Goal: Task Accomplishment & Management: Use online tool/utility

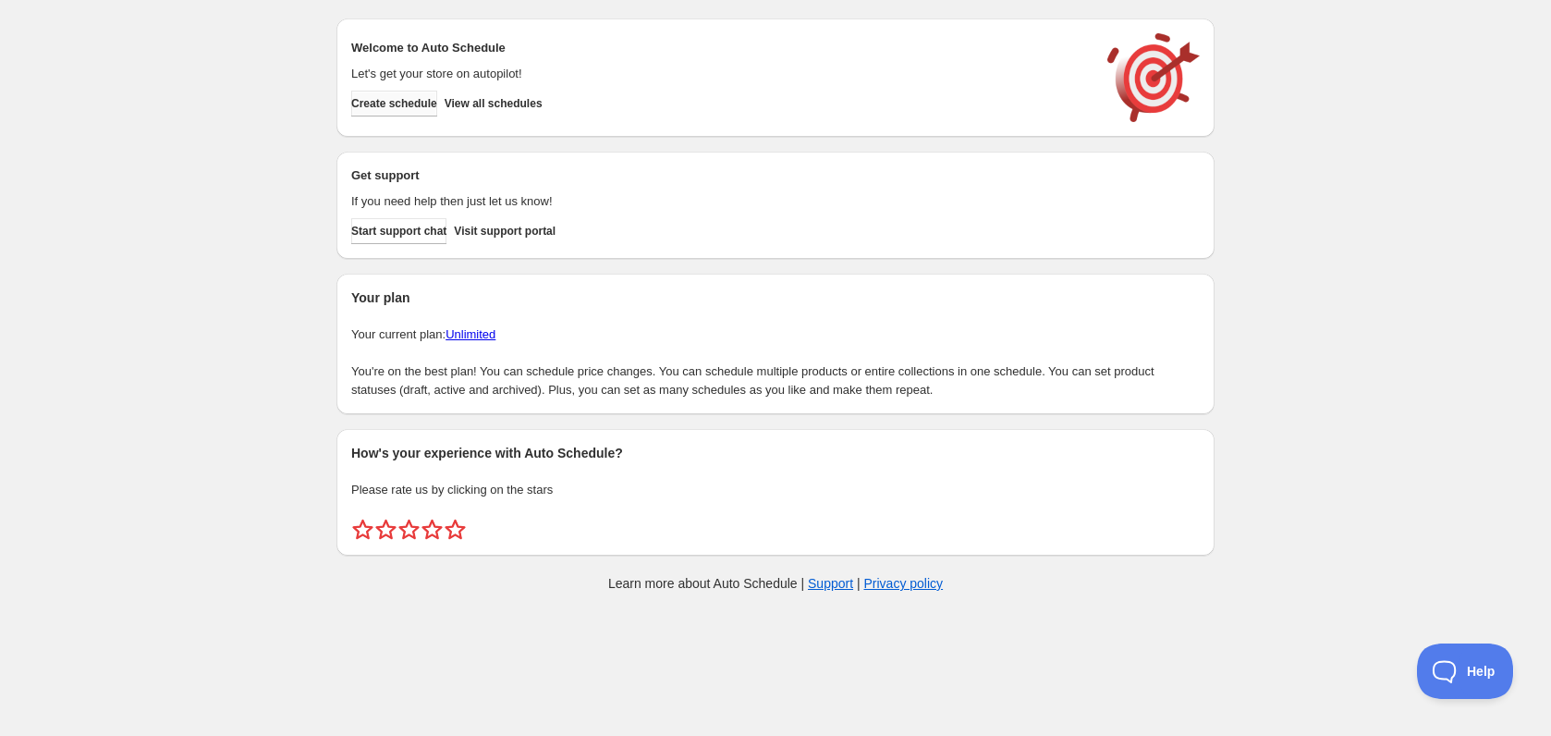
click at [437, 107] on span "Create schedule" at bounding box center [394, 103] width 86 height 15
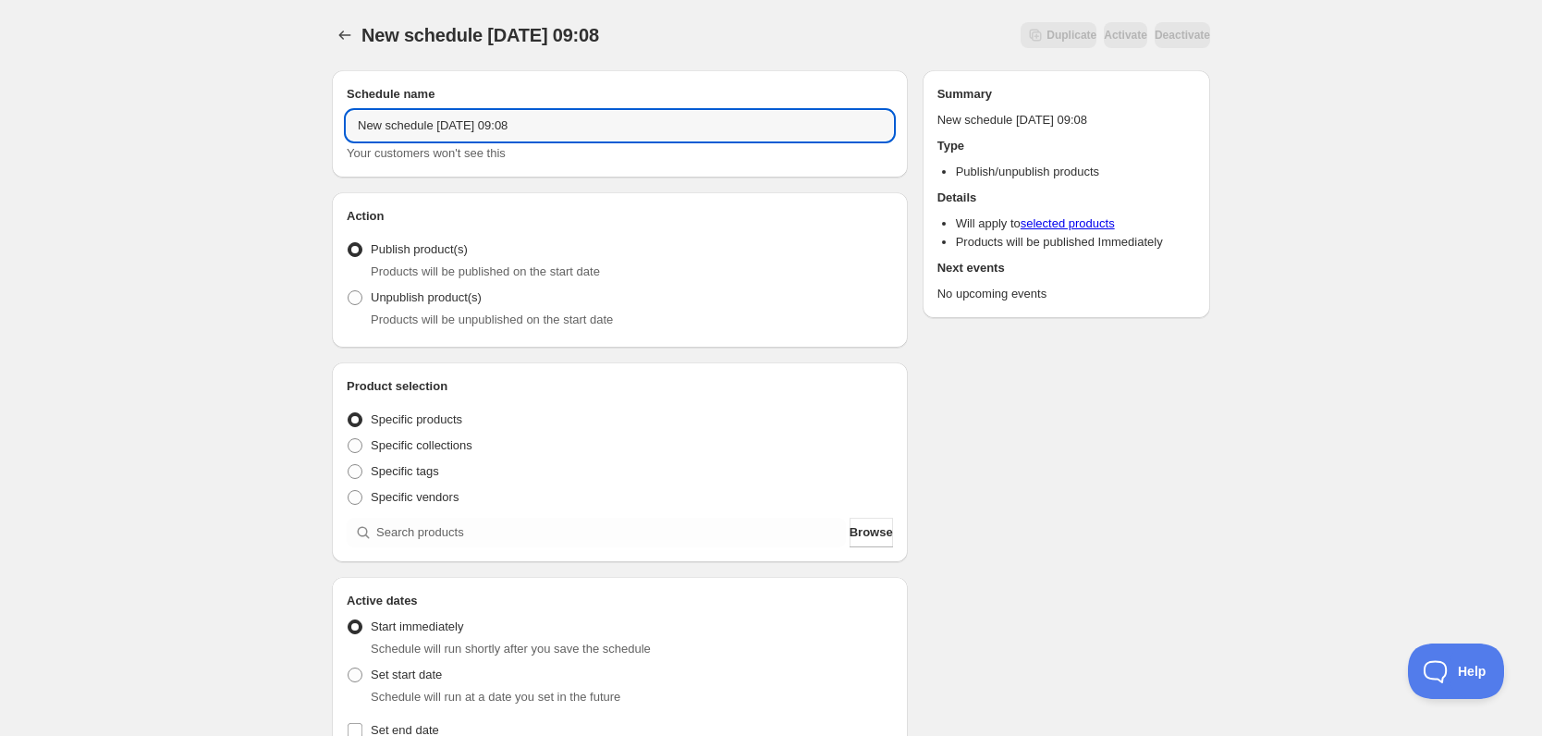
drag, startPoint x: 694, startPoint y: 127, endPoint x: 243, endPoint y: 141, distance: 451.4
click at [243, 141] on div "New schedule [DATE] 09:08. This page is ready New schedule [DATE] 09:08 Duplica…" at bounding box center [771, 704] width 1542 height 1409
type input "Unpublish Collectors Club"
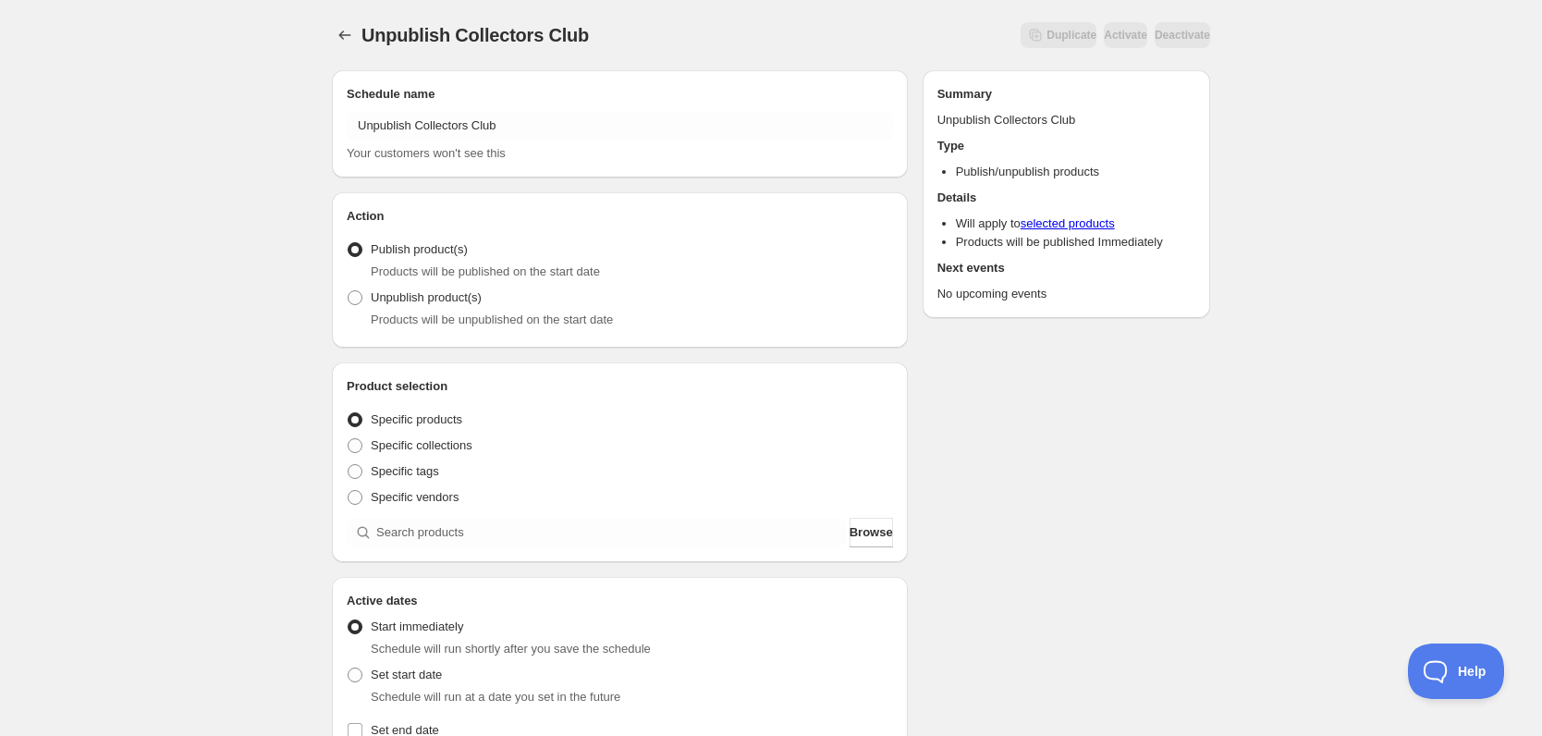
click at [1171, 362] on div "Schedule name Unpublish Collectors Club Your customers won't see this Action Ac…" at bounding box center [763, 713] width 893 height 1317
click at [1178, 341] on div "Schedule name Unpublish Collectors Club Your customers won't see this Action Ac…" at bounding box center [763, 713] width 893 height 1317
click at [401, 297] on span "Unpublish product(s)" at bounding box center [426, 297] width 111 height 14
click at [349, 291] on input "Unpublish product(s)" at bounding box center [348, 290] width 1 height 1
radio input "true"
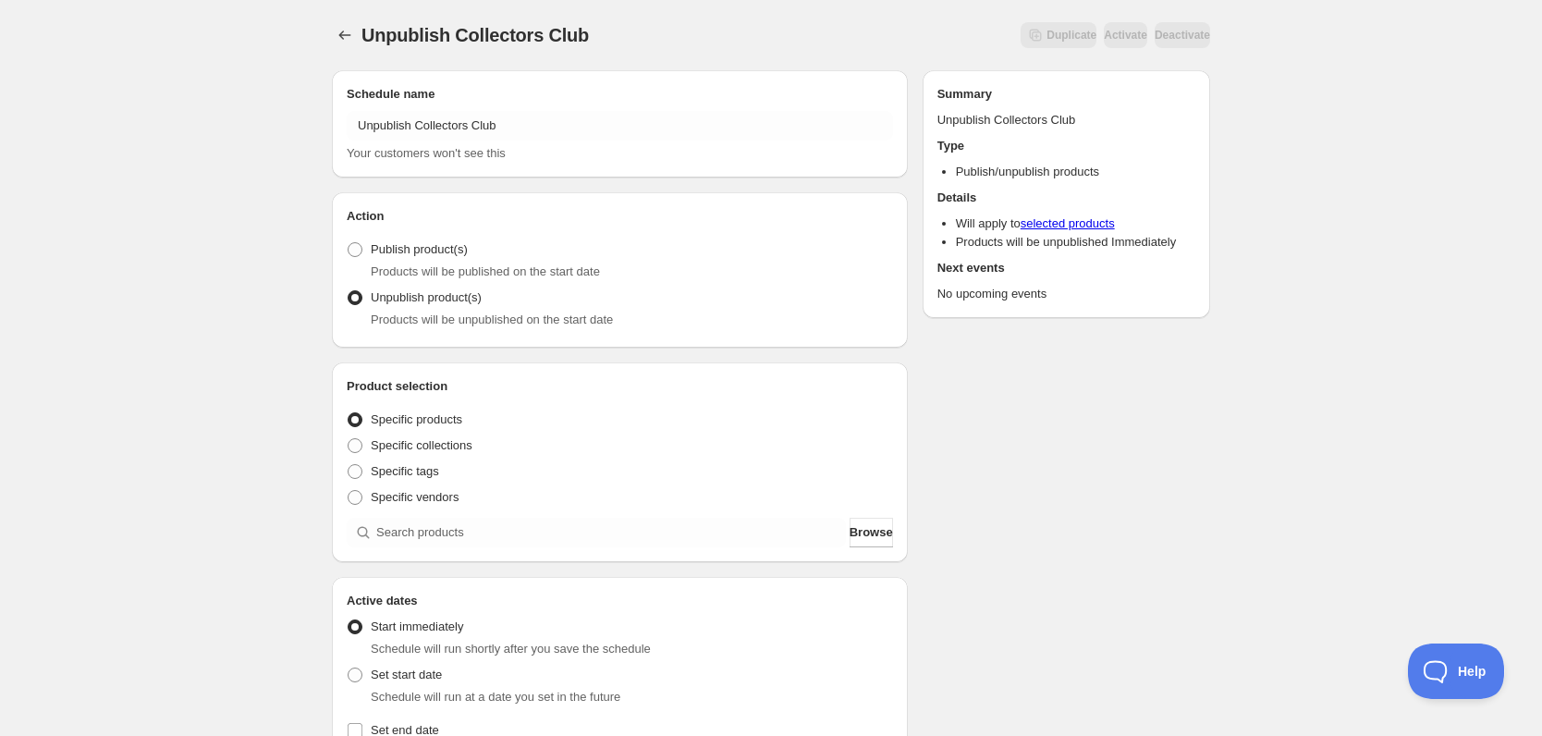
scroll to position [92, 0]
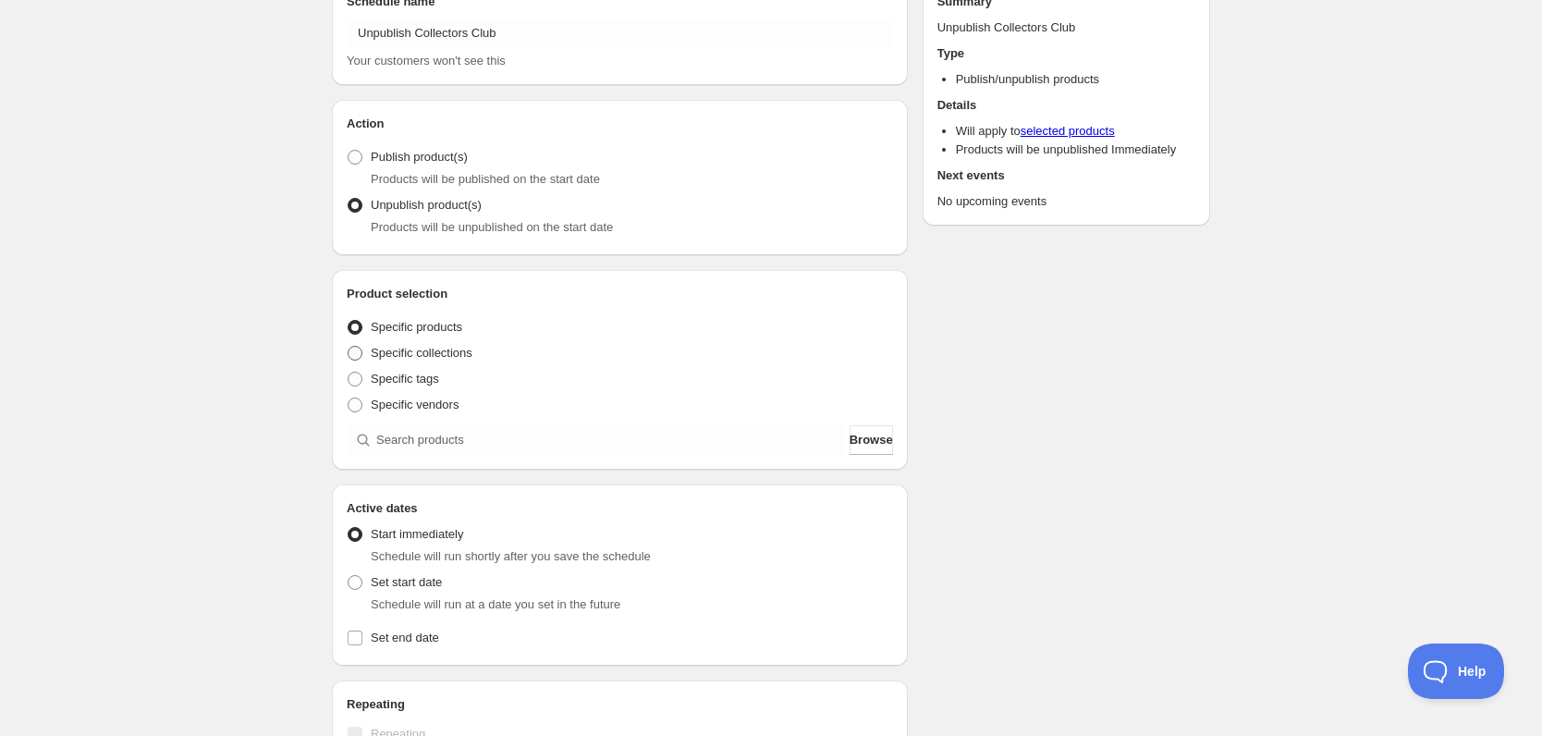
click at [424, 350] on span "Specific collections" at bounding box center [422, 353] width 102 height 14
click at [349, 347] on input "Specific collections" at bounding box center [348, 346] width 1 height 1
radio input "true"
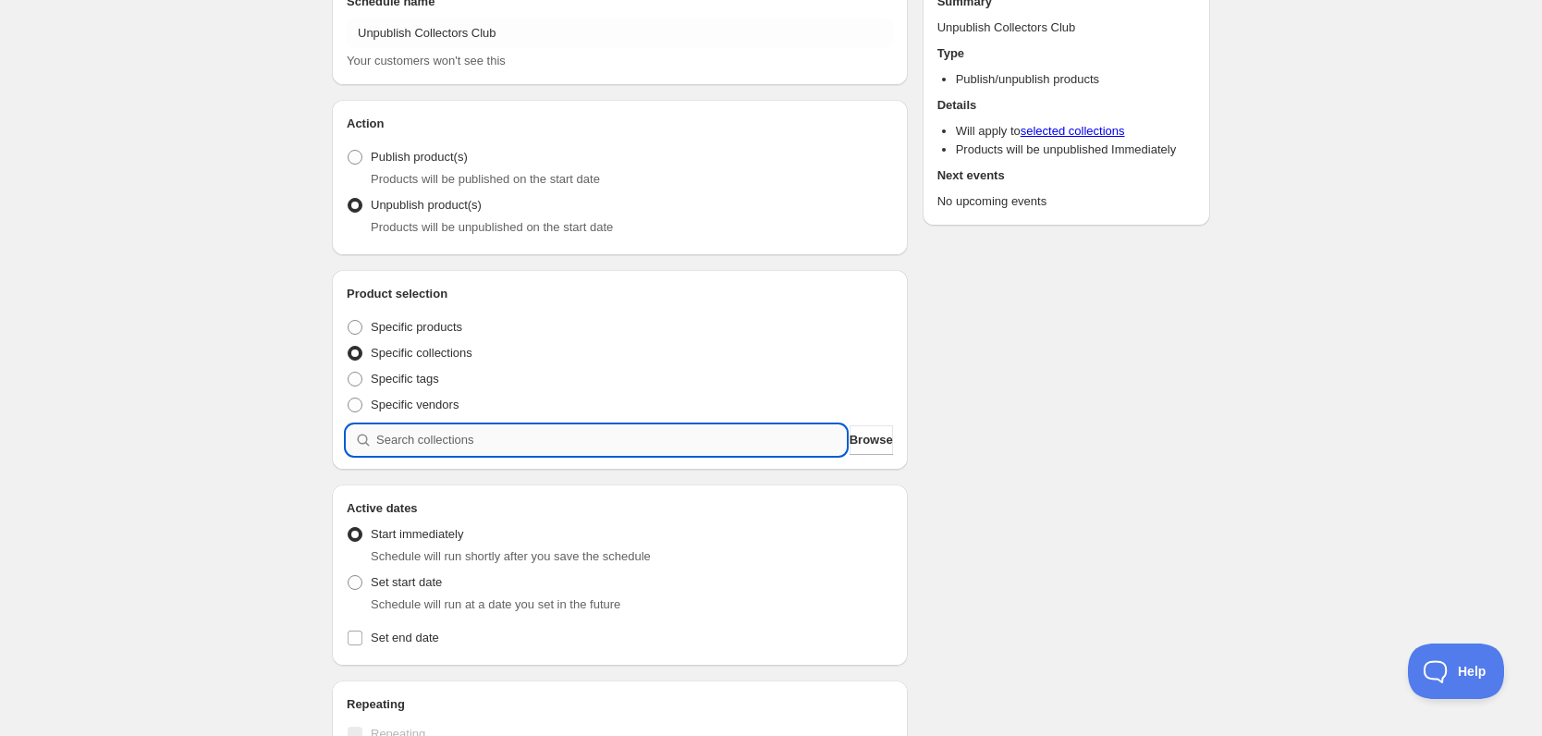
click at [545, 433] on input "search" at bounding box center [611, 440] width 470 height 30
type input "c"
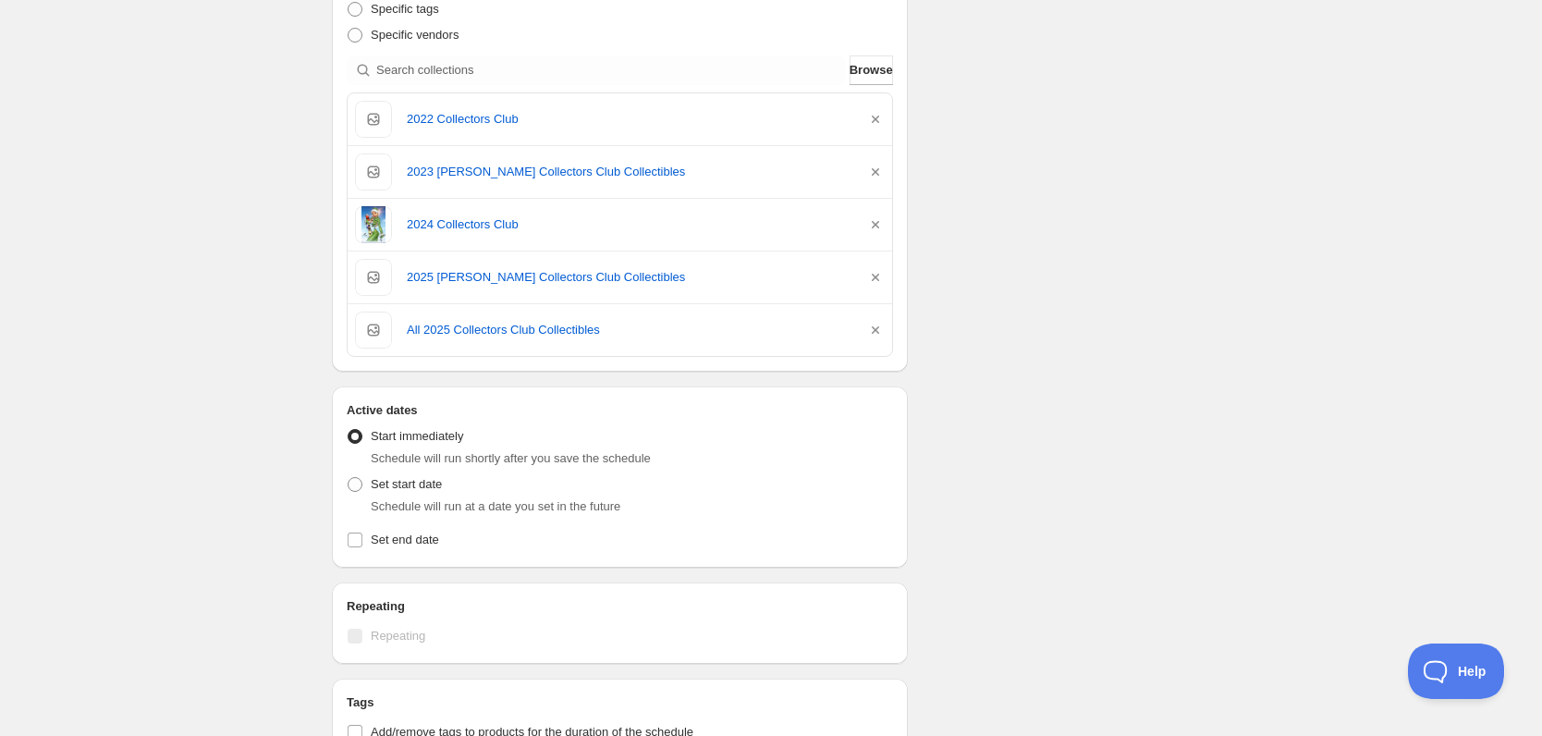
click at [1035, 422] on div "Schedule name Unpublish Collectors Club Your customers won't see this Action Ac…" at bounding box center [763, 385] width 893 height 1585
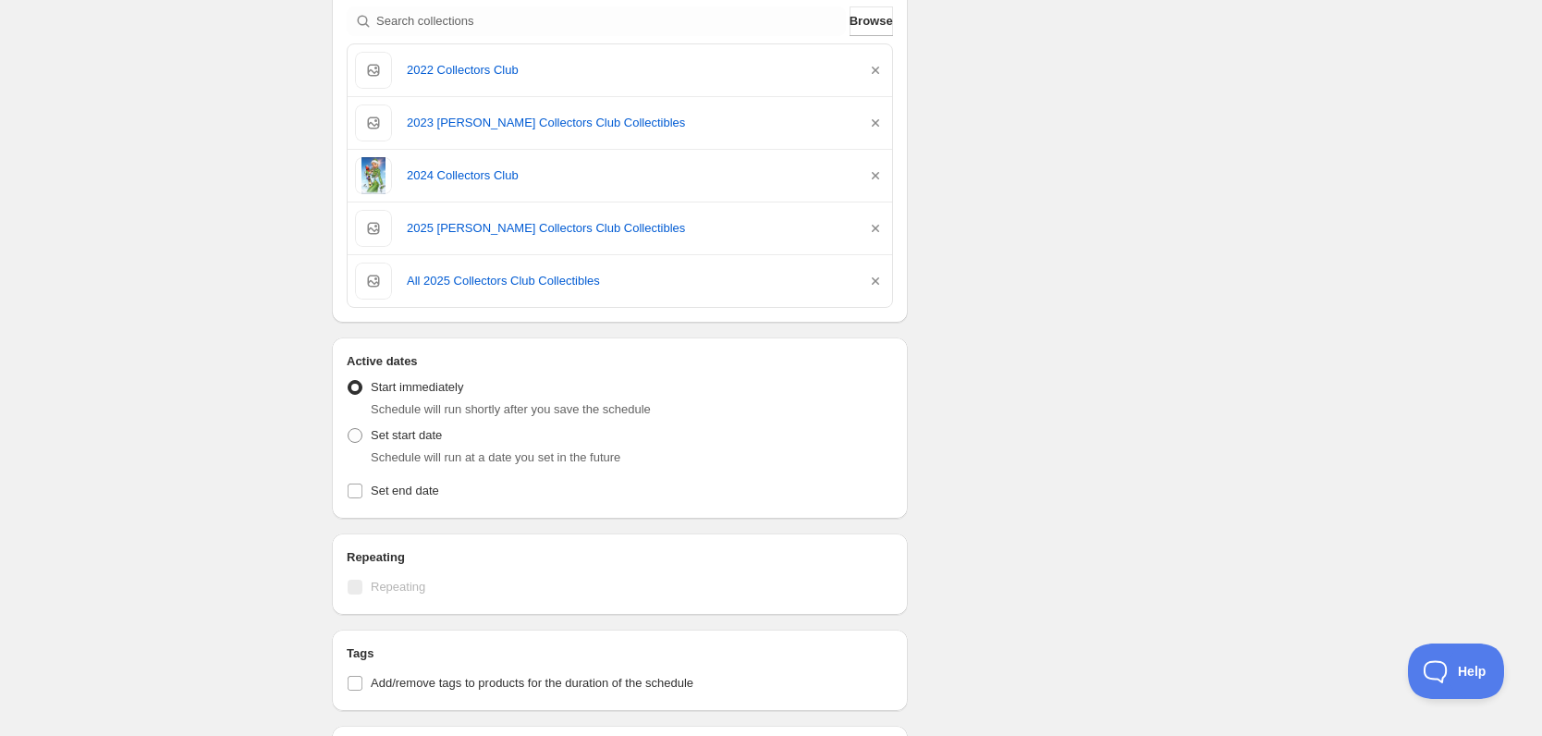
scroll to position [555, 0]
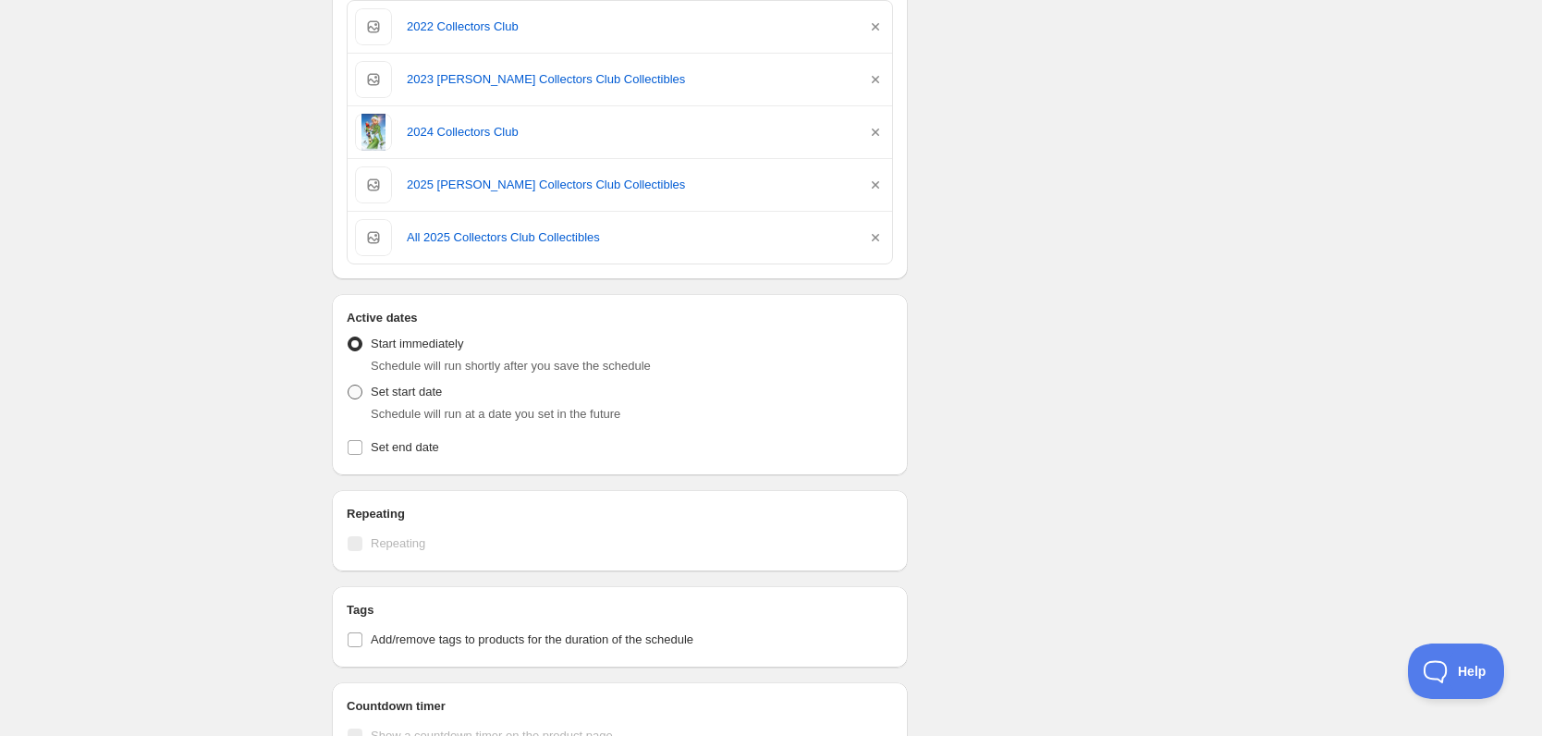
click at [423, 398] on span "Set start date" at bounding box center [406, 392] width 71 height 14
click at [349, 386] on input "Set start date" at bounding box center [348, 385] width 1 height 1
radio input "true"
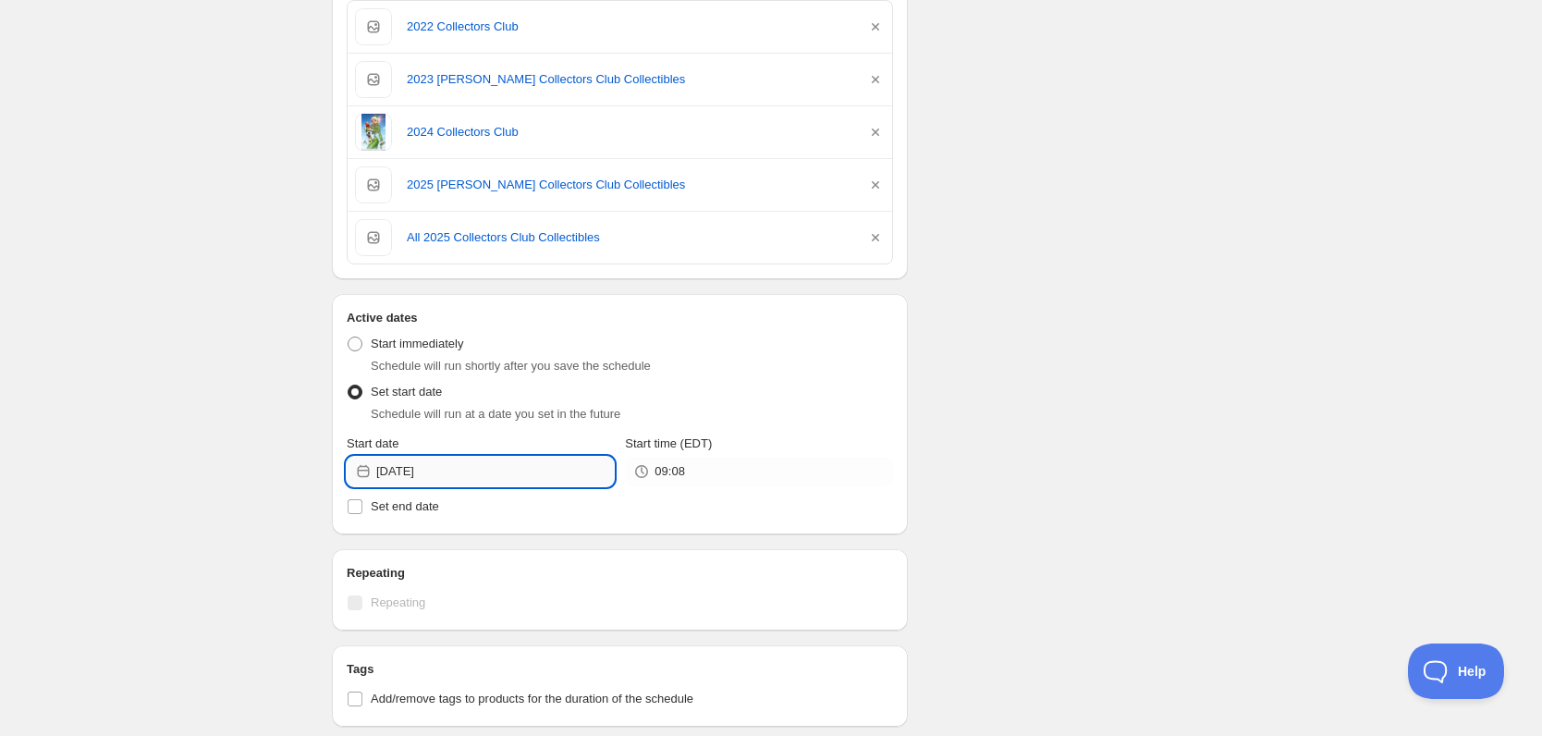
click at [398, 480] on input "[DATE]" at bounding box center [495, 472] width 238 height 30
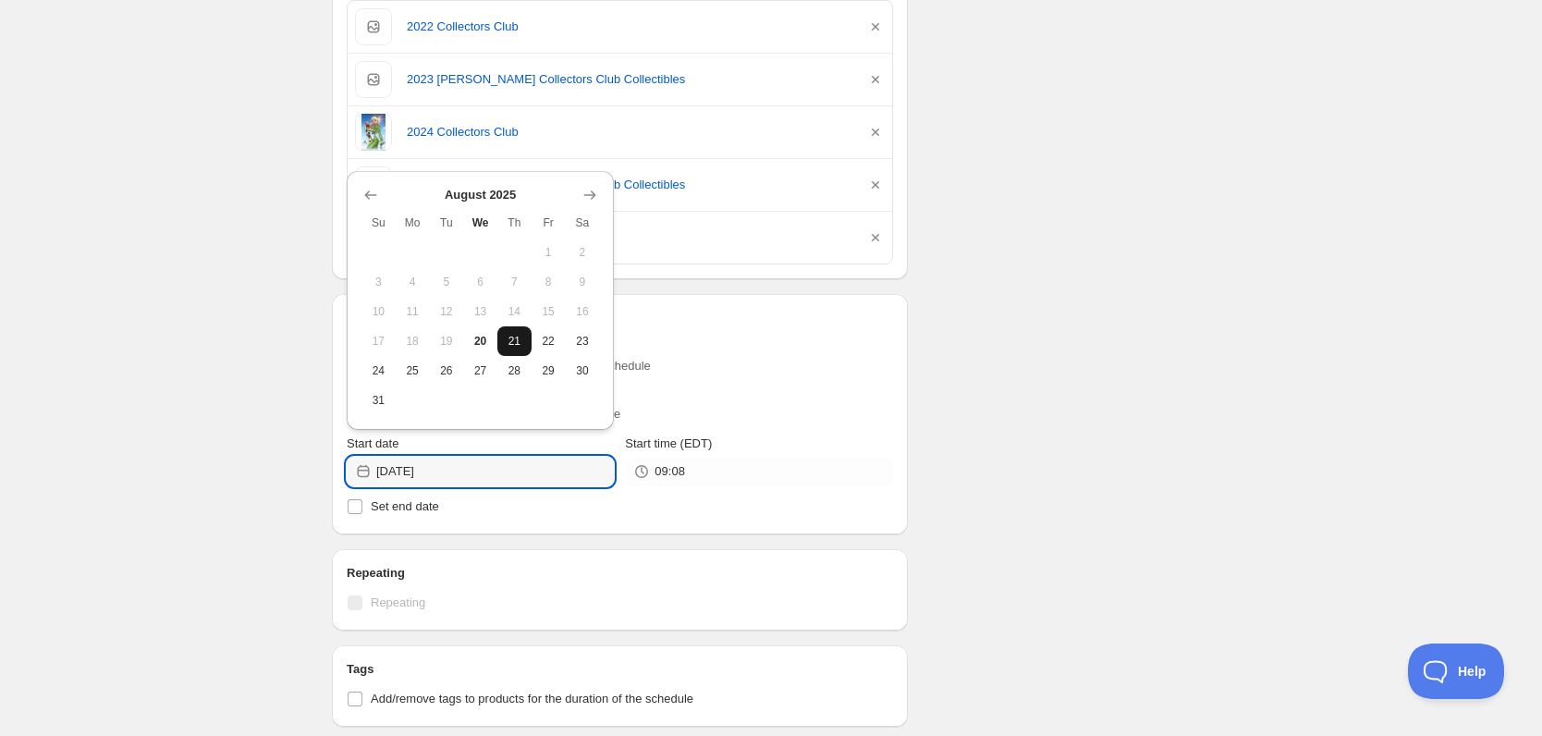
click at [515, 347] on span "21" at bounding box center [514, 341] width 19 height 15
type input "[DATE]"
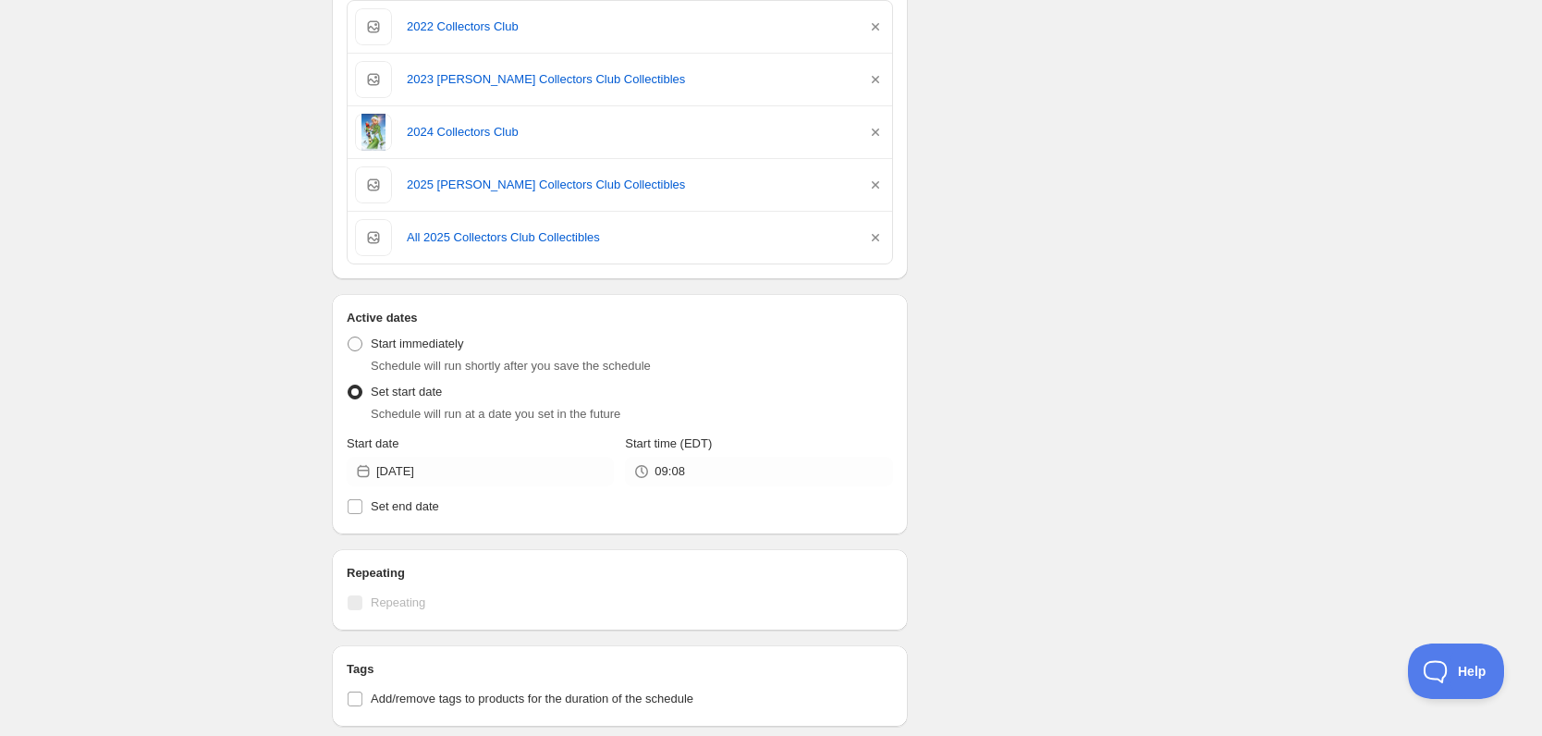
click at [640, 465] on icon at bounding box center [641, 471] width 18 height 18
click at [643, 472] on icon at bounding box center [644, 470] width 4 height 7
click at [656, 475] on input "09:08" at bounding box center [774, 472] width 238 height 30
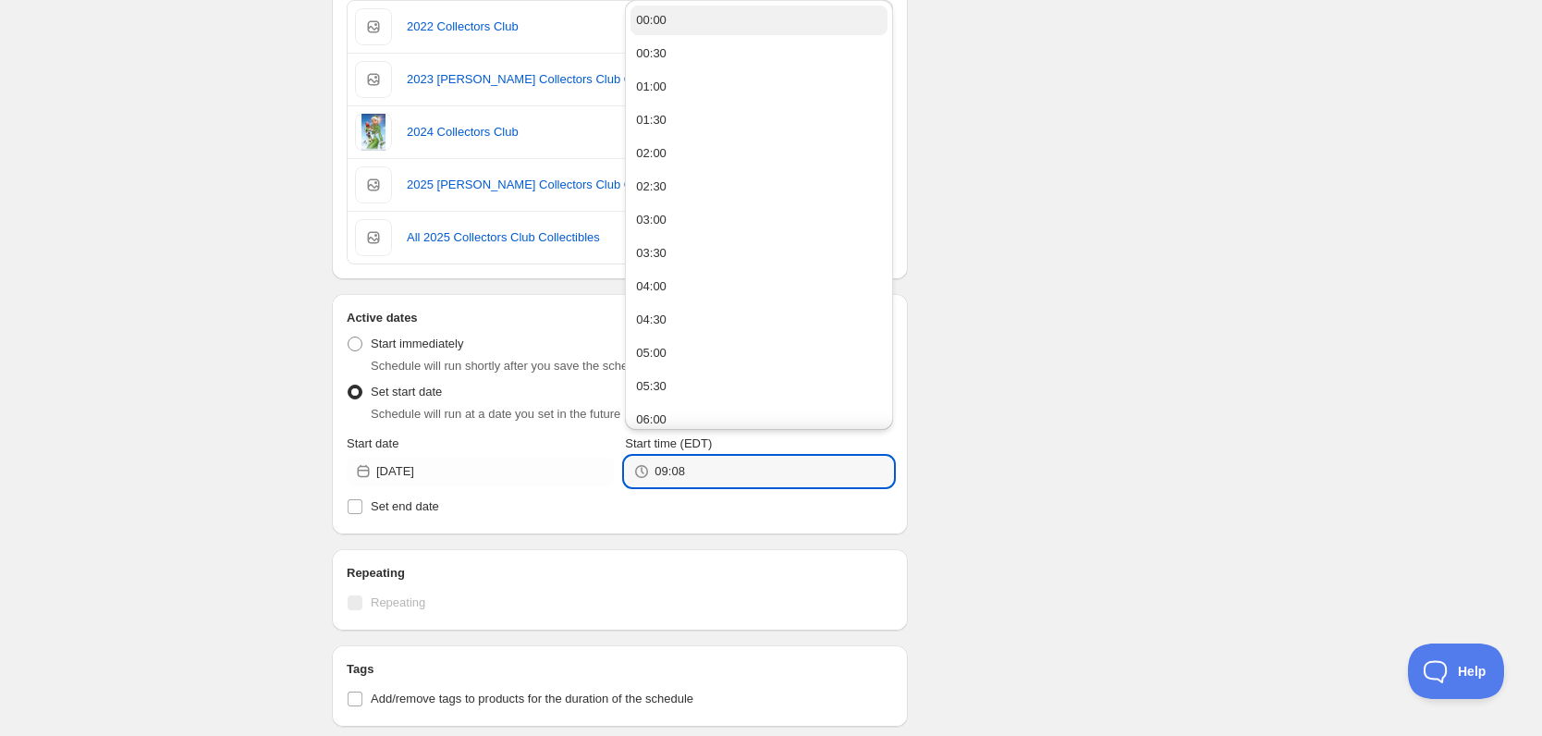
click at [685, 16] on button "00:00" at bounding box center [759, 21] width 256 height 30
type input "00:00"
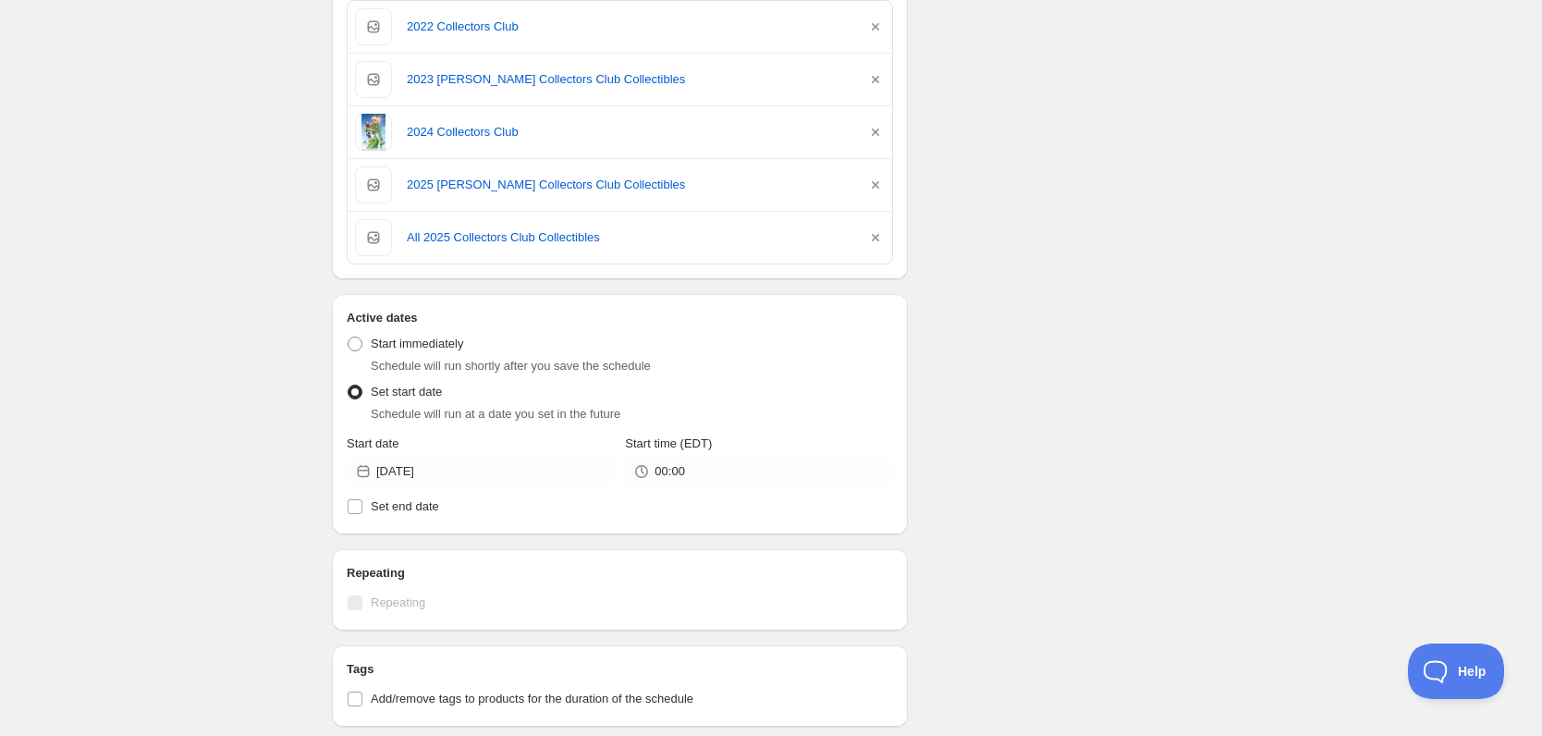
click at [1133, 306] on div "Schedule name Unpublish Collectors Club Your customers won't see this Action Ac…" at bounding box center [763, 323] width 893 height 1644
click at [1196, 383] on div "Schedule name Unpublish Collectors Club Your customers won't see this Action Ac…" at bounding box center [763, 323] width 893 height 1644
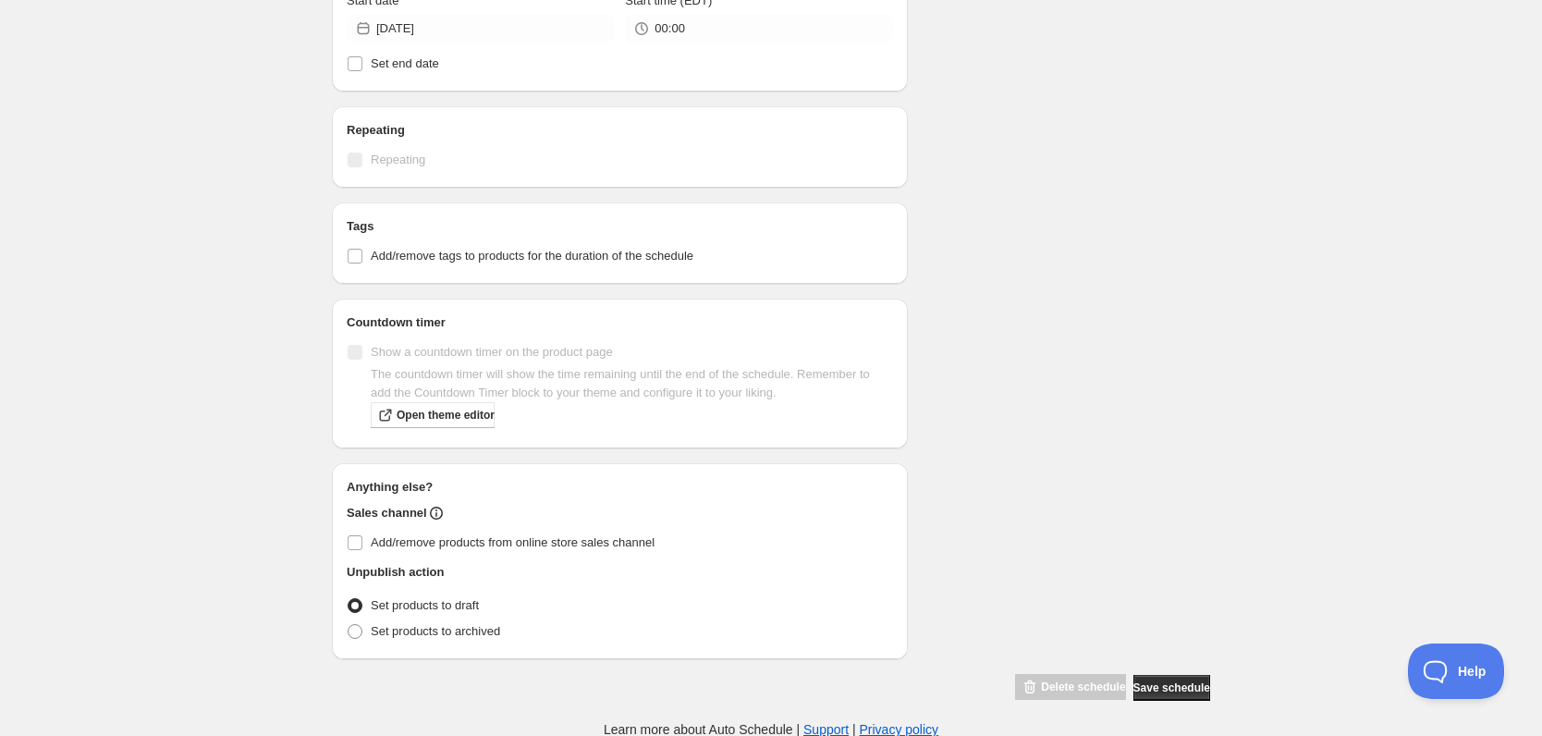
scroll to position [999, 0]
click at [452, 639] on label "Set products to archived" at bounding box center [423, 631] width 153 height 26
click at [349, 624] on input "Set products to archived" at bounding box center [348, 623] width 1 height 1
radio input "true"
click at [423, 609] on span "Set products to draft" at bounding box center [425, 604] width 108 height 14
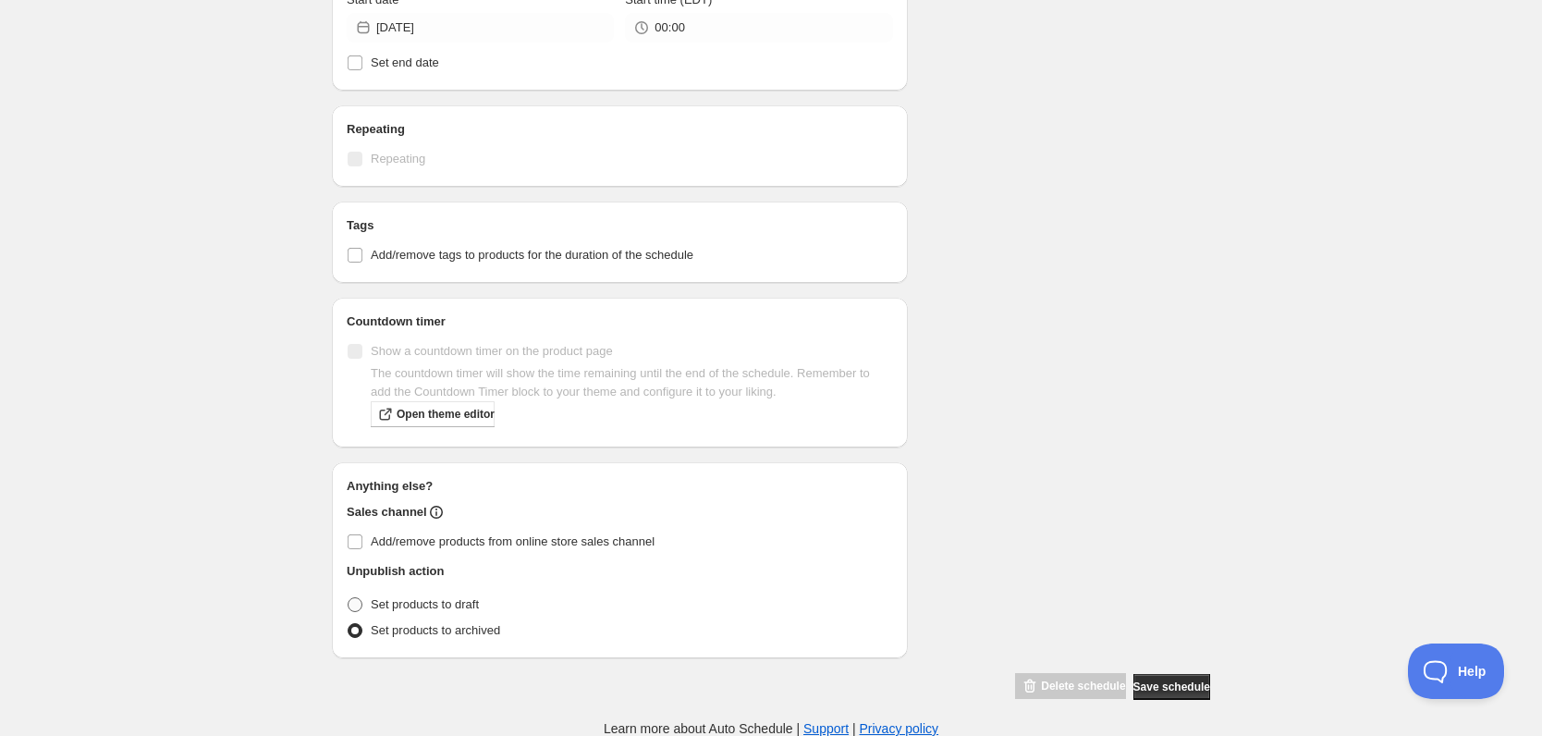
click at [349, 598] on input "Set products to draft" at bounding box center [348, 597] width 1 height 1
radio input "true"
click at [428, 605] on span "Set products to draft" at bounding box center [425, 604] width 108 height 14
click at [349, 598] on input "Set products to draft" at bounding box center [348, 597] width 1 height 1
click at [463, 548] on span "Add/remove products from online store sales channel" at bounding box center [513, 542] width 284 height 18
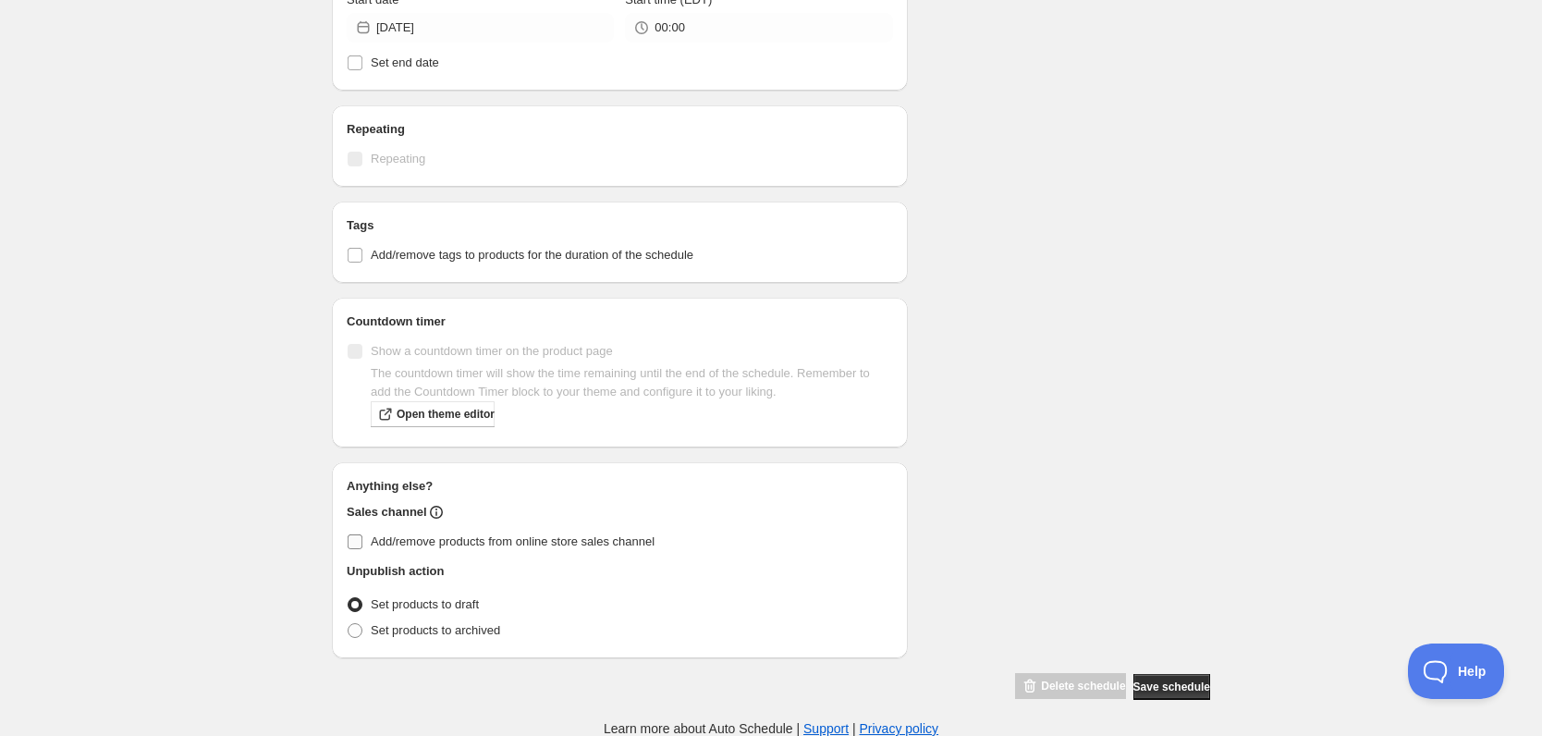
click at [362, 548] on input "Add/remove products from online store sales channel" at bounding box center [355, 541] width 15 height 15
checkbox input "true"
click at [431, 512] on icon at bounding box center [436, 512] width 18 height 18
click at [421, 605] on span "Set products to draft" at bounding box center [425, 604] width 108 height 14
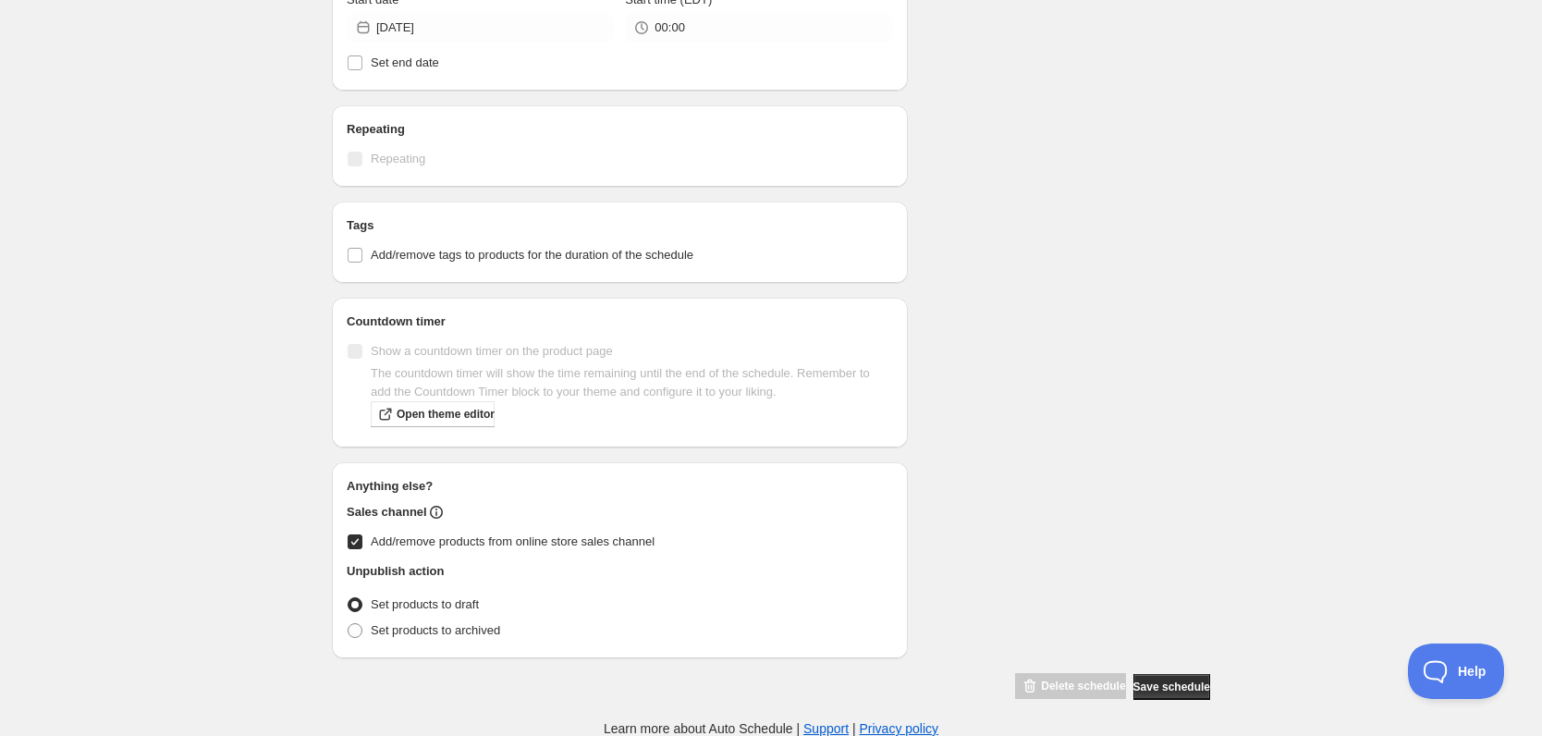
click at [349, 598] on input "Set products to draft" at bounding box center [348, 597] width 1 height 1
click at [387, 602] on span "Set products to draft" at bounding box center [425, 604] width 108 height 14
click at [349, 598] on input "Set products to draft" at bounding box center [348, 597] width 1 height 1
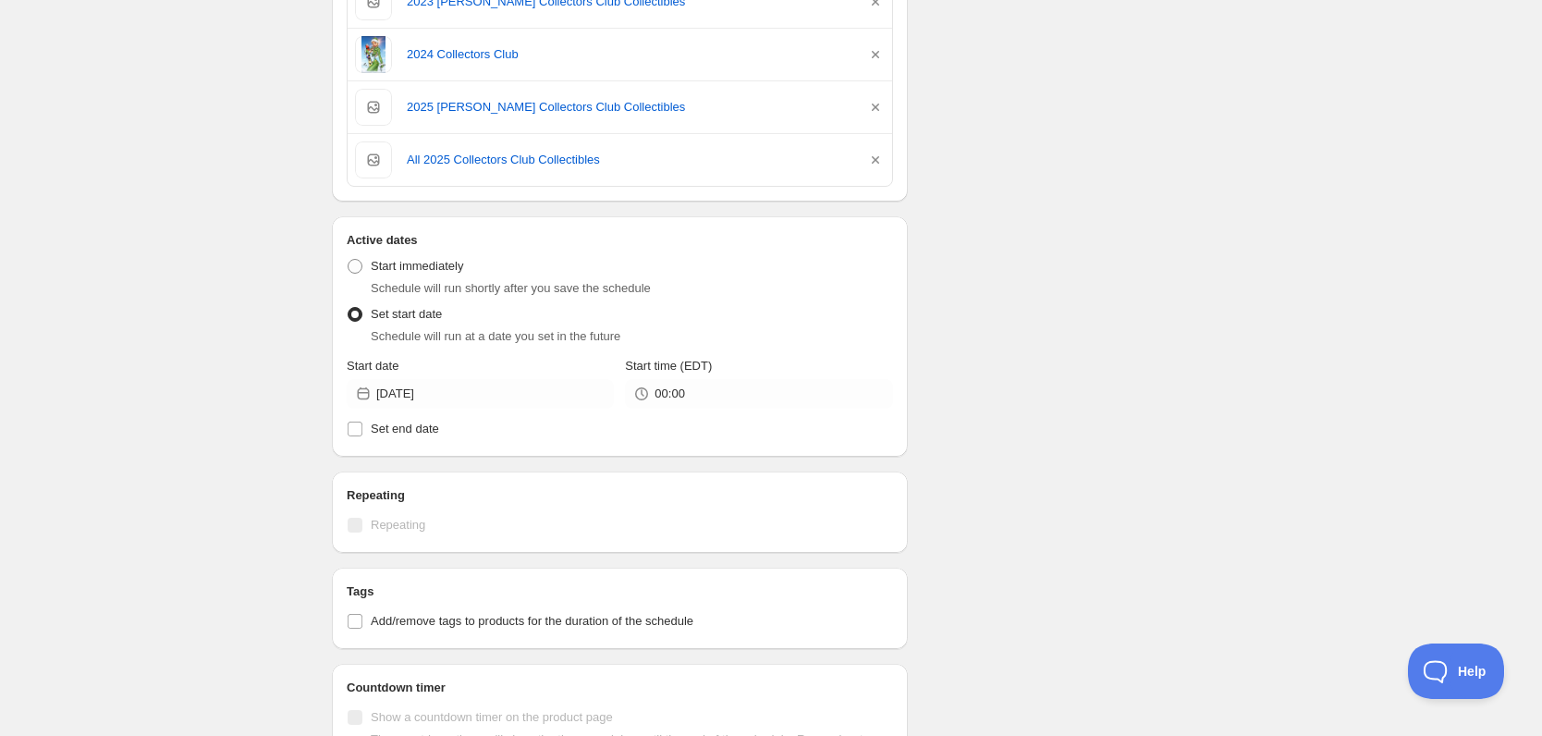
scroll to position [536, 0]
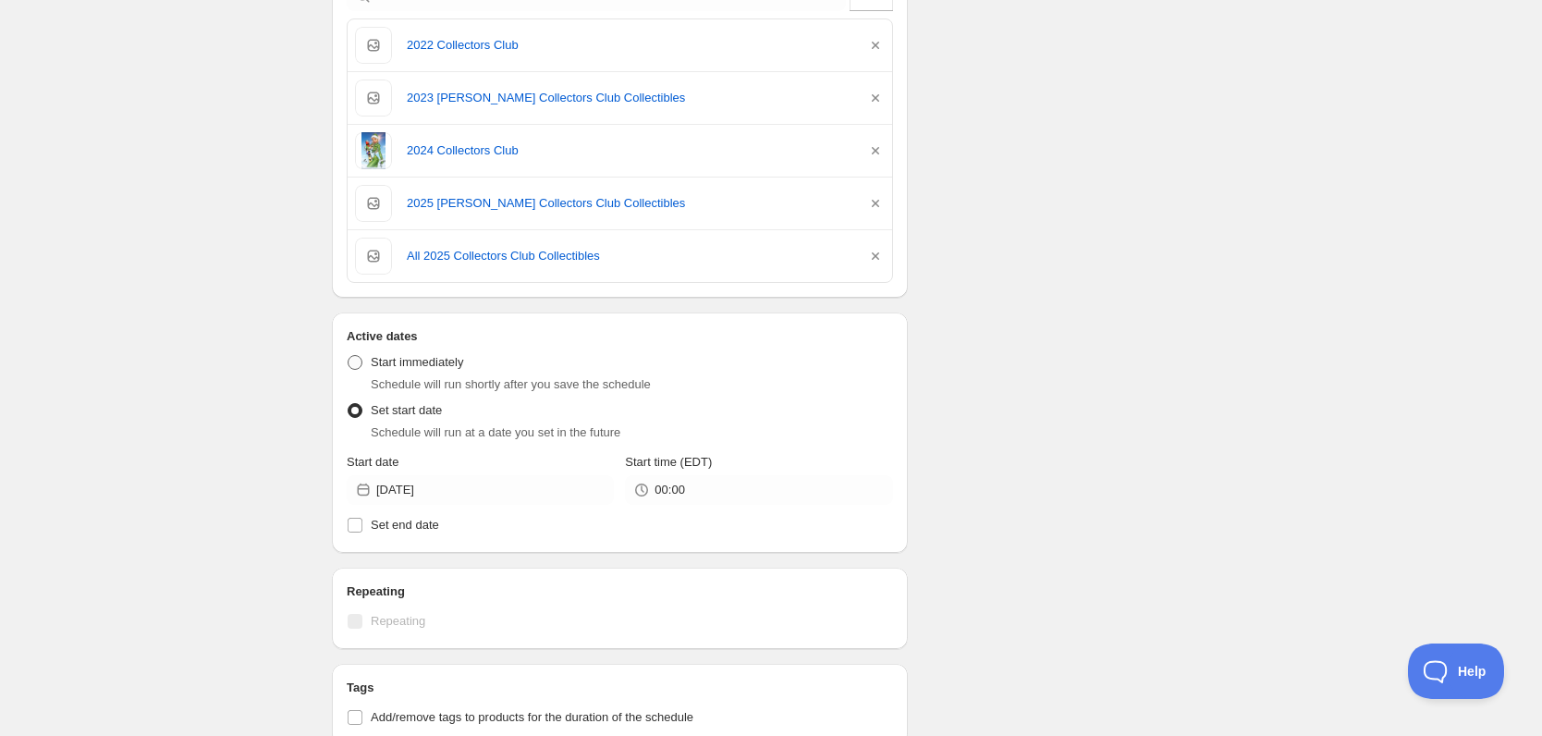
click at [405, 358] on span "Start immediately" at bounding box center [417, 362] width 92 height 14
click at [349, 356] on input "Start immediately" at bounding box center [348, 355] width 1 height 1
radio input "true"
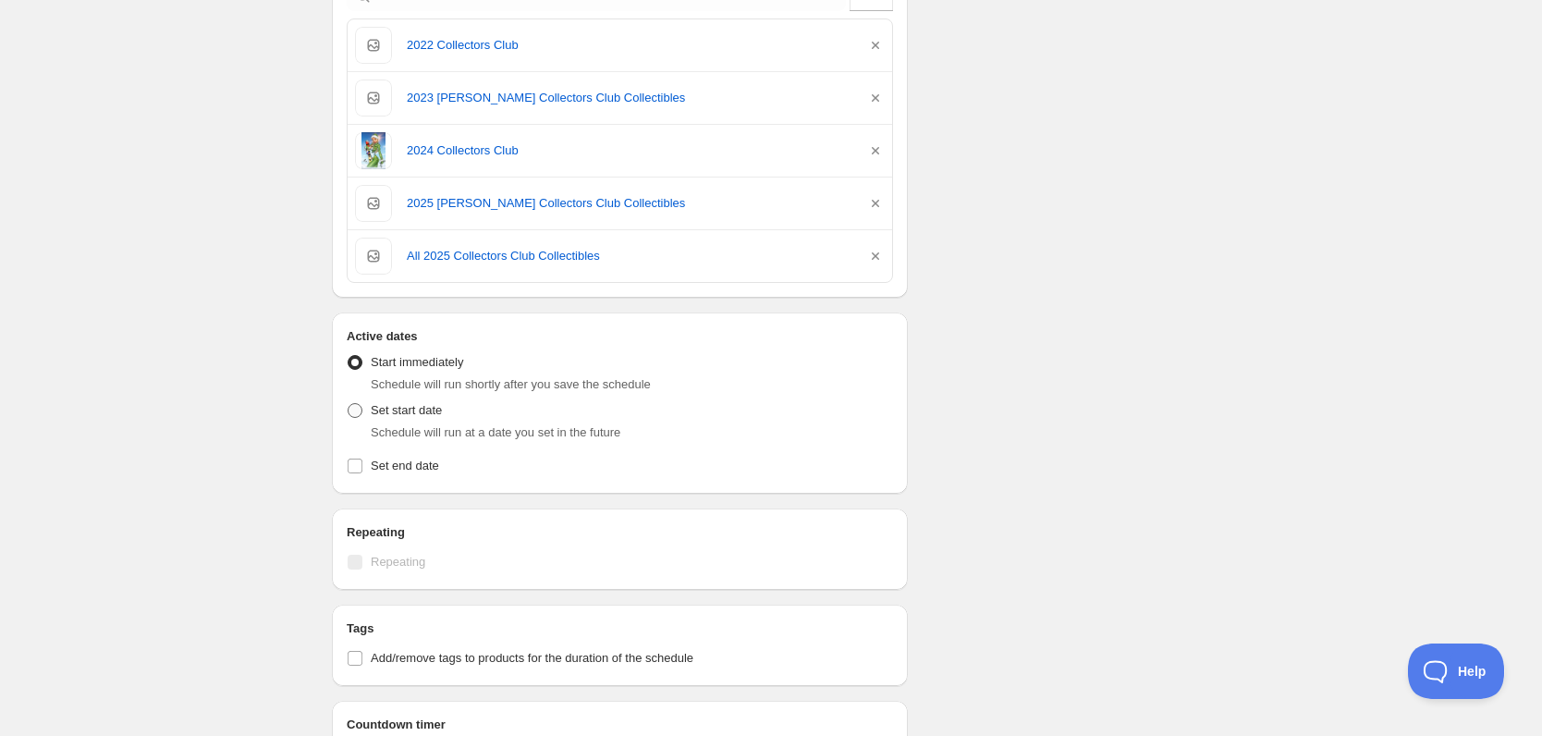
click at [435, 421] on label "Set start date" at bounding box center [394, 411] width 95 height 26
click at [349, 404] on input "Set start date" at bounding box center [348, 403] width 1 height 1
radio input "true"
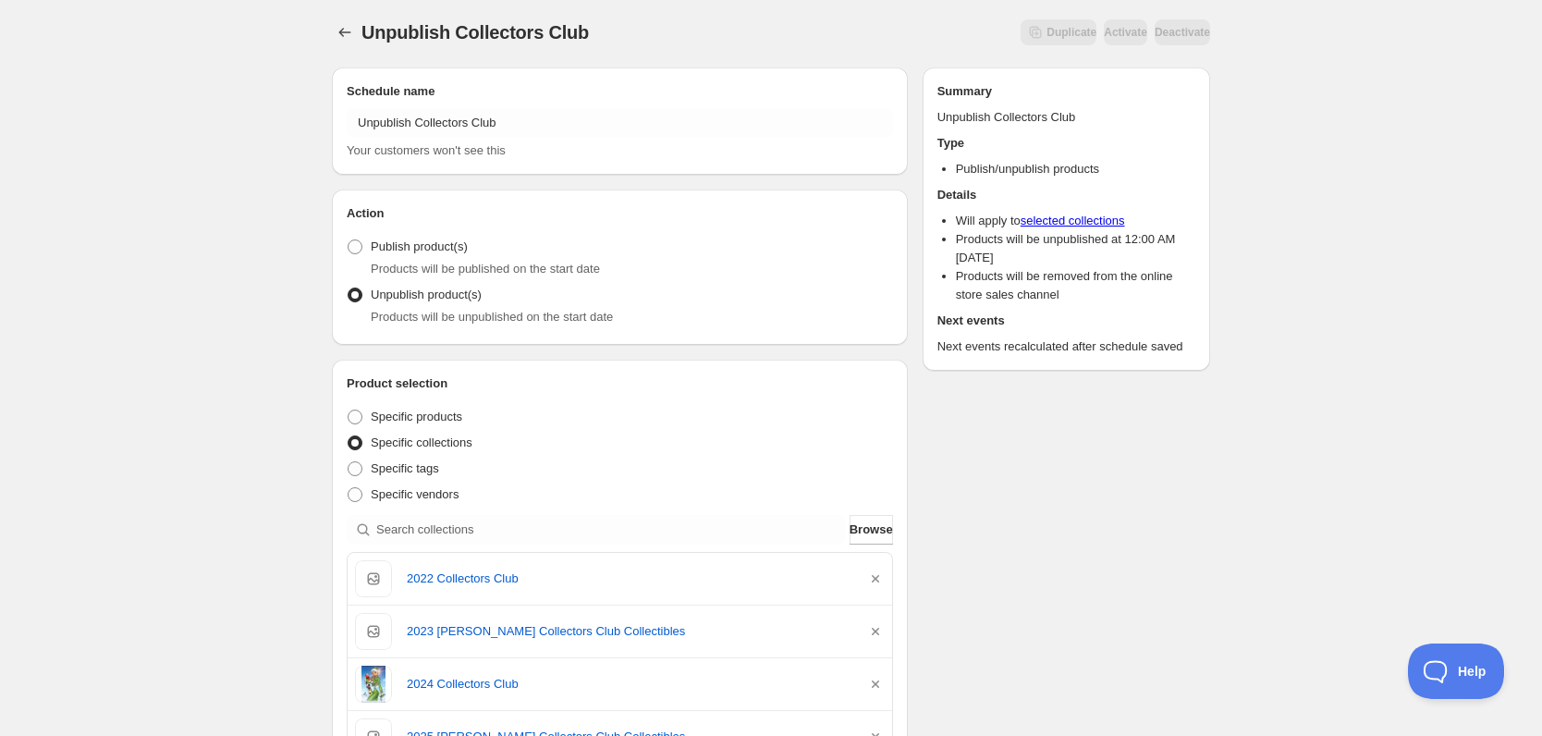
scroll to position [0, 0]
click at [350, 418] on span at bounding box center [355, 419] width 15 height 15
click at [349, 413] on input "Specific products" at bounding box center [348, 412] width 1 height 1
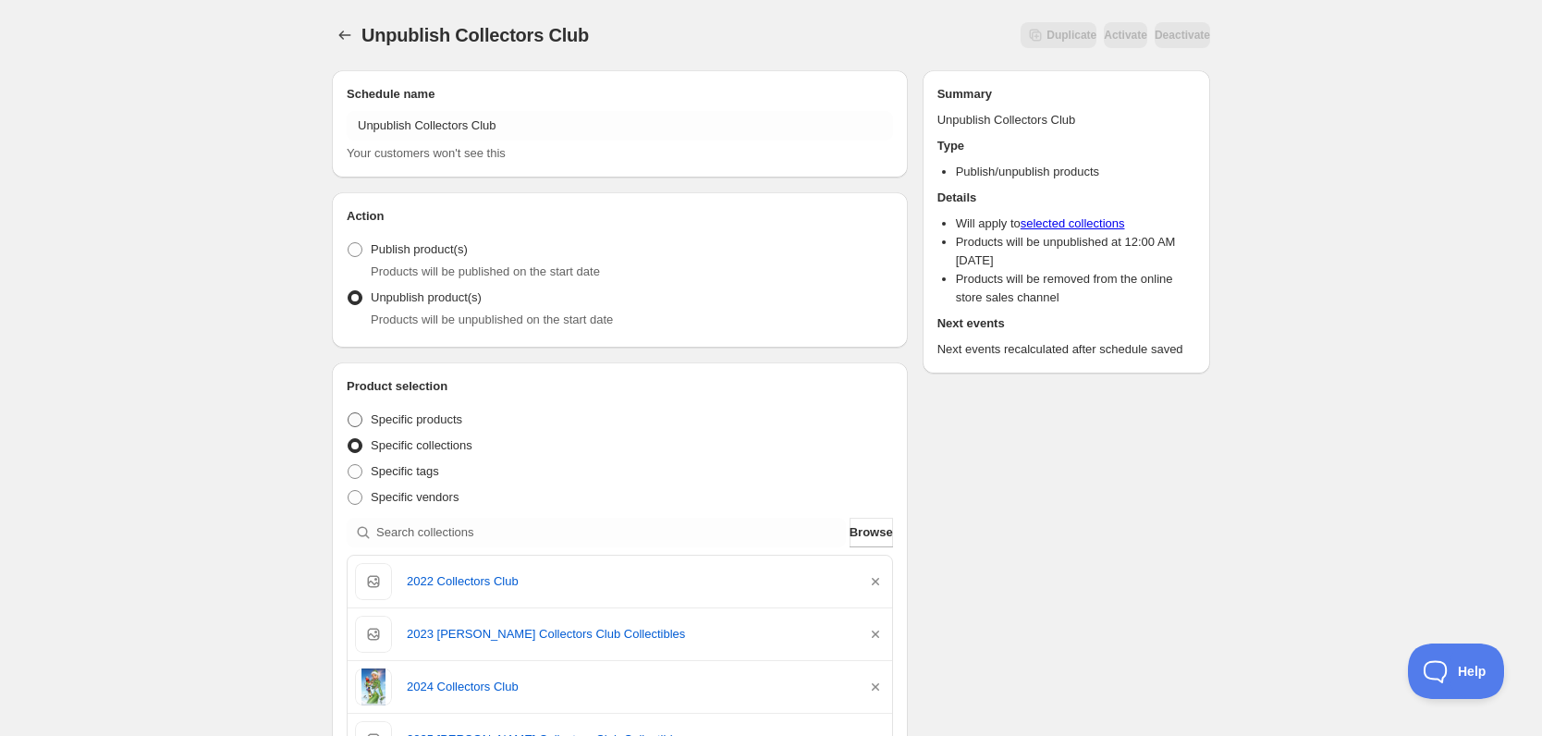
radio input "true"
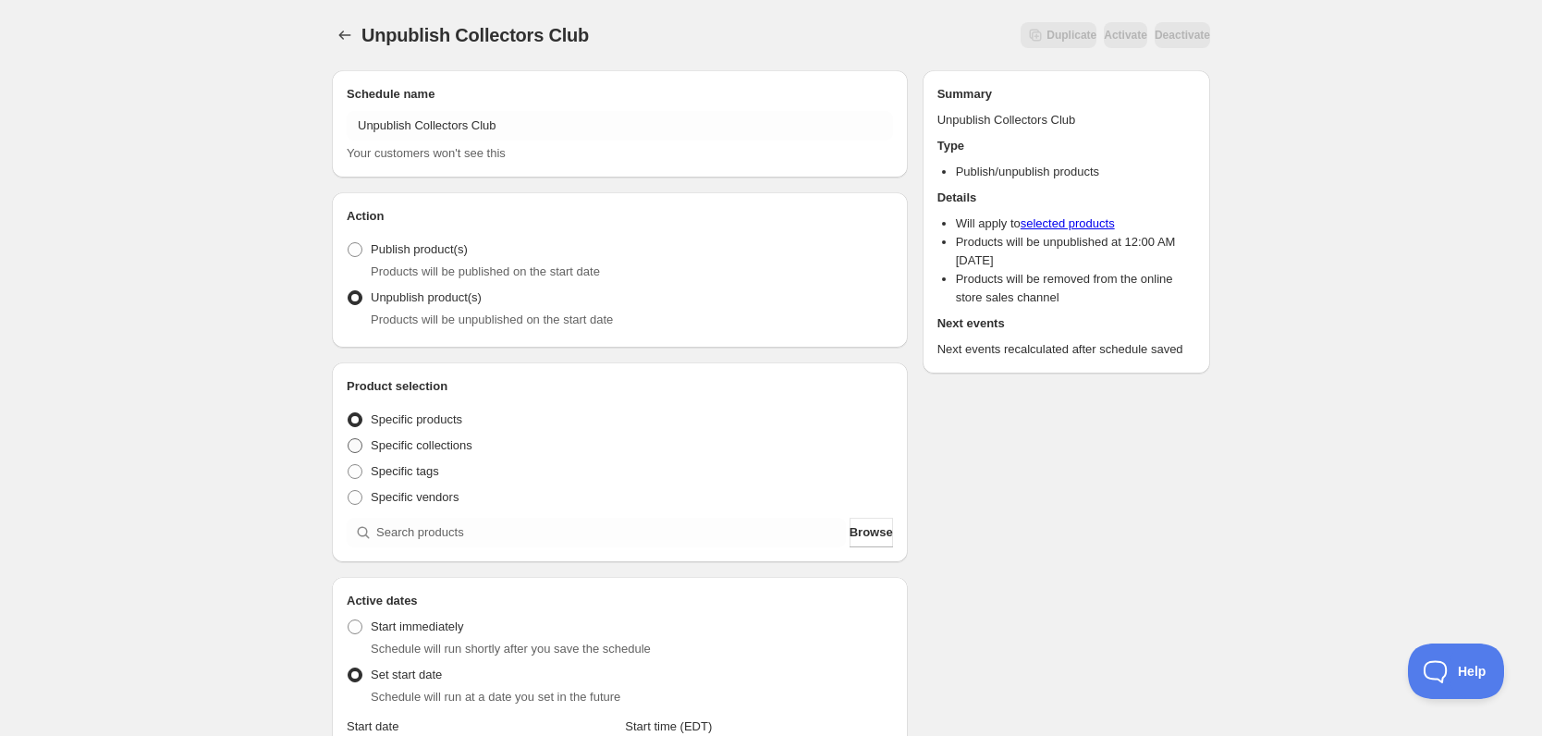
click at [356, 441] on span at bounding box center [355, 445] width 15 height 15
click at [349, 439] on input "Specific collections" at bounding box center [348, 438] width 1 height 1
radio input "true"
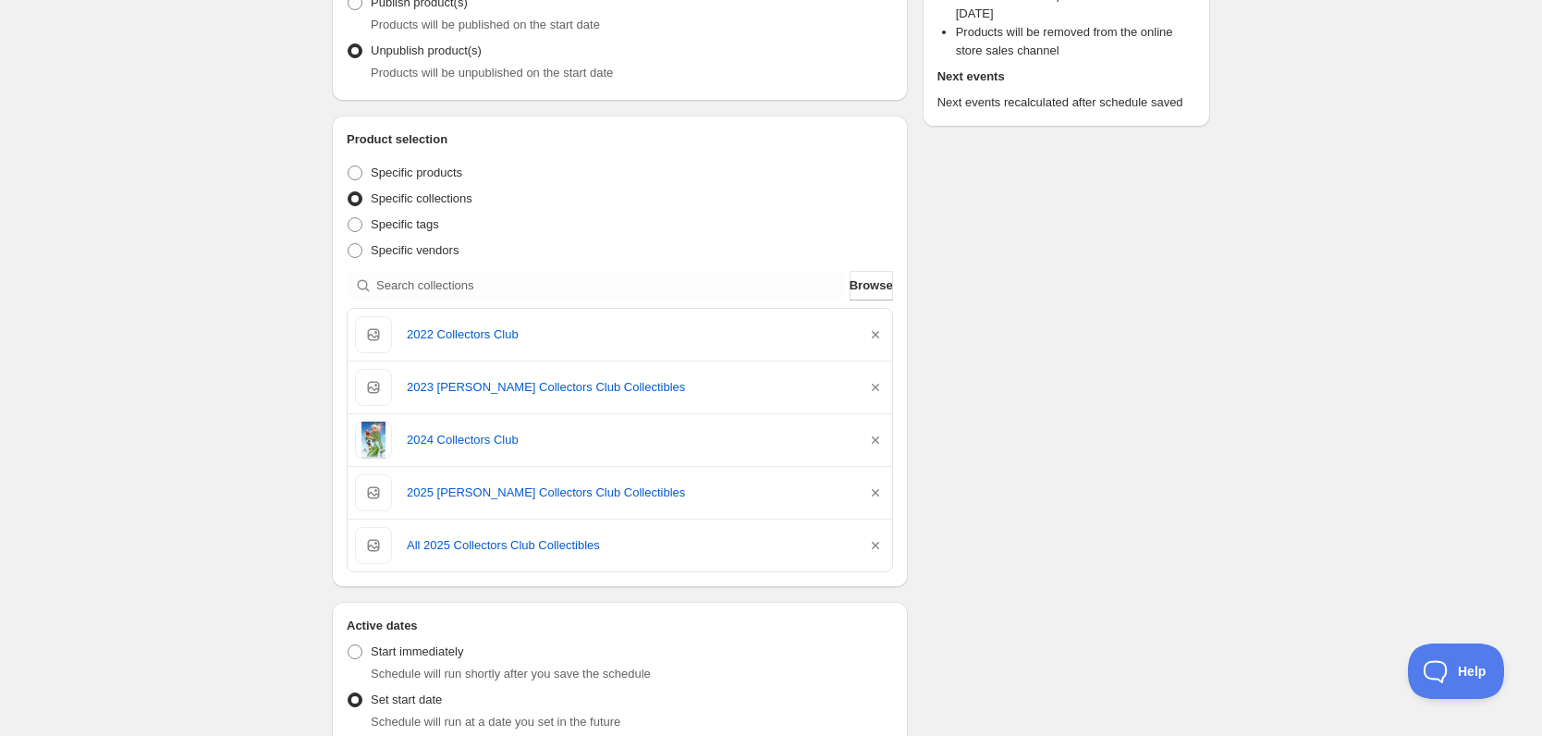
scroll to position [277, 0]
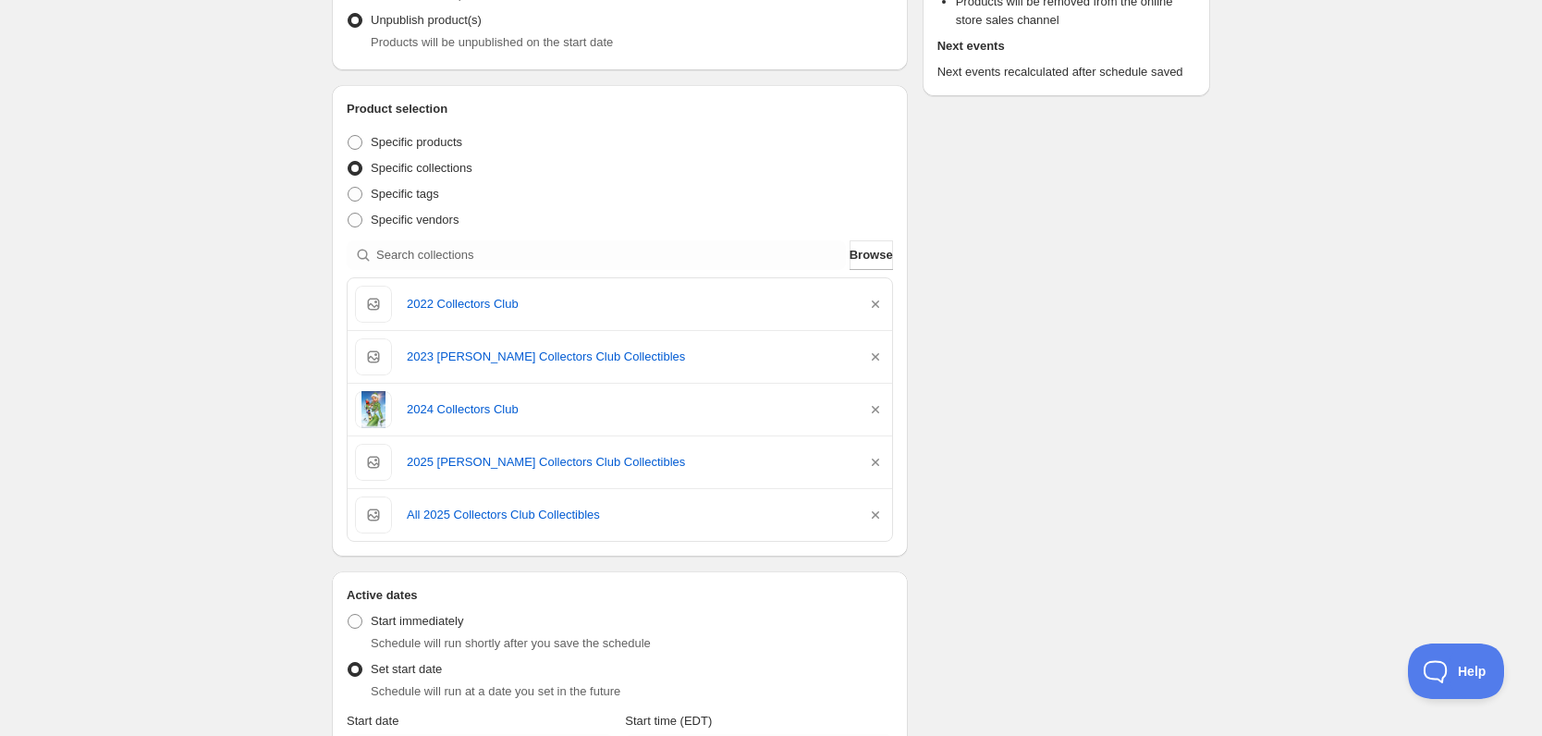
click at [1023, 496] on div "Schedule name Unpublish Collectors Club Your customers won't see this Action Ac…" at bounding box center [763, 600] width 893 height 1644
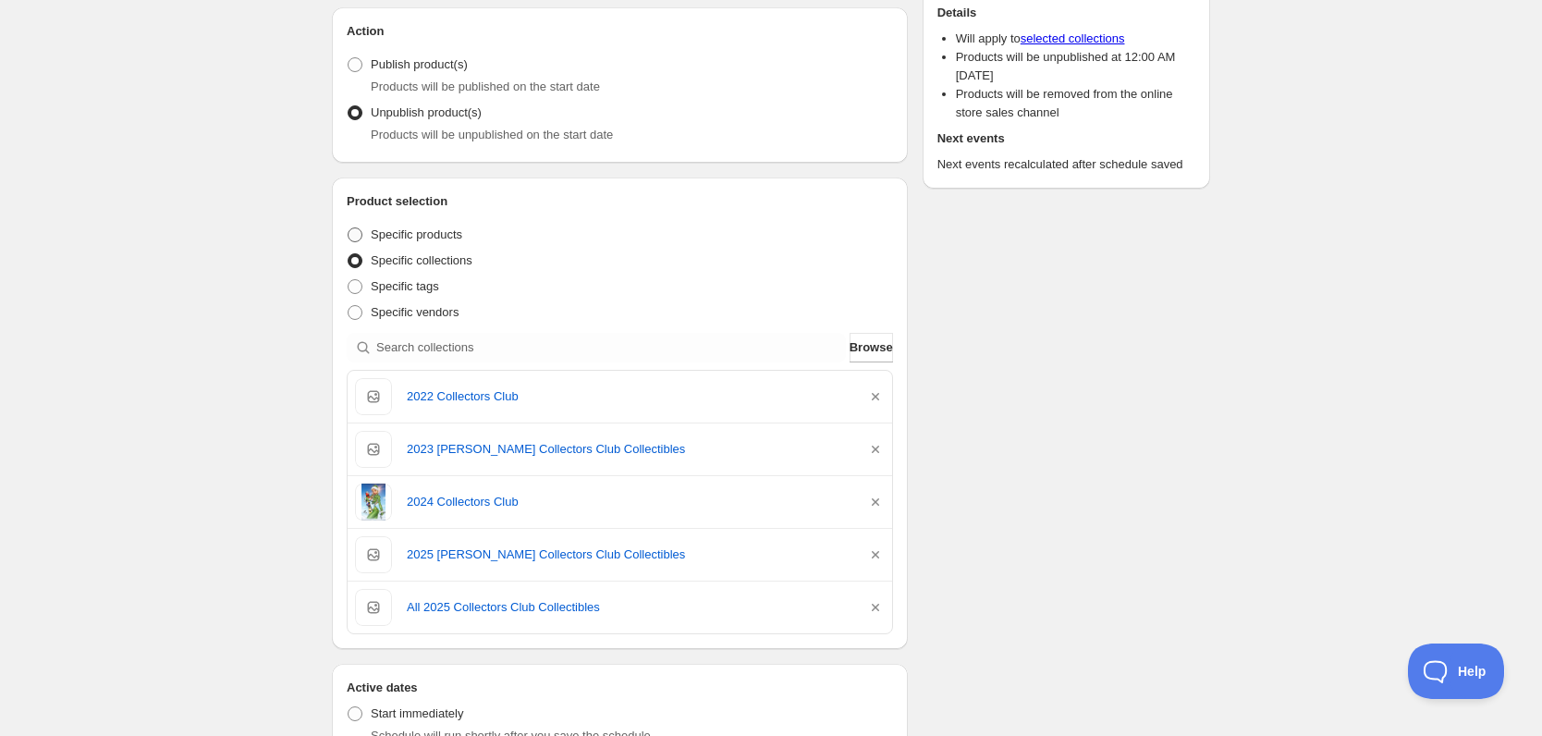
click at [361, 235] on span at bounding box center [355, 234] width 15 height 15
click at [349, 228] on input "Specific products" at bounding box center [348, 227] width 1 height 1
radio input "true"
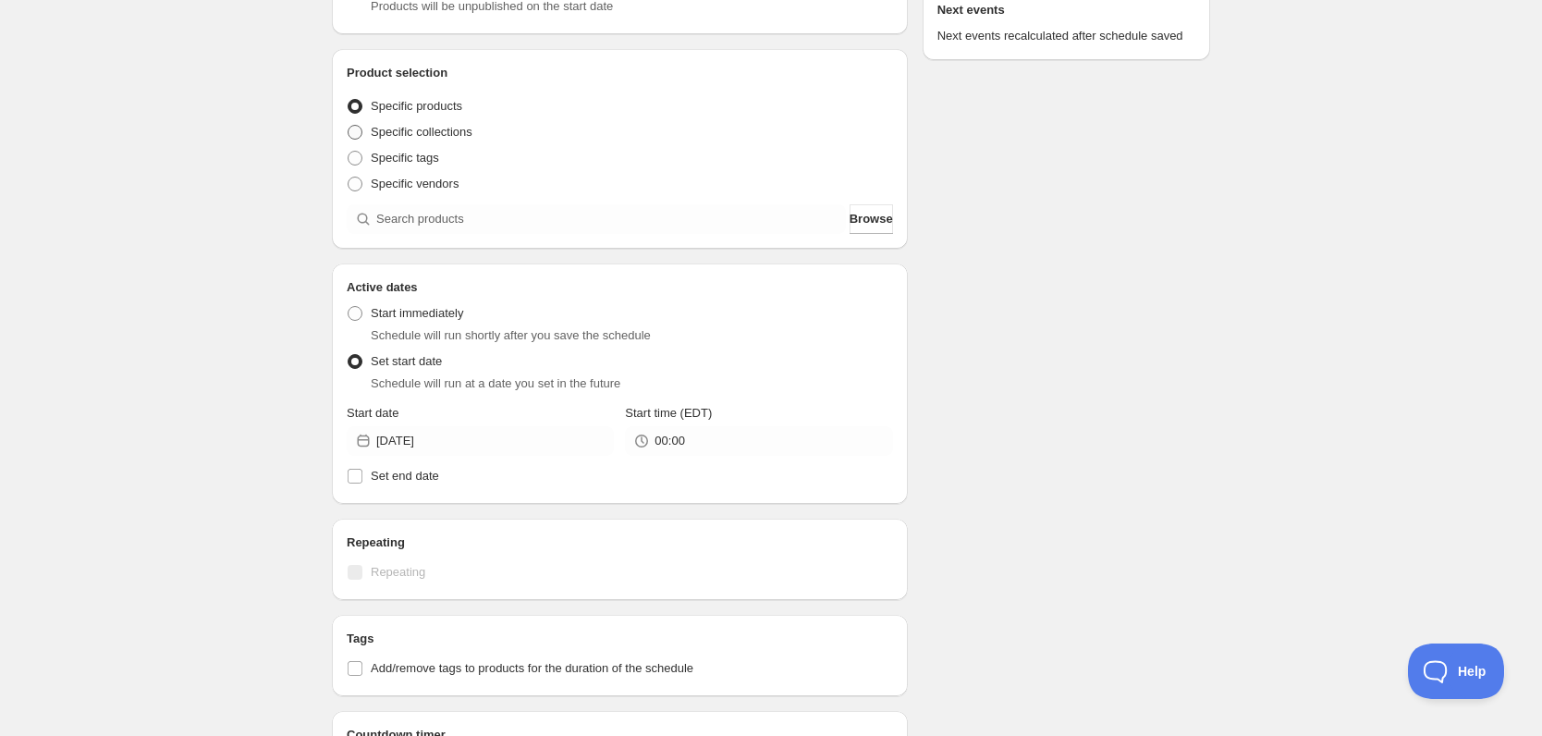
scroll to position [264, 0]
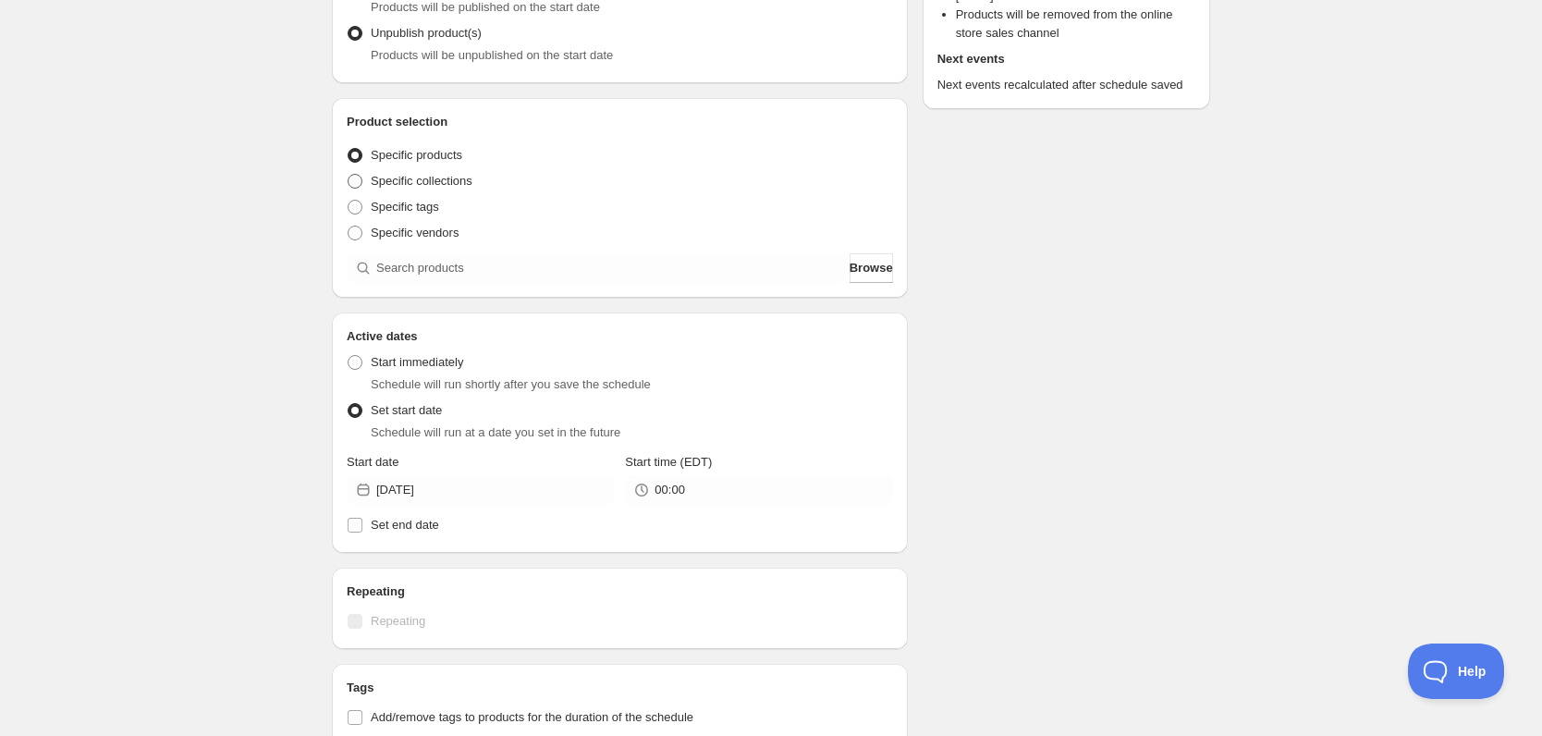
click at [375, 172] on span "Specific collections" at bounding box center [422, 181] width 102 height 18
click at [349, 174] on input "Specific collections" at bounding box center [348, 174] width 1 height 1
radio input "true"
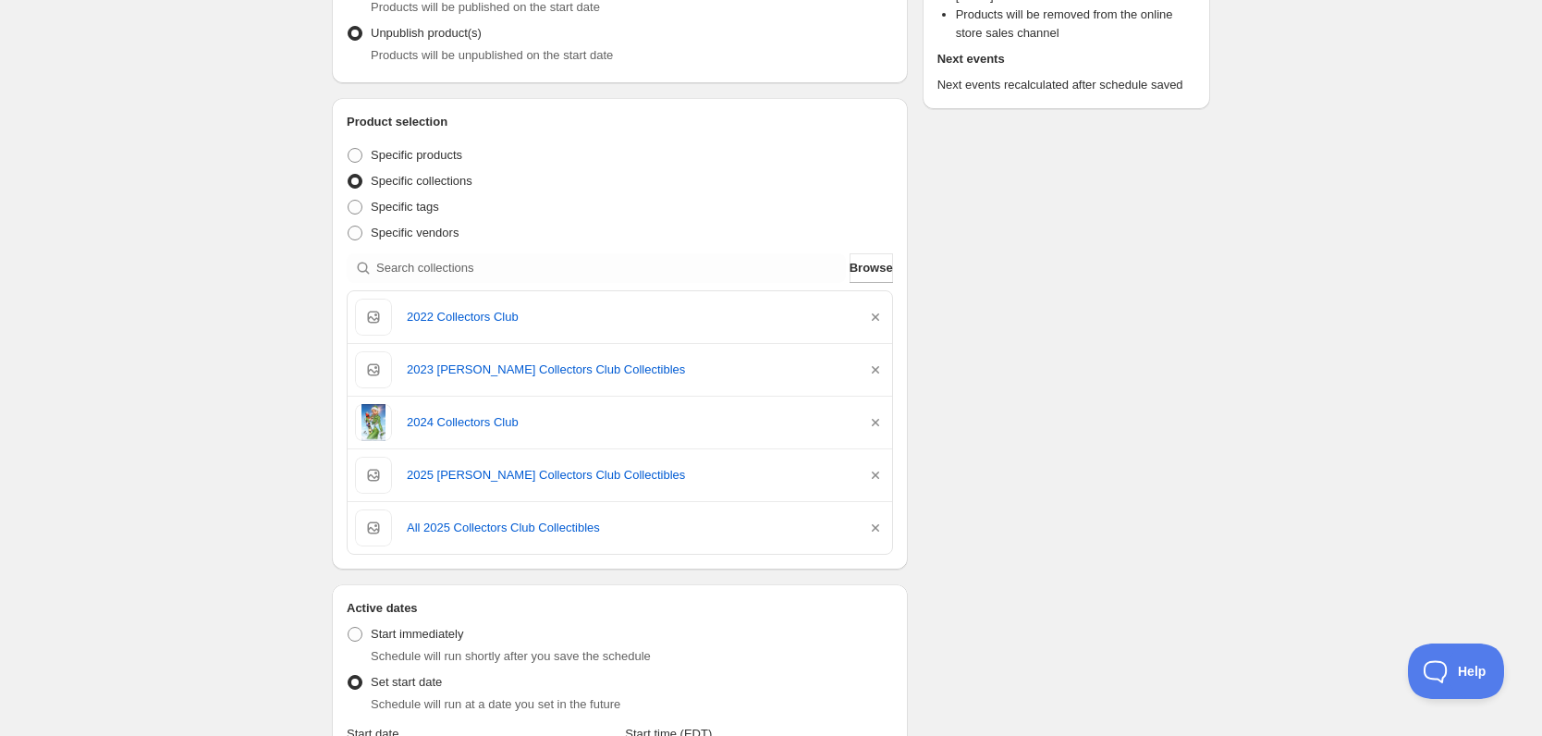
click at [1023, 344] on div "Schedule name Unpublish Collectors Club Your customers won't see this Action Ac…" at bounding box center [763, 613] width 893 height 1644
click at [1113, 433] on div "Schedule name Unpublish Collectors Club Your customers won't see this Action Ac…" at bounding box center [763, 613] width 893 height 1644
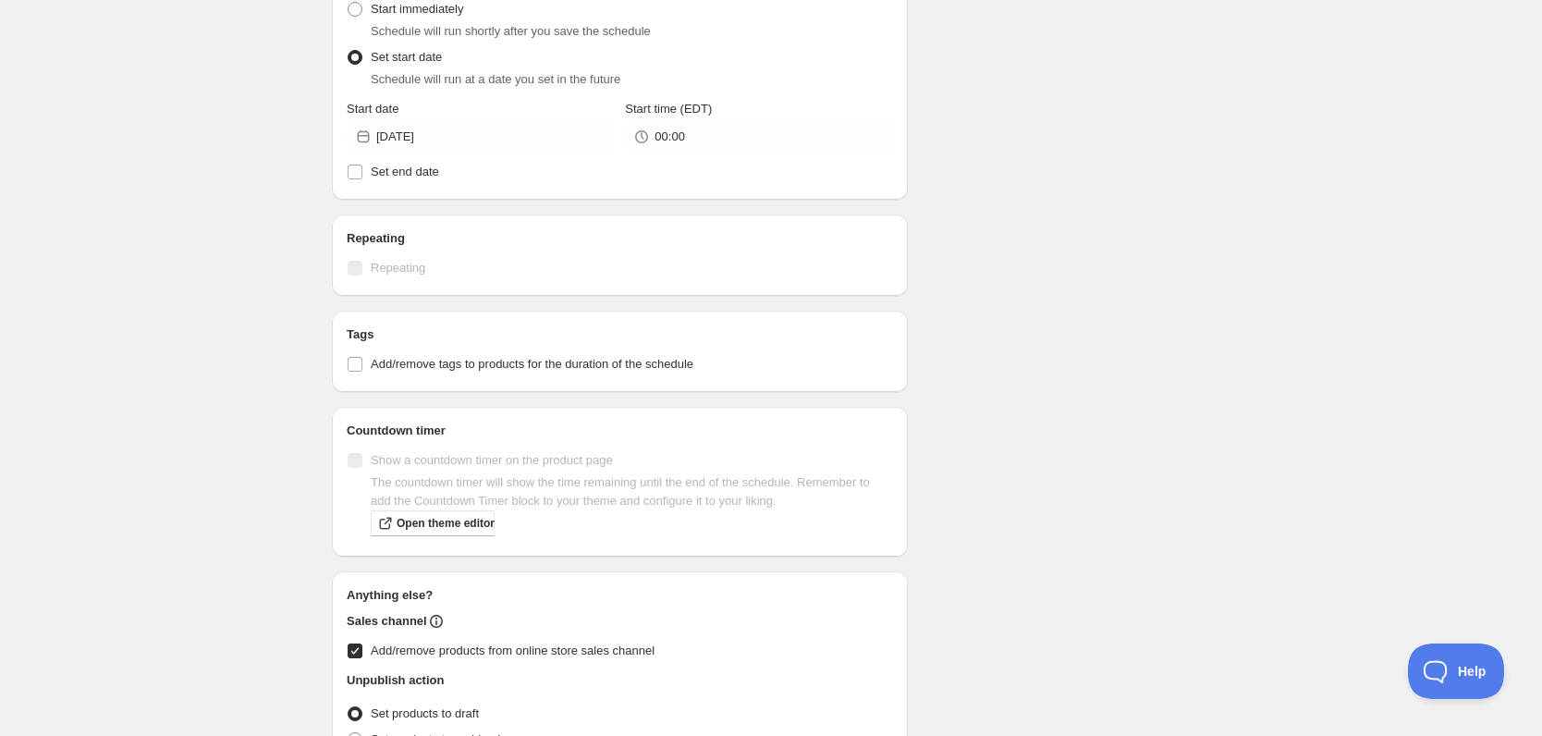
scroll to position [999, 0]
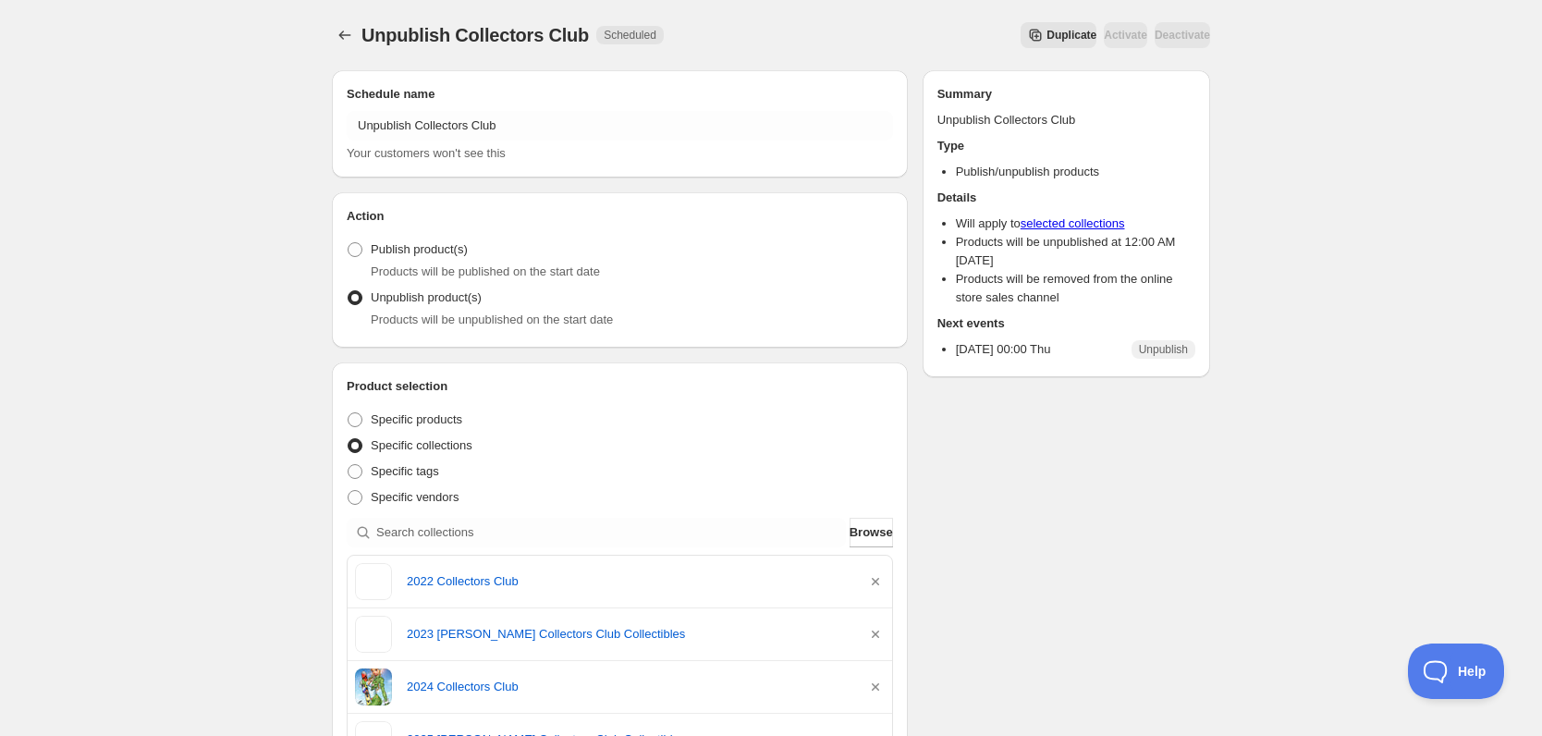
drag, startPoint x: 974, startPoint y: 169, endPoint x: 1179, endPoint y: 170, distance: 205.3
click at [1183, 169] on li "Publish/unpublish products" at bounding box center [1075, 172] width 239 height 18
click at [952, 226] on ul "Will apply to selected collections Products will be unpublished at 12:00 AM [DA…" at bounding box center [1067, 260] width 258 height 92
drag, startPoint x: 962, startPoint y: 239, endPoint x: 1205, endPoint y: 241, distance: 242.2
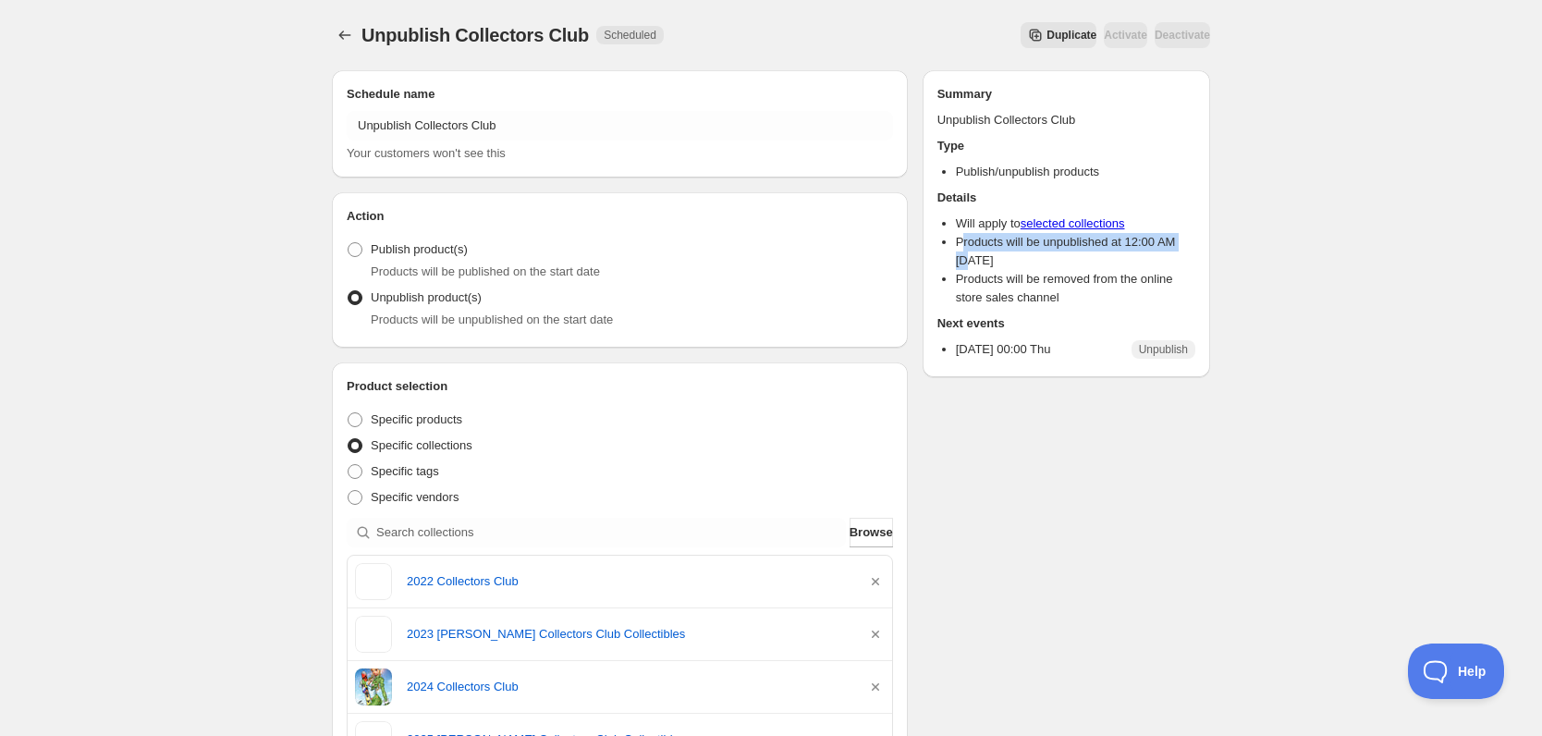
click at [1205, 241] on div "Summary Unpublish Collectors Club Type Publish/unpublish products Details Will …" at bounding box center [1067, 223] width 288 height 307
click at [1046, 263] on li "Products will be unpublished at 12:00 AM [DATE]" at bounding box center [1075, 251] width 239 height 37
click at [1024, 290] on li "Products will be removed from the online store sales channel" at bounding box center [1075, 288] width 239 height 37
click at [1036, 292] on li "Products will be removed from the online store sales channel" at bounding box center [1075, 288] width 239 height 37
click at [1066, 297] on li "Products will be removed from the online store sales channel" at bounding box center [1075, 288] width 239 height 37
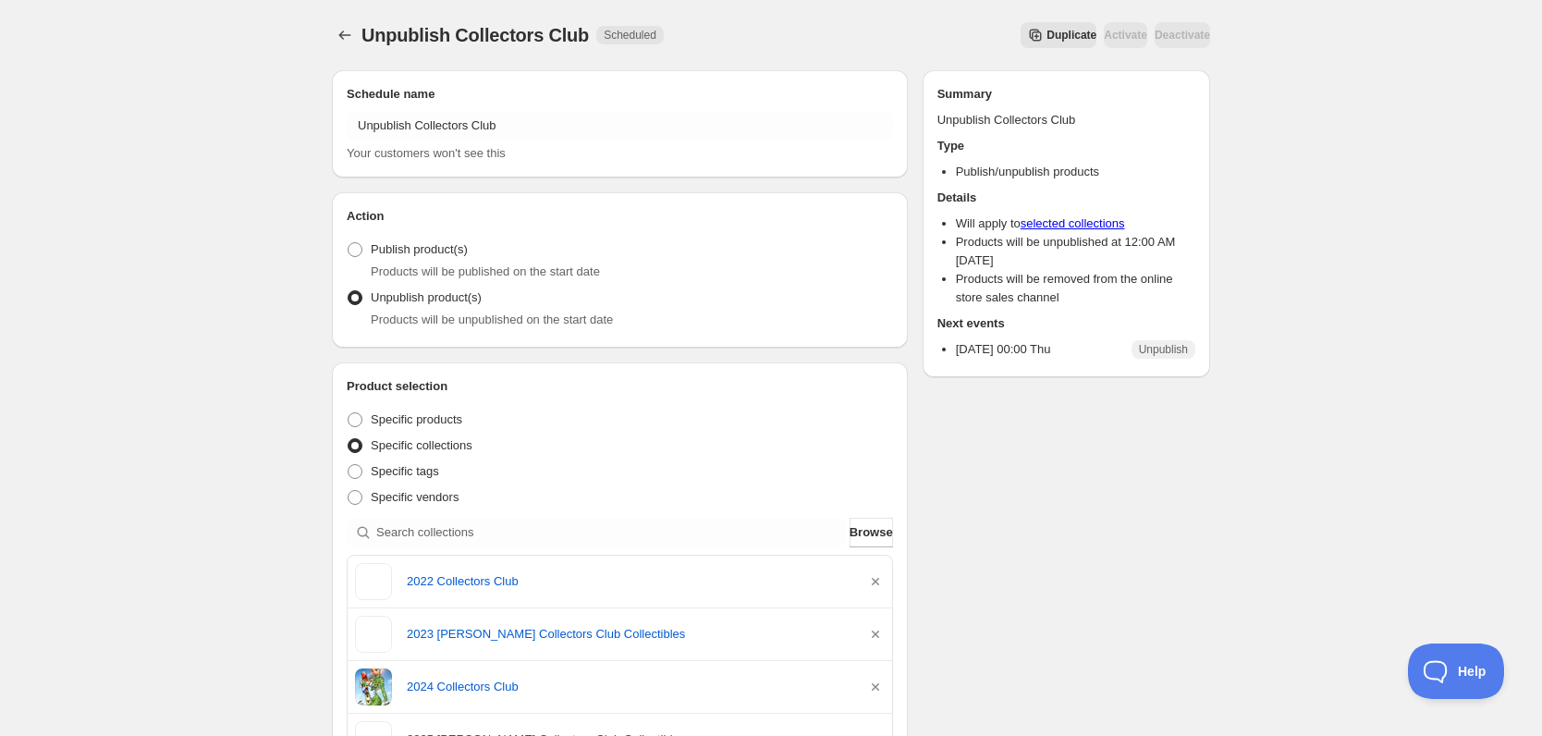
drag, startPoint x: 1067, startPoint y: 297, endPoint x: 1006, endPoint y: 390, distance: 111.6
click at [353, 32] on icon "Schedules" at bounding box center [345, 35] width 18 height 18
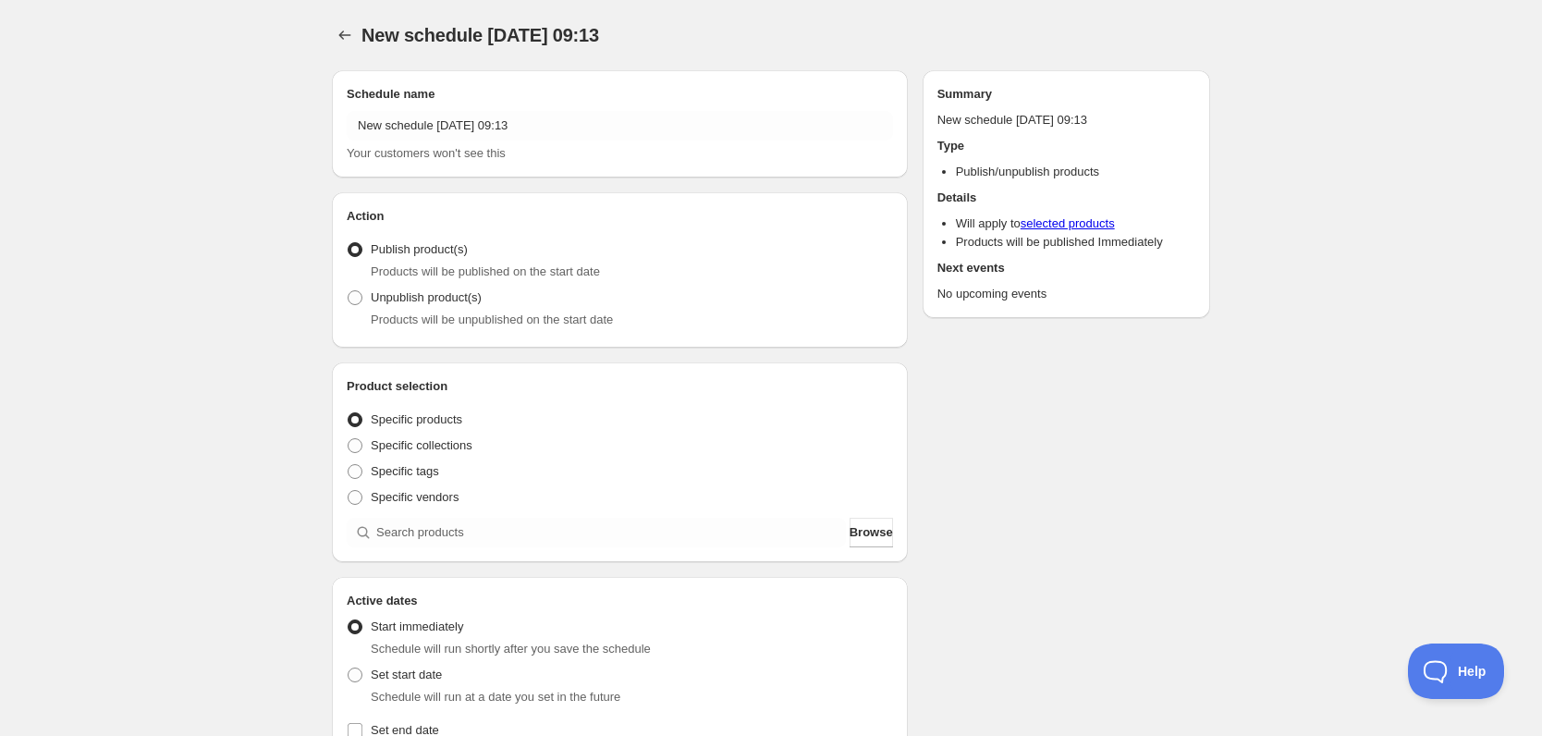
radio input "true"
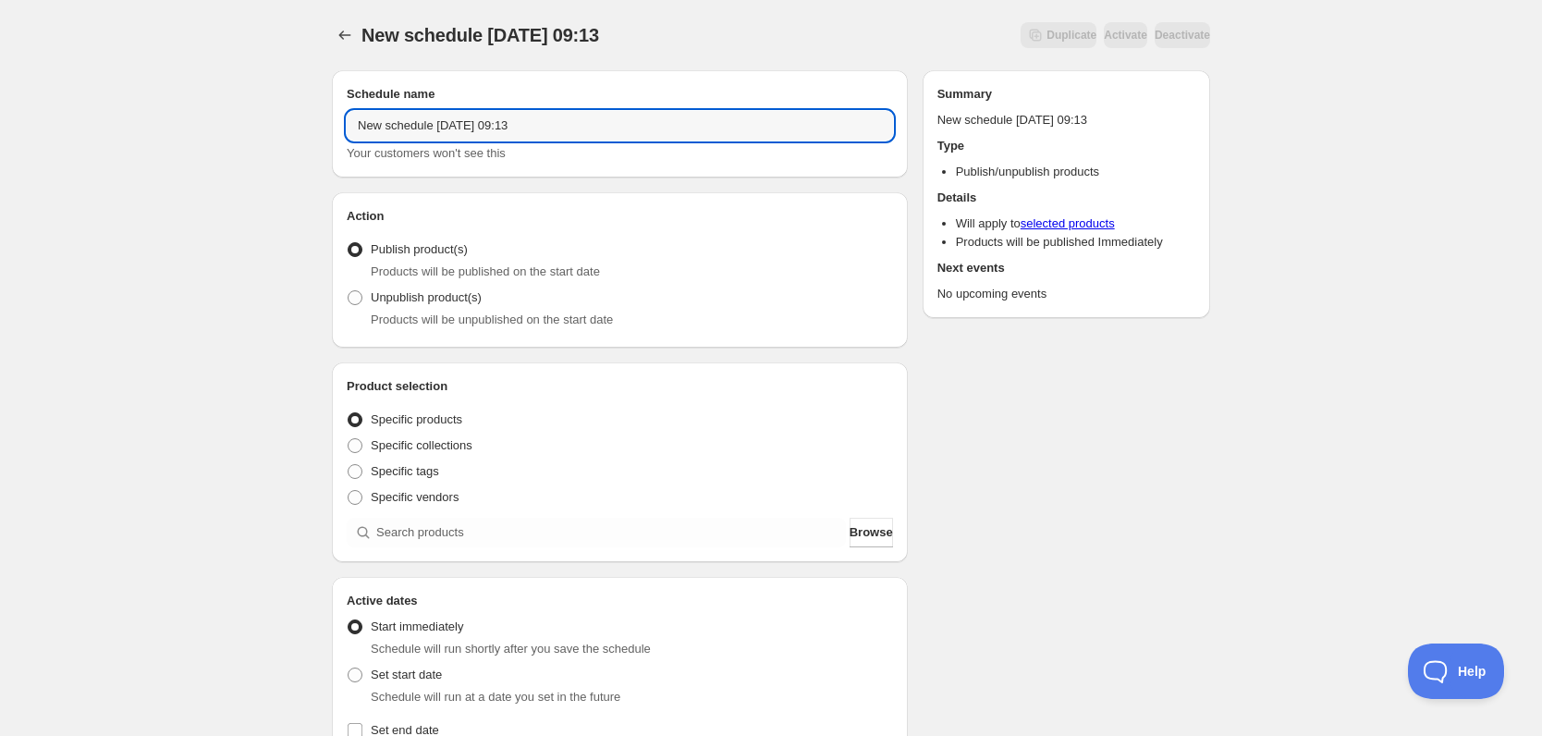
drag, startPoint x: 550, startPoint y: 123, endPoint x: 0, endPoint y: 126, distance: 550.1
click at [17, 126] on div "New schedule [DATE] 09:13. This page is ready New schedule [DATE] 09:13 Duplica…" at bounding box center [771, 704] width 1542 height 1409
type input "test"
click at [247, 222] on div "test. This page is ready test Duplicate Activate Deactivate More actions Duplic…" at bounding box center [771, 704] width 1542 height 1409
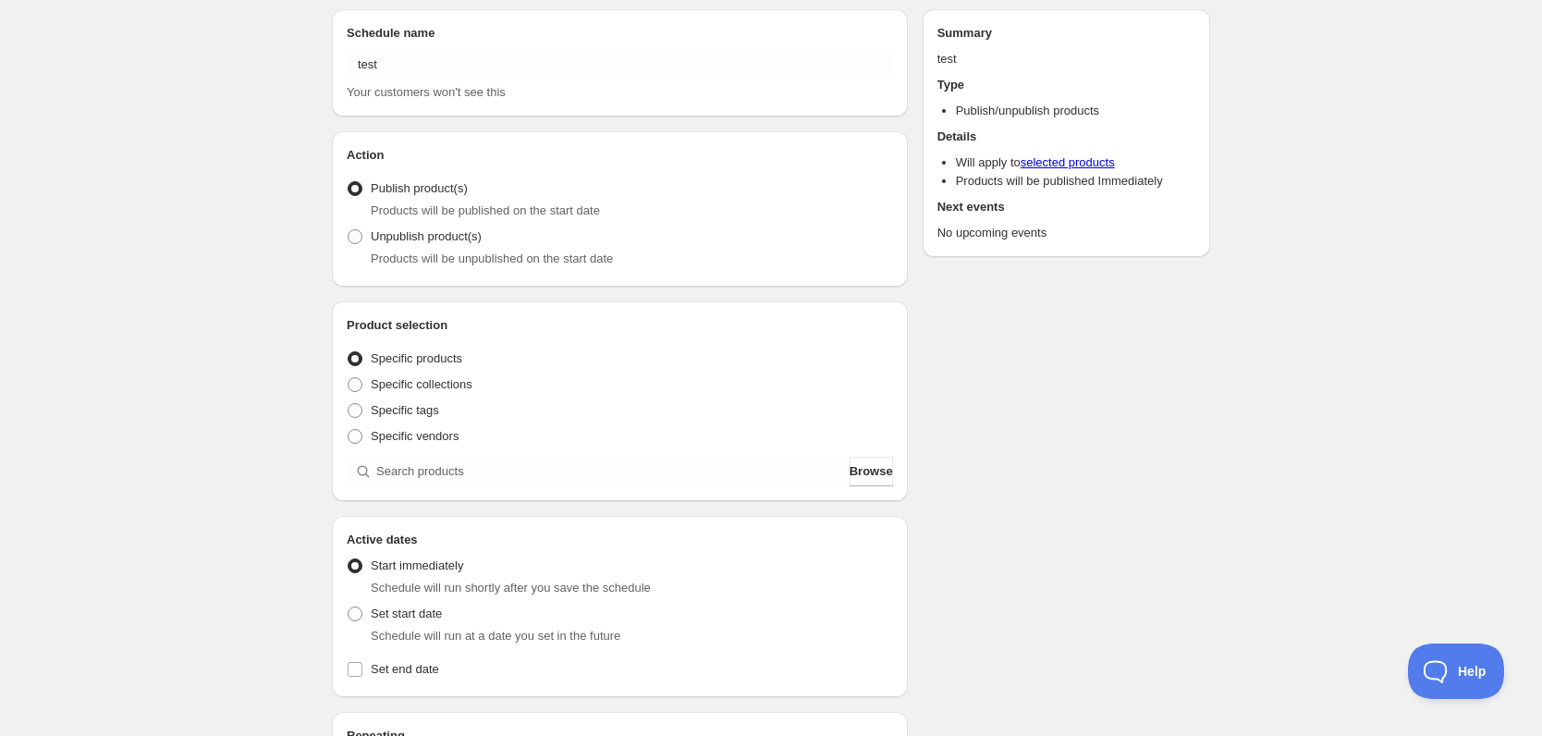
scroll to position [92, 0]
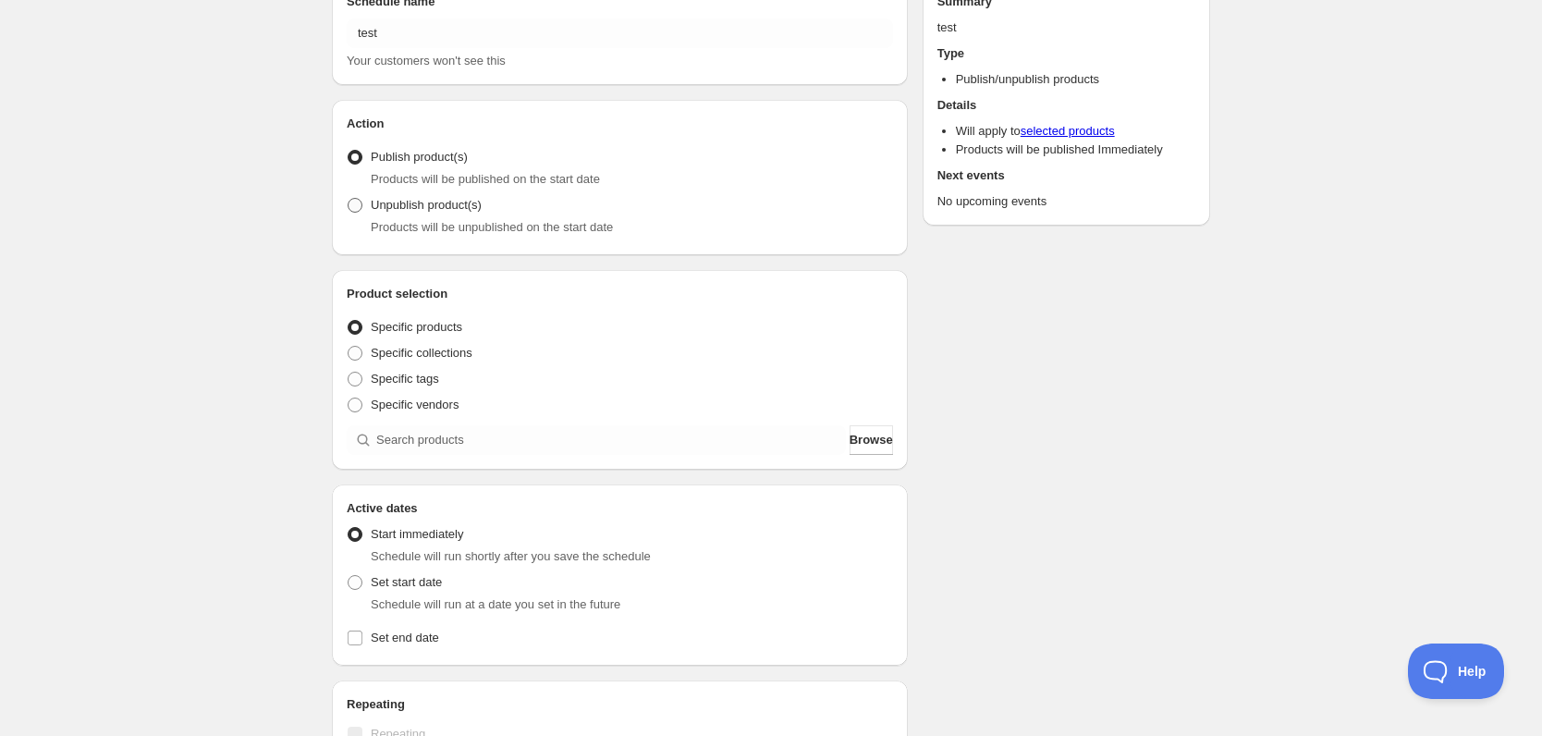
click at [356, 214] on label "Unpublish product(s)" at bounding box center [414, 205] width 135 height 26
click at [349, 199] on input "Unpublish product(s)" at bounding box center [348, 198] width 1 height 1
radio input "true"
click at [368, 151] on label "Publish product(s)" at bounding box center [407, 157] width 121 height 26
click at [349, 151] on input "Publish product(s)" at bounding box center [348, 150] width 1 height 1
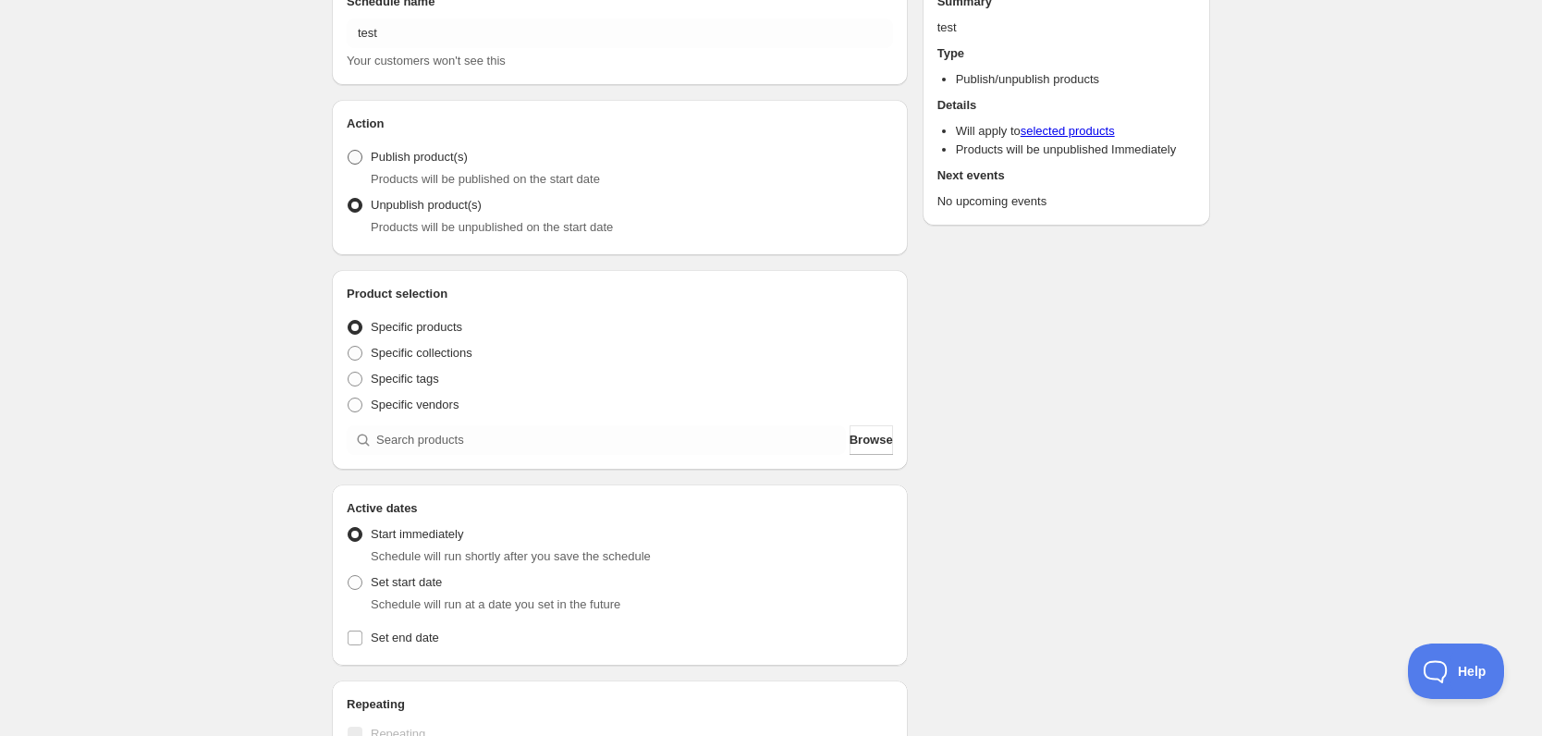
radio input "true"
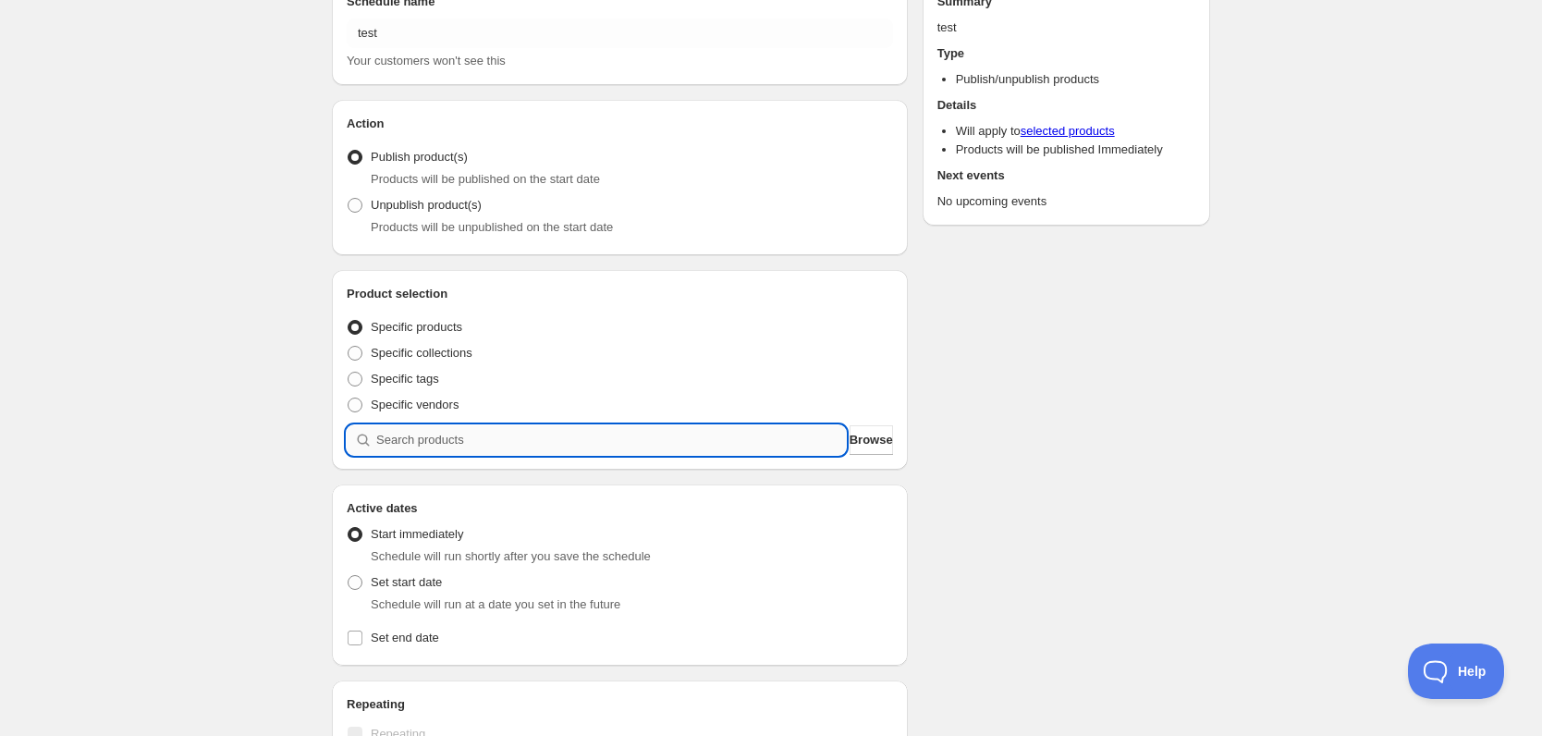
click at [425, 428] on input "search" at bounding box center [611, 440] width 470 height 30
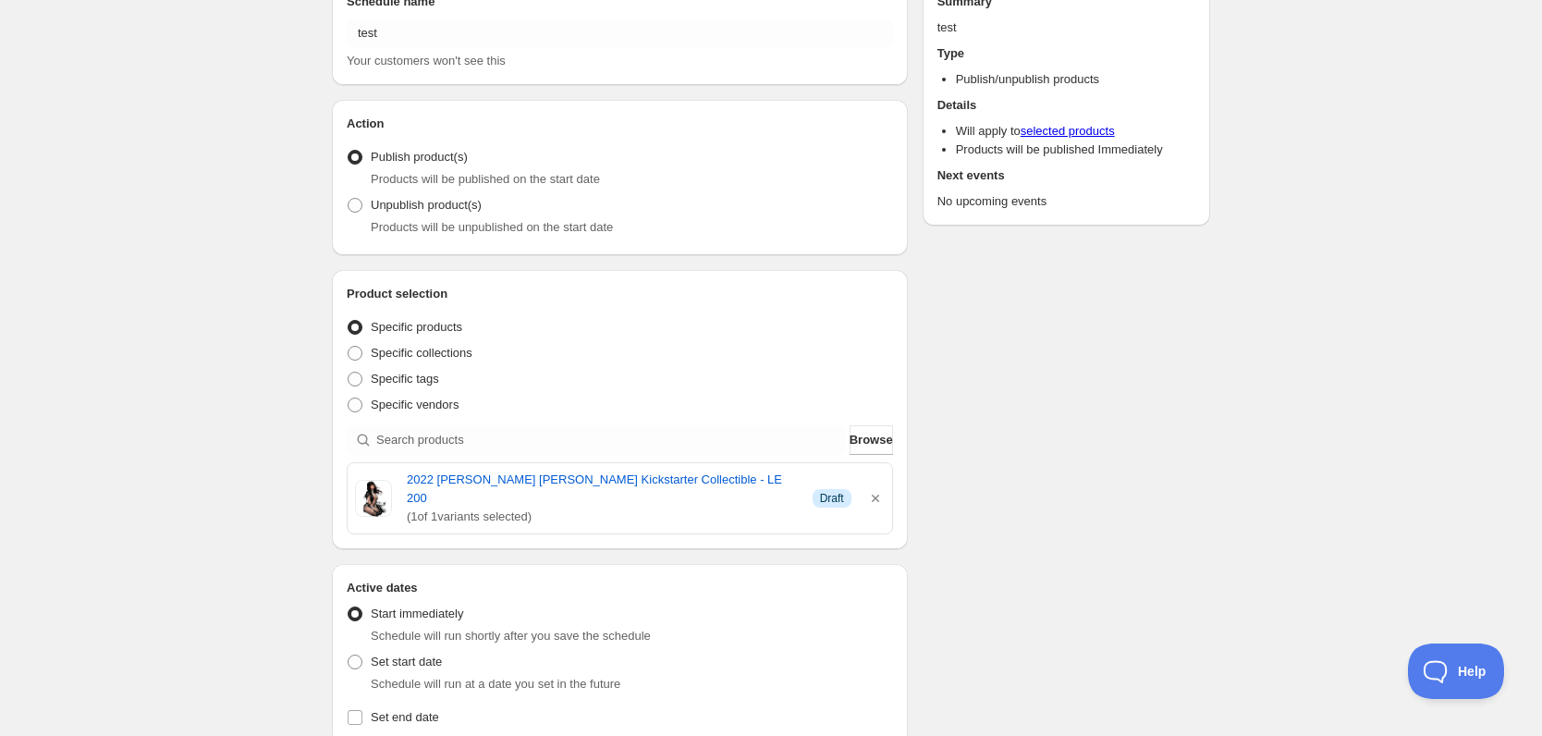
click at [1014, 431] on div "Schedule name test Your customers won't see this Action Action Publish product(…" at bounding box center [763, 661] width 893 height 1396
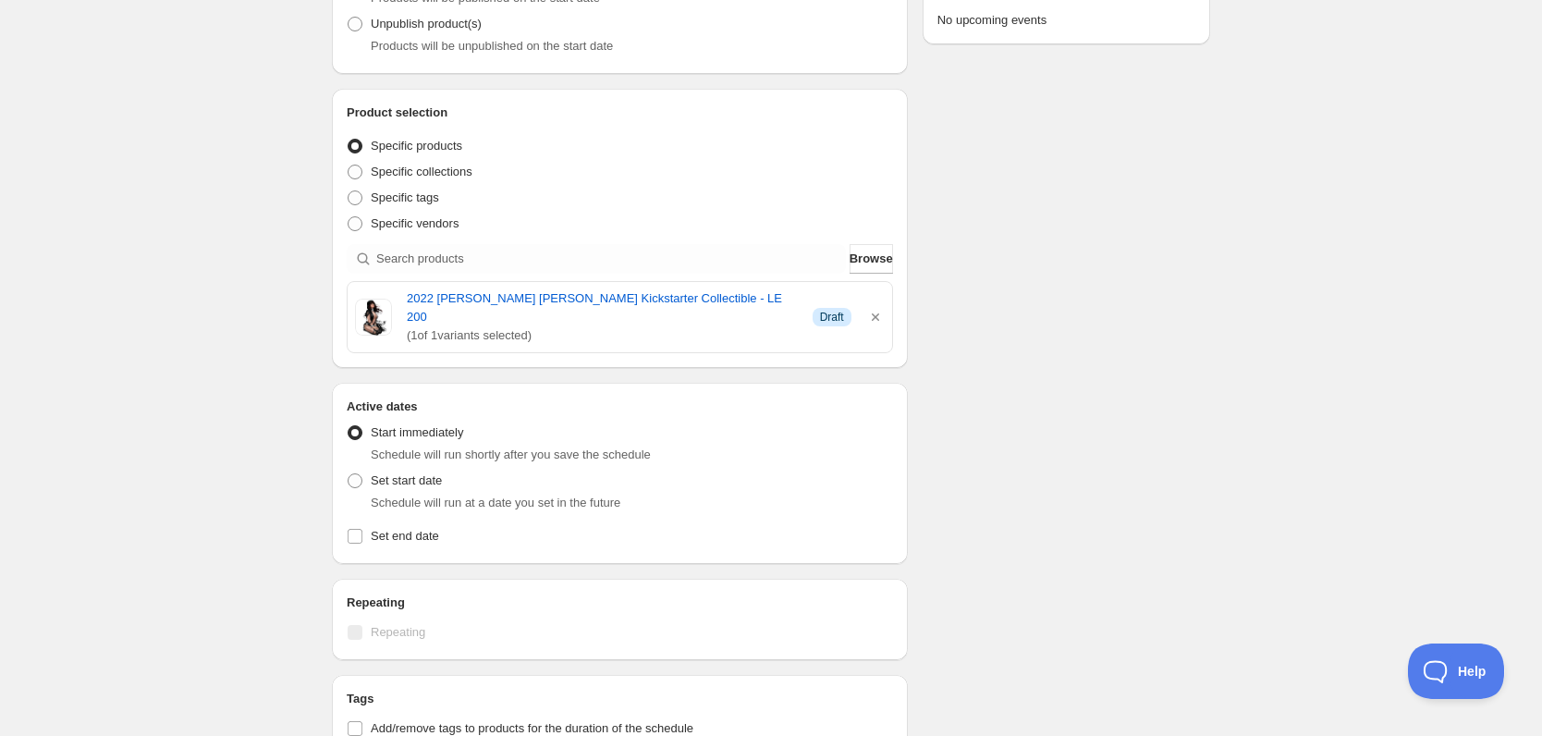
scroll to position [277, 0]
click at [409, 470] on span "Set start date" at bounding box center [406, 477] width 71 height 14
click at [349, 470] on input "Set start date" at bounding box center [348, 470] width 1 height 1
radio input "true"
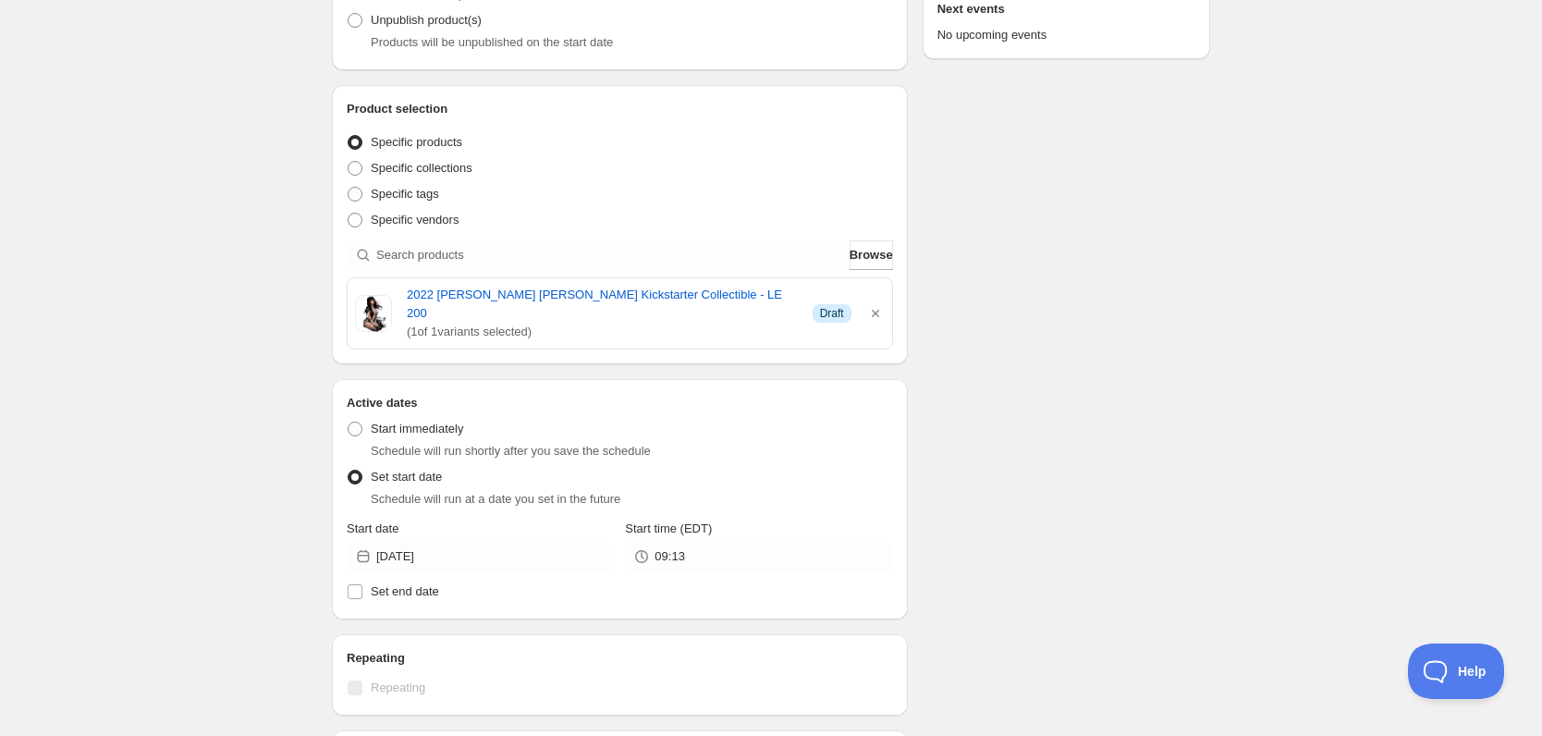
click at [369, 547] on icon at bounding box center [363, 556] width 18 height 18
click at [1061, 469] on div "Schedule name test Your customers won't see this Action Action Publish product(…" at bounding box center [763, 505] width 893 height 1455
click at [497, 416] on div "Start immediately Schedule will run shortly after you save the schedule" at bounding box center [620, 438] width 546 height 44
click at [438, 422] on span "Start immediately" at bounding box center [417, 429] width 92 height 14
click at [349, 422] on input "Start immediately" at bounding box center [348, 422] width 1 height 1
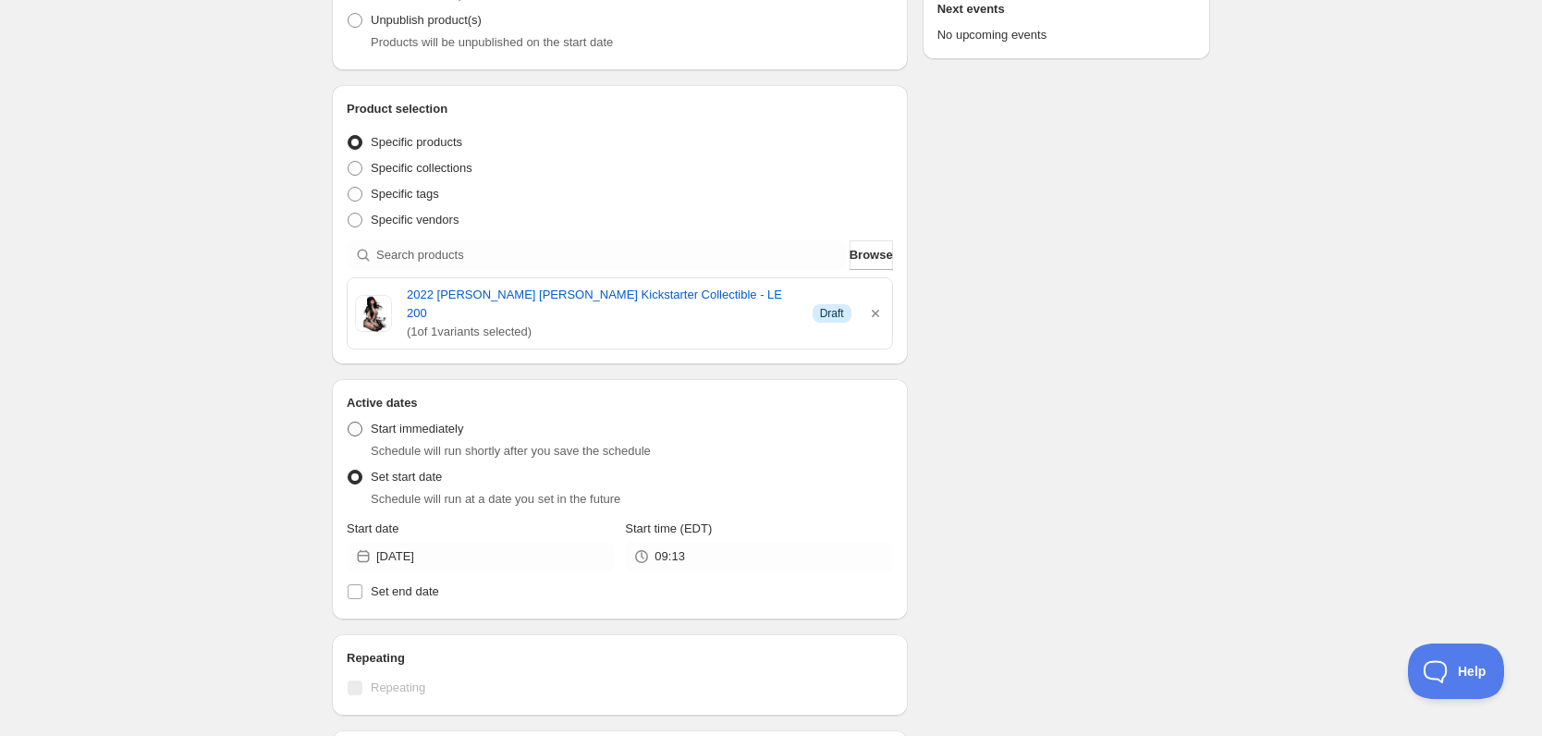
radio input "true"
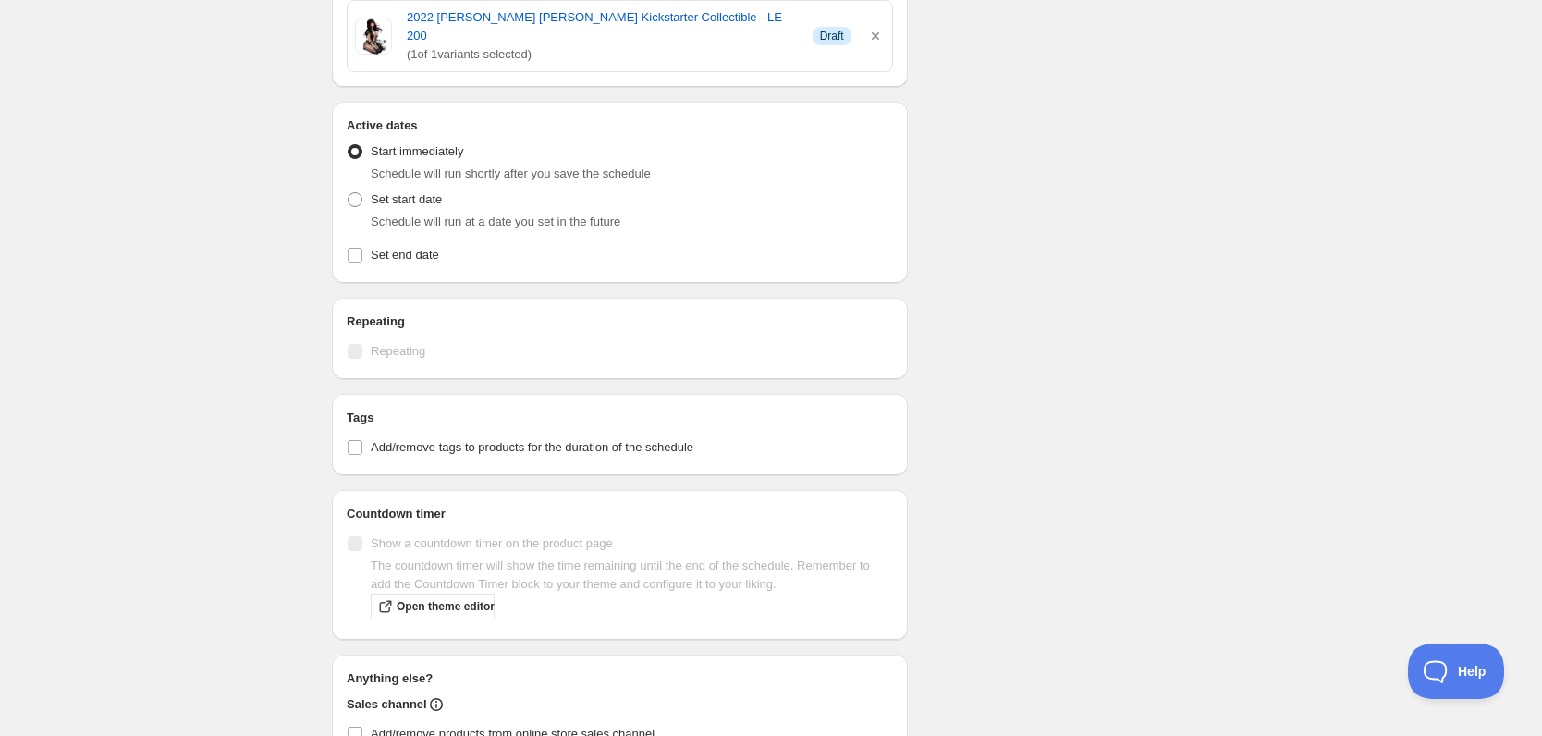
click at [1052, 394] on div "Schedule name test Your customers won't see this Action Action Publish product(…" at bounding box center [763, 199] width 893 height 1396
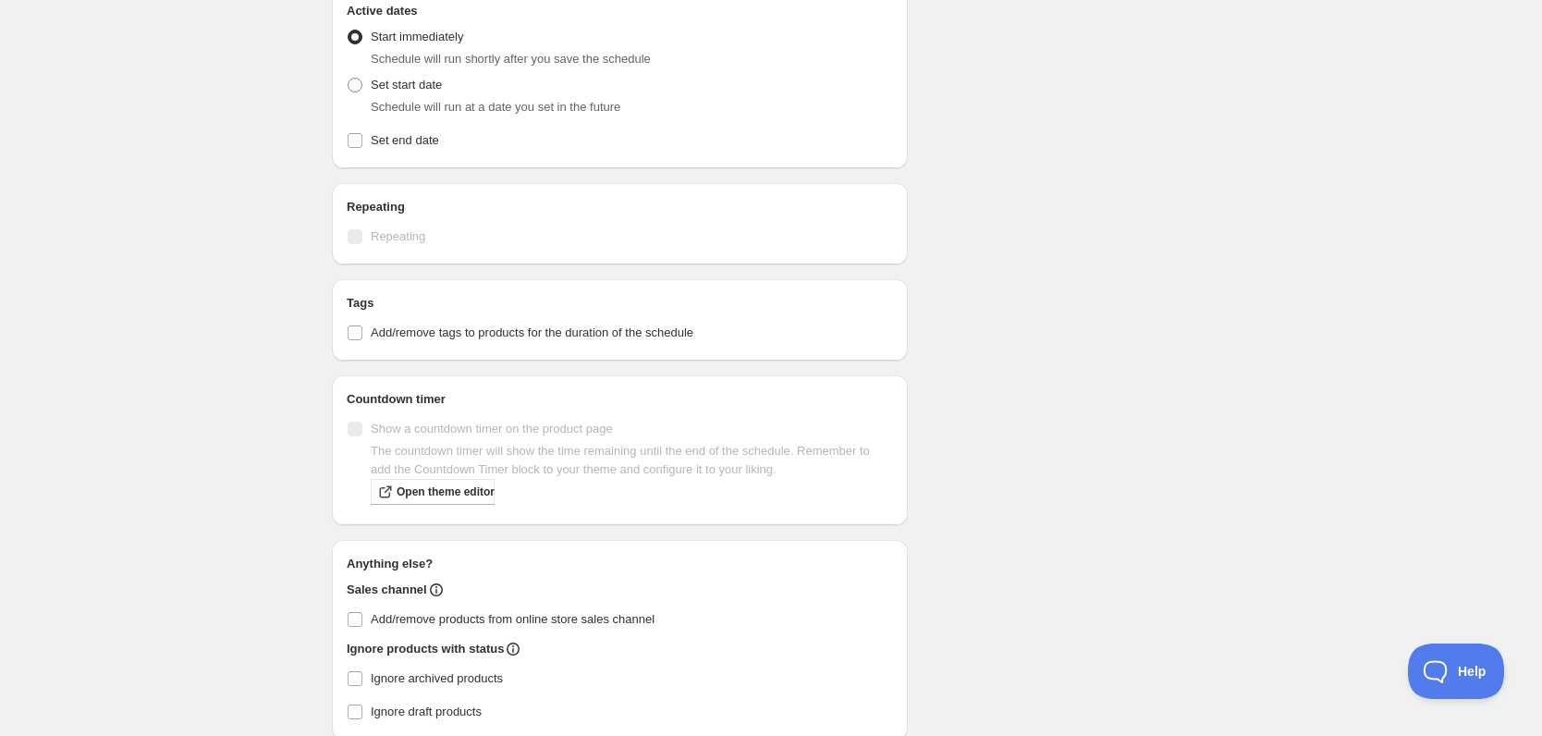
scroll to position [732, 0]
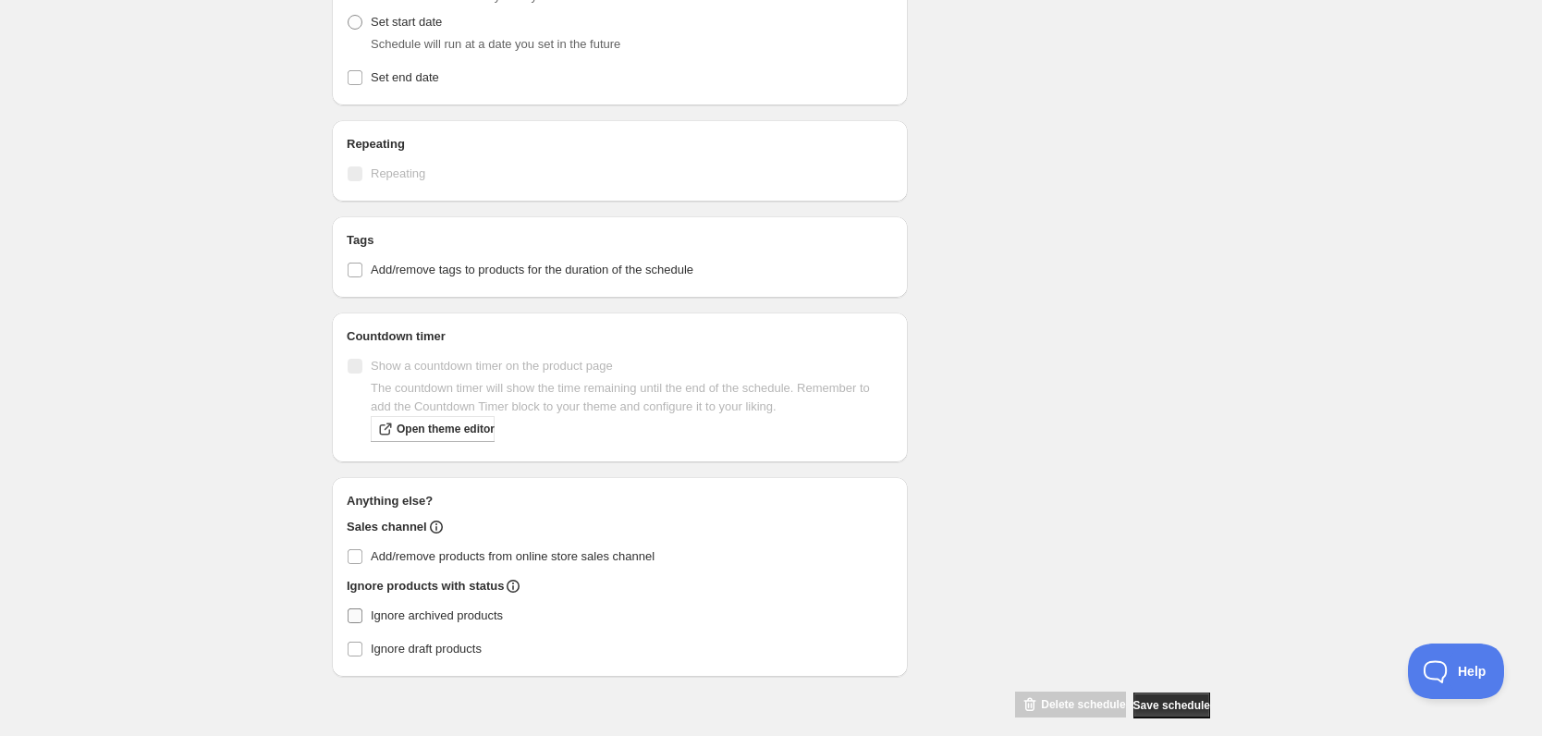
click at [460, 608] on span "Ignore archived products" at bounding box center [437, 615] width 132 height 14
click at [362, 608] on input "Ignore archived products" at bounding box center [355, 615] width 15 height 15
click at [460, 608] on span "Ignore archived products" at bounding box center [437, 615] width 132 height 14
click at [362, 608] on input "Ignore archived products" at bounding box center [355, 615] width 15 height 15
click at [583, 603] on label "Ignore archived products" at bounding box center [620, 616] width 546 height 26
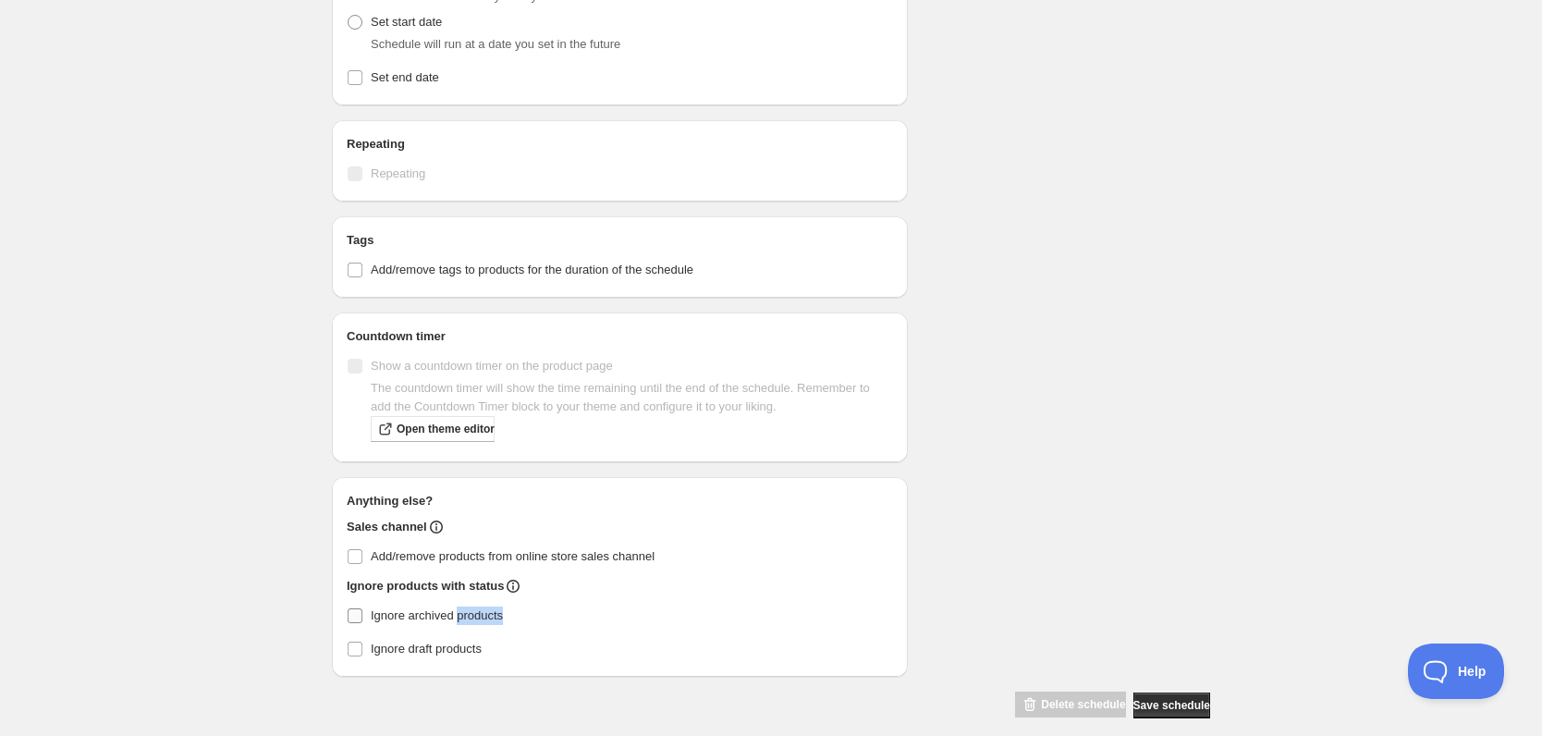
click at [362, 608] on input "Ignore archived products" at bounding box center [355, 615] width 15 height 15
click at [498, 581] on div "Anything else? Sales channel Add/remove products from online store sales channe…" at bounding box center [620, 577] width 546 height 170
click at [454, 608] on span "Ignore archived products" at bounding box center [437, 615] width 132 height 14
click at [362, 608] on input "Ignore archived products" at bounding box center [355, 615] width 15 height 15
checkbox input "false"
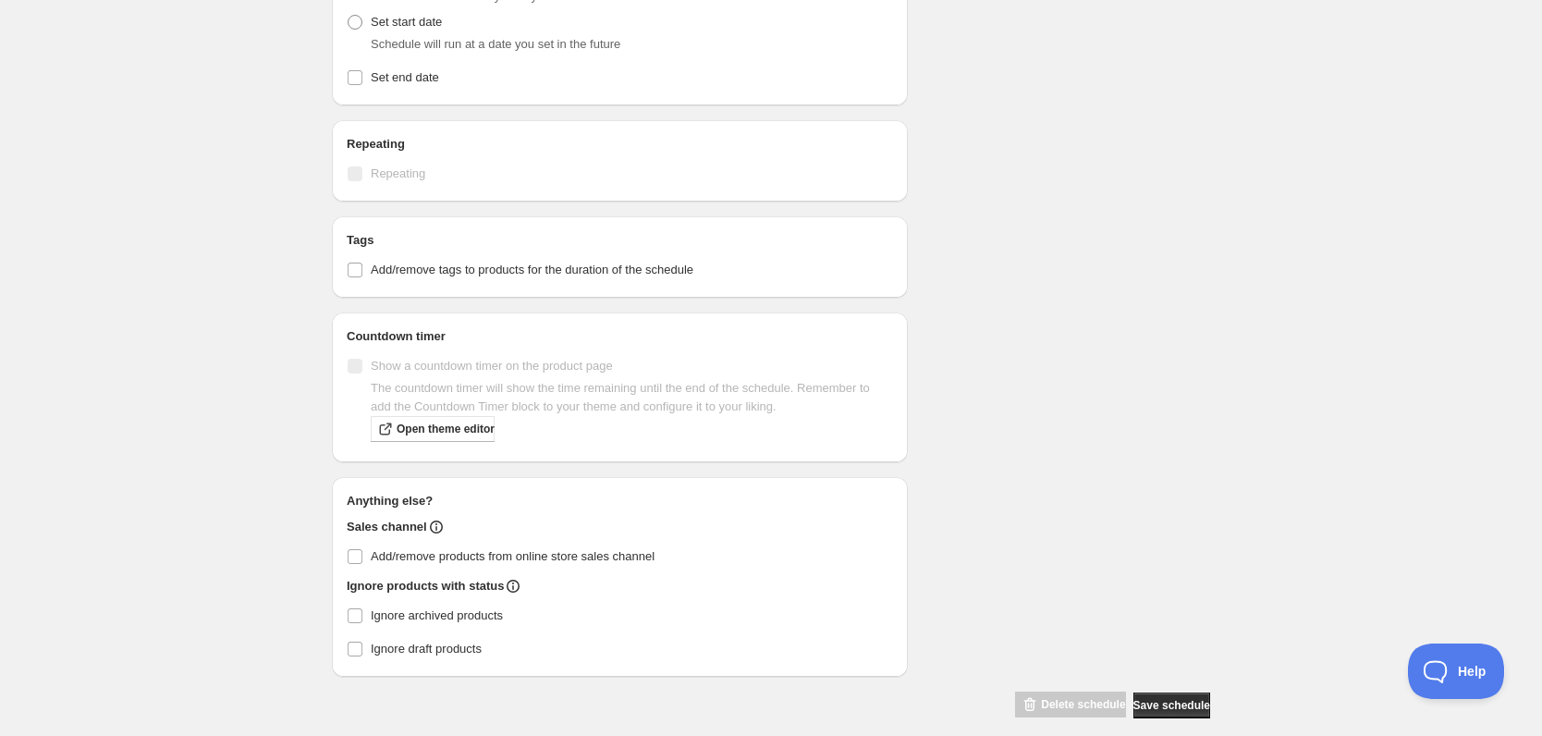
click at [717, 492] on div "Anything else? Sales channel Add/remove products from online store sales channe…" at bounding box center [620, 577] width 546 height 170
click at [553, 549] on span "Add/remove products from online store sales channel" at bounding box center [513, 556] width 284 height 14
click at [362, 549] on input "Add/remove products from online store sales channel" at bounding box center [355, 556] width 15 height 15
checkbox input "true"
click at [1036, 406] on div "Schedule name test Your customers won't see this Action Action Publish product(…" at bounding box center [763, 21] width 893 height 1396
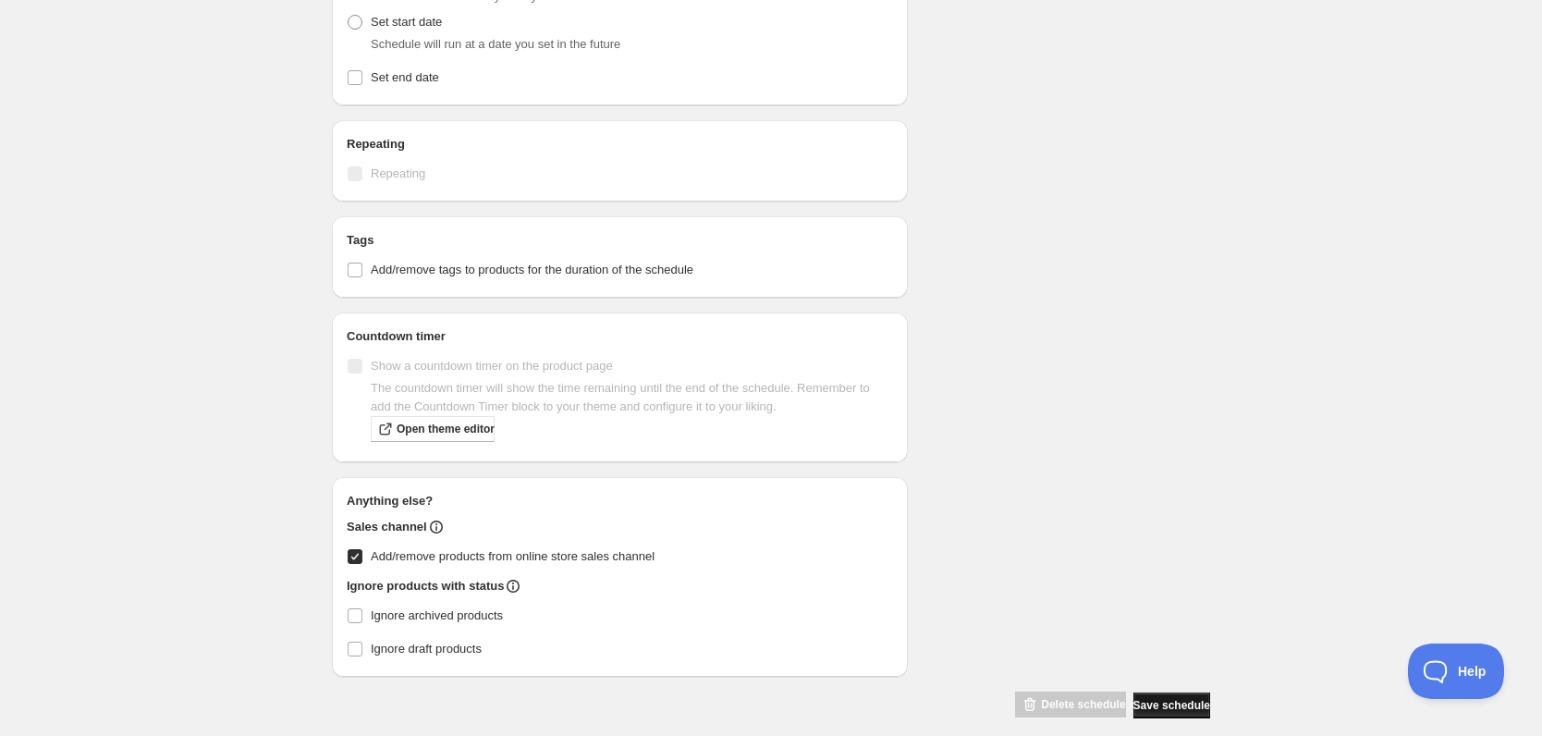
click at [1166, 698] on span "Save schedule" at bounding box center [1172, 705] width 77 height 15
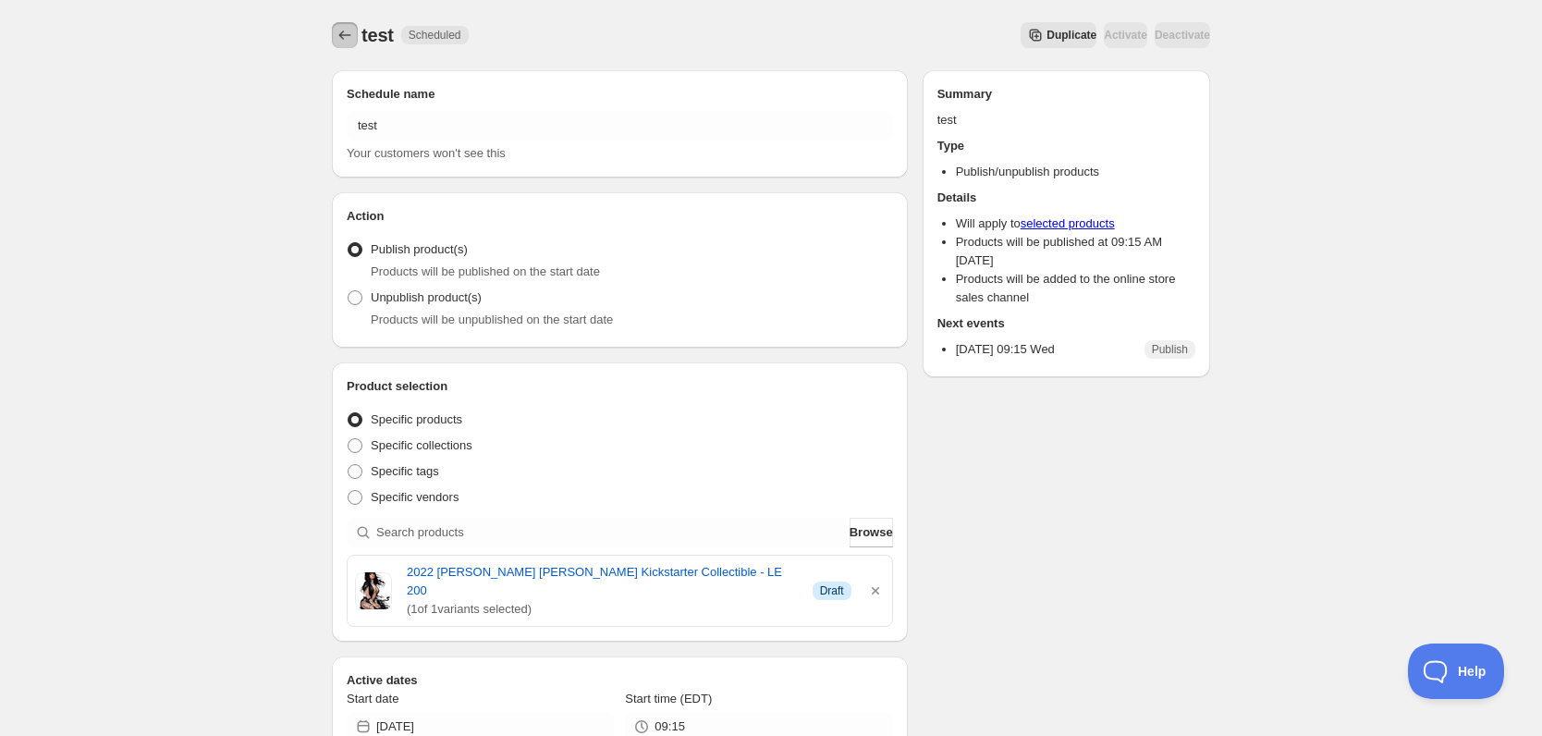
click at [347, 37] on icon "Schedules" at bounding box center [345, 35] width 18 height 18
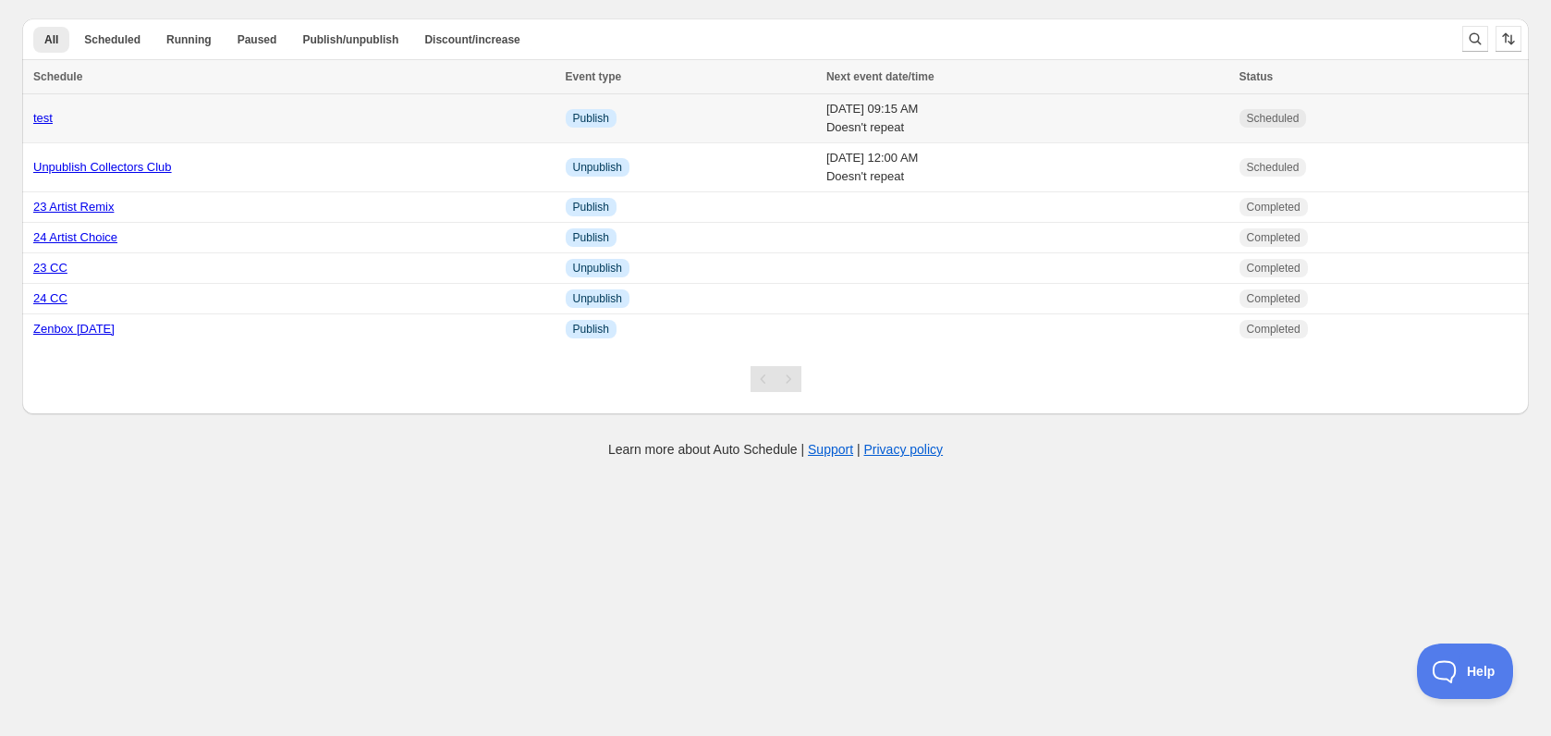
click at [1012, 114] on td "[DATE] 09:15 AM Doesn't repeat" at bounding box center [1027, 118] width 413 height 49
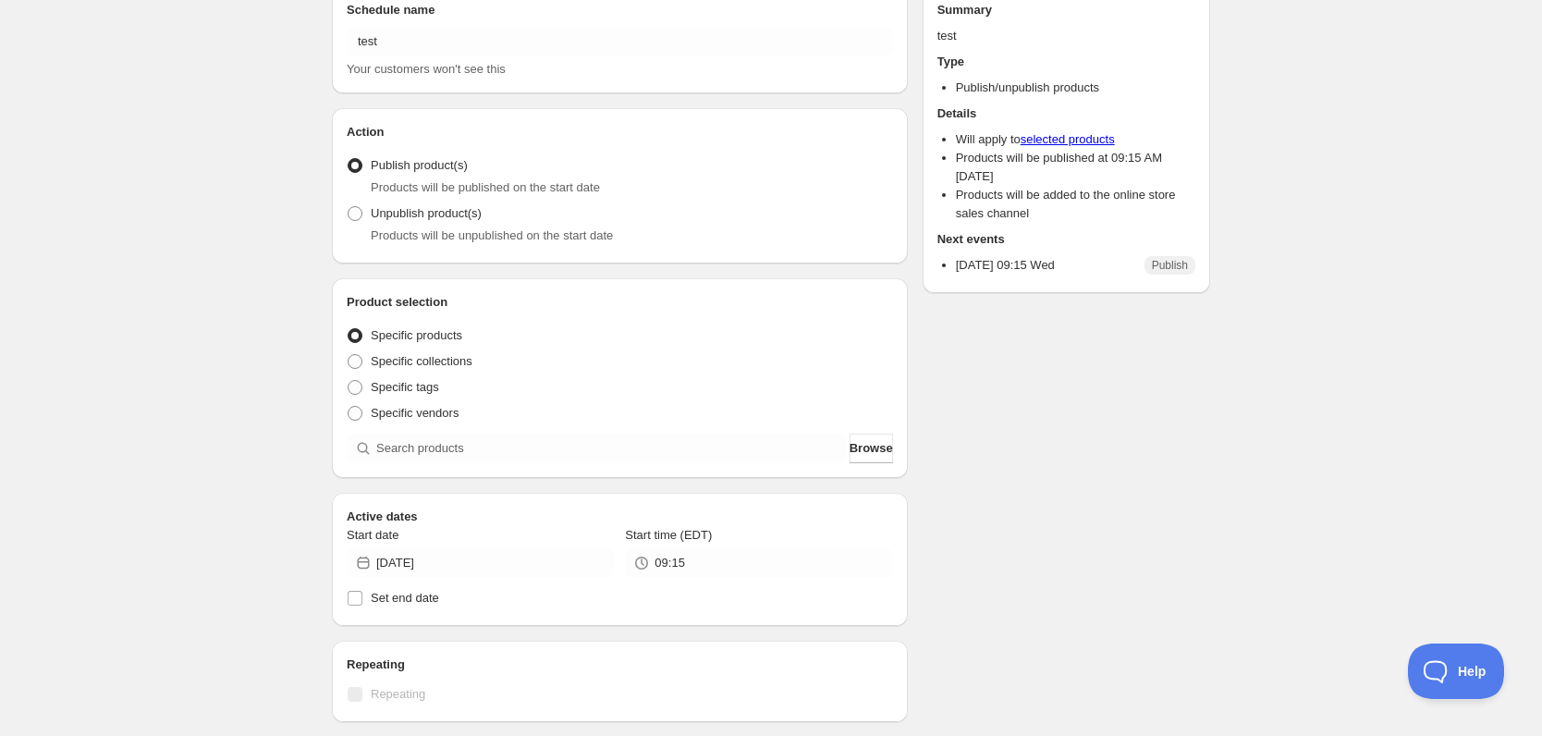
scroll to position [370, 0]
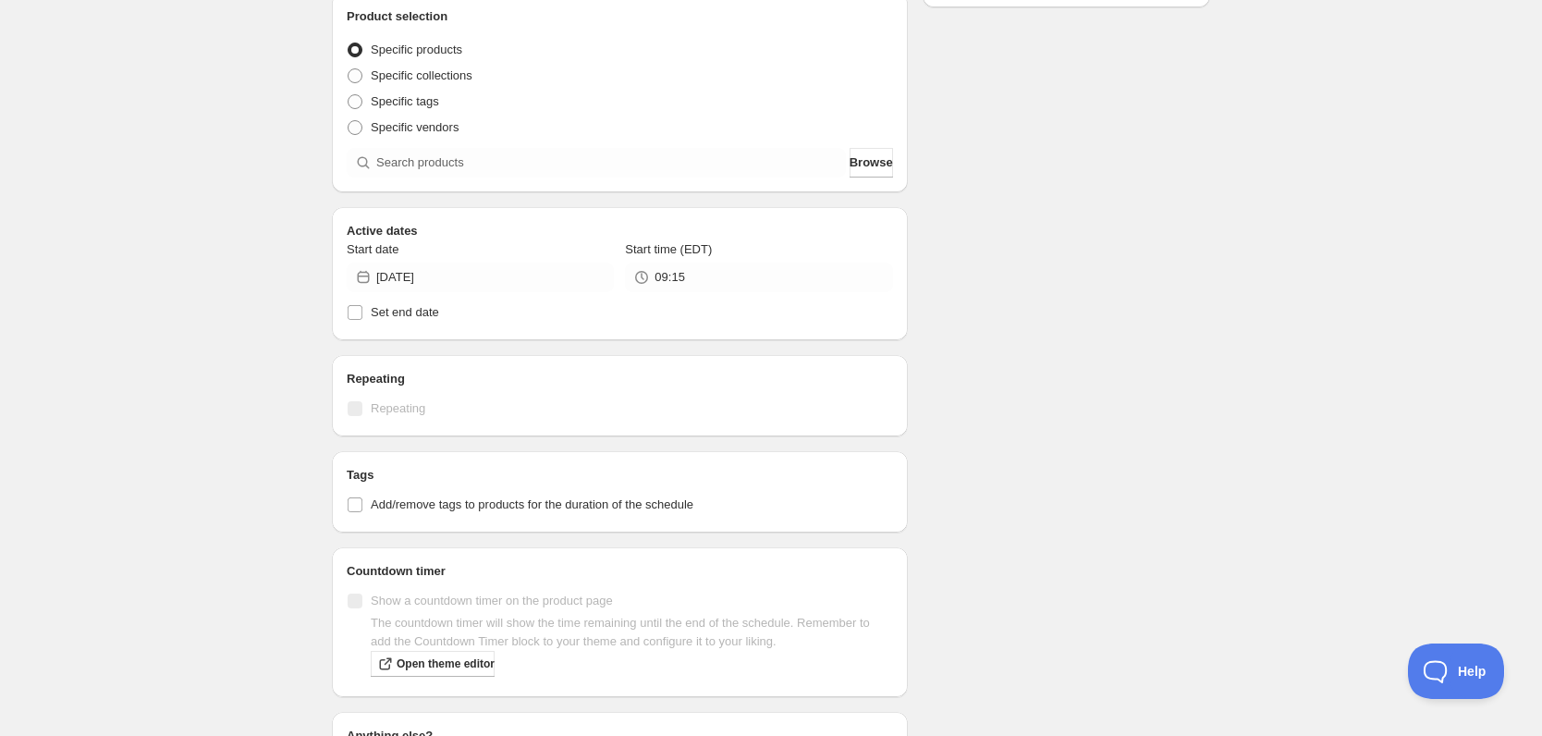
click at [356, 267] on div "Schedule name test Your customers won't see this Action Action Publish product(…" at bounding box center [620, 305] width 576 height 1211
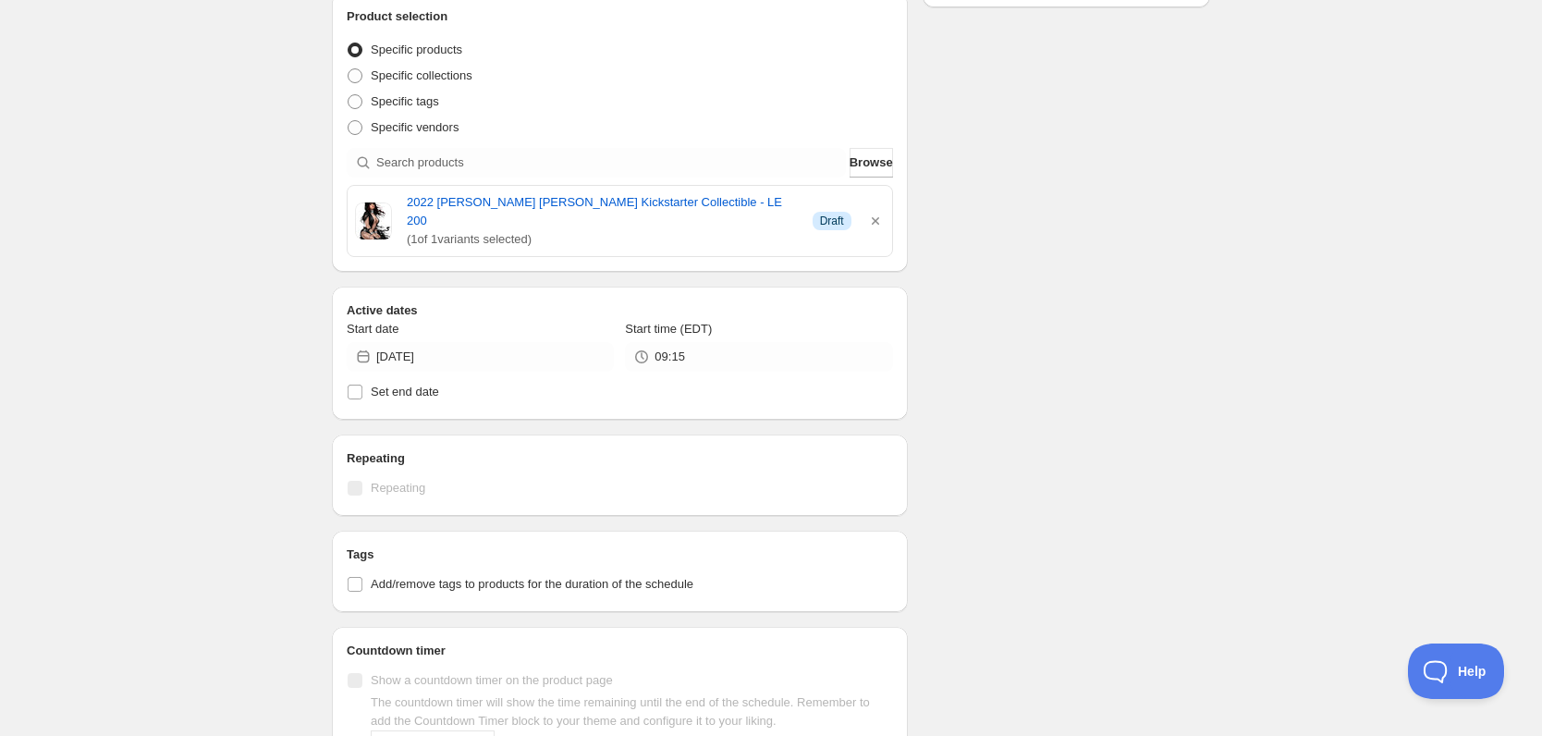
click at [360, 355] on div "Start date [DATE] Start time (EDT) 09:15 Set end date" at bounding box center [620, 362] width 546 height 85
click at [362, 348] on icon at bounding box center [363, 357] width 18 height 18
click at [347, 342] on div "[DATE]" at bounding box center [480, 357] width 267 height 30
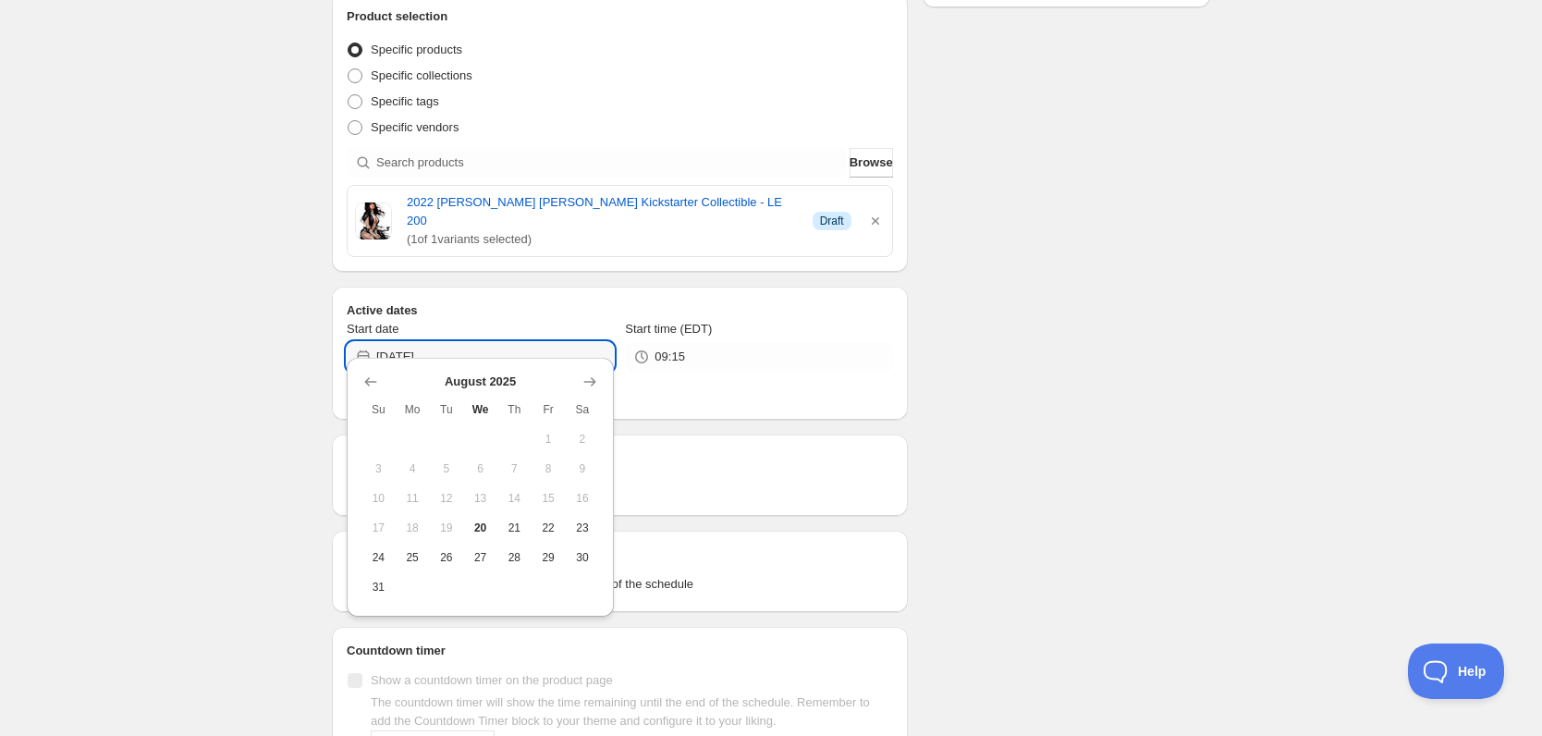
click at [366, 350] on icon at bounding box center [364, 356] width 12 height 13
click at [519, 521] on span "21" at bounding box center [514, 528] width 19 height 15
type input "[DATE]"
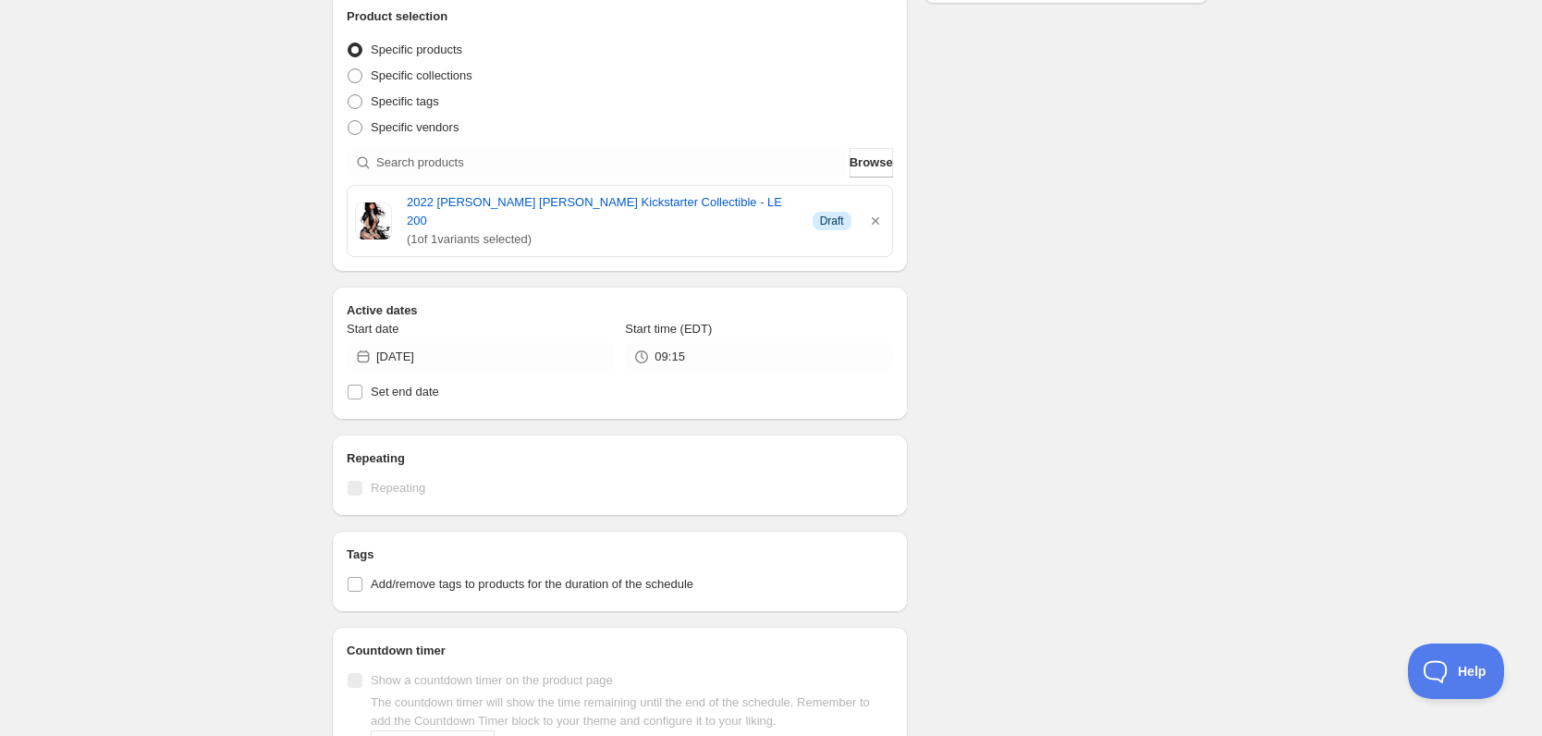
click at [641, 348] on icon at bounding box center [641, 357] width 18 height 18
click at [651, 348] on icon at bounding box center [641, 357] width 18 height 18
click at [664, 342] on input "09:15" at bounding box center [774, 357] width 238 height 30
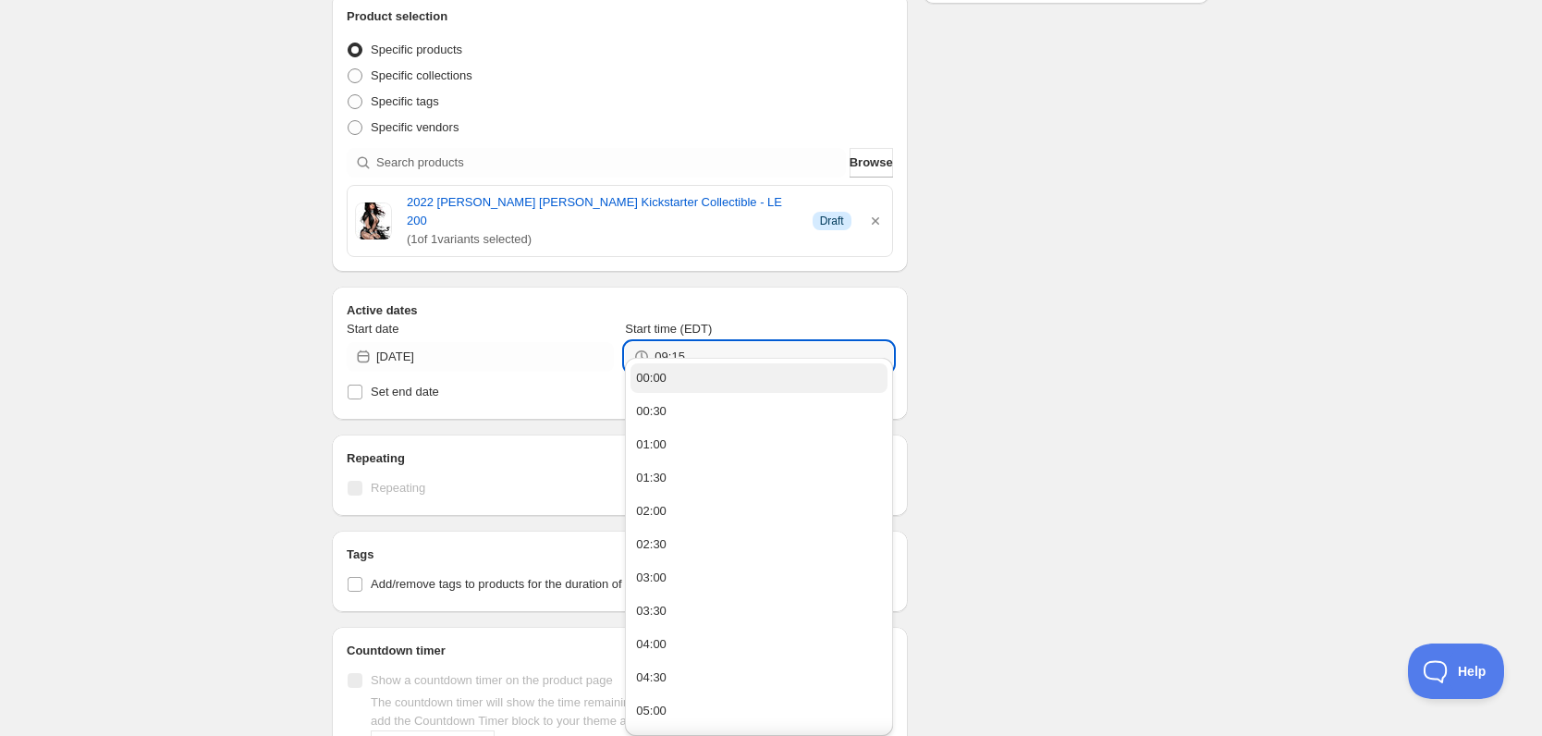
click at [687, 387] on button "00:00" at bounding box center [759, 378] width 256 height 30
type input "00:00"
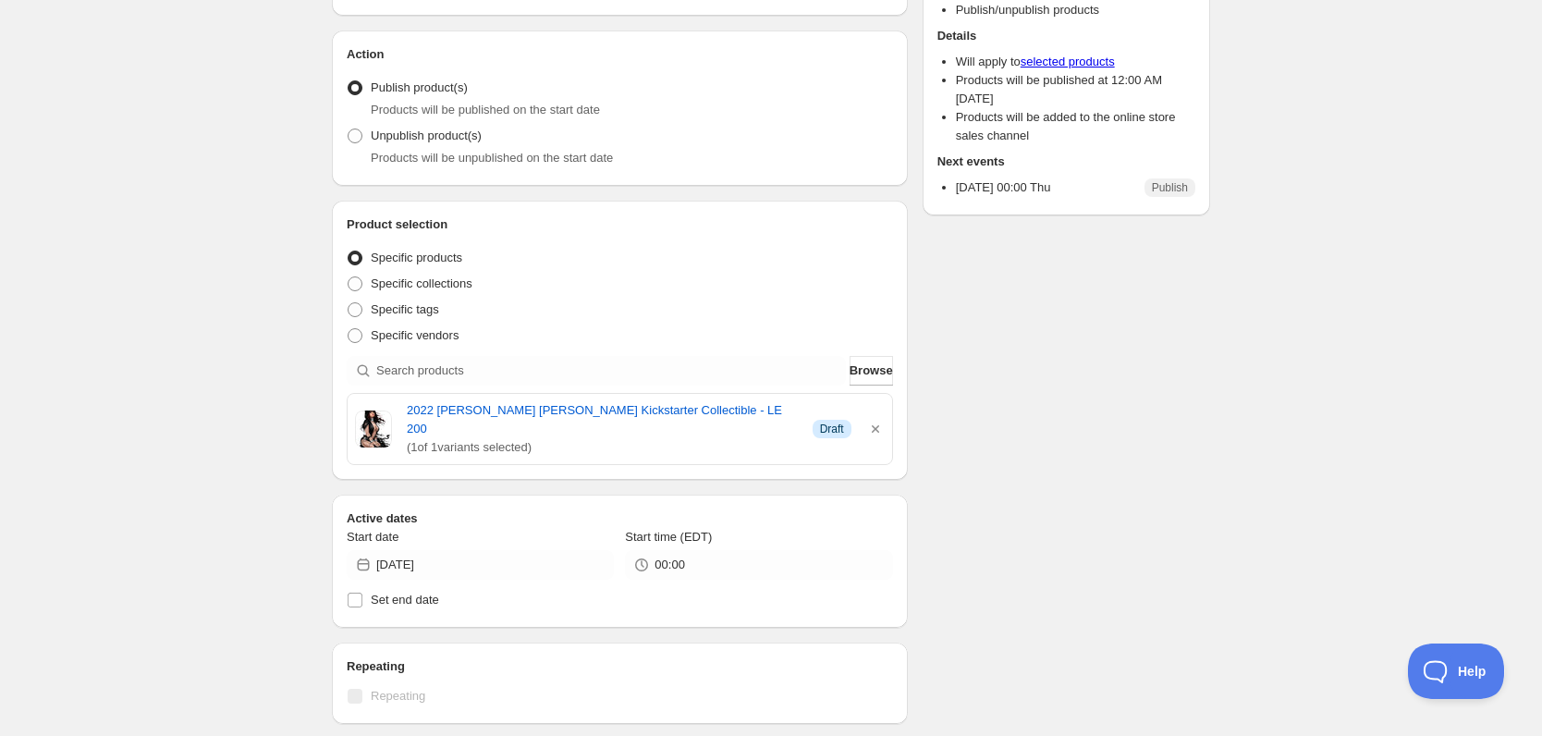
scroll to position [0, 0]
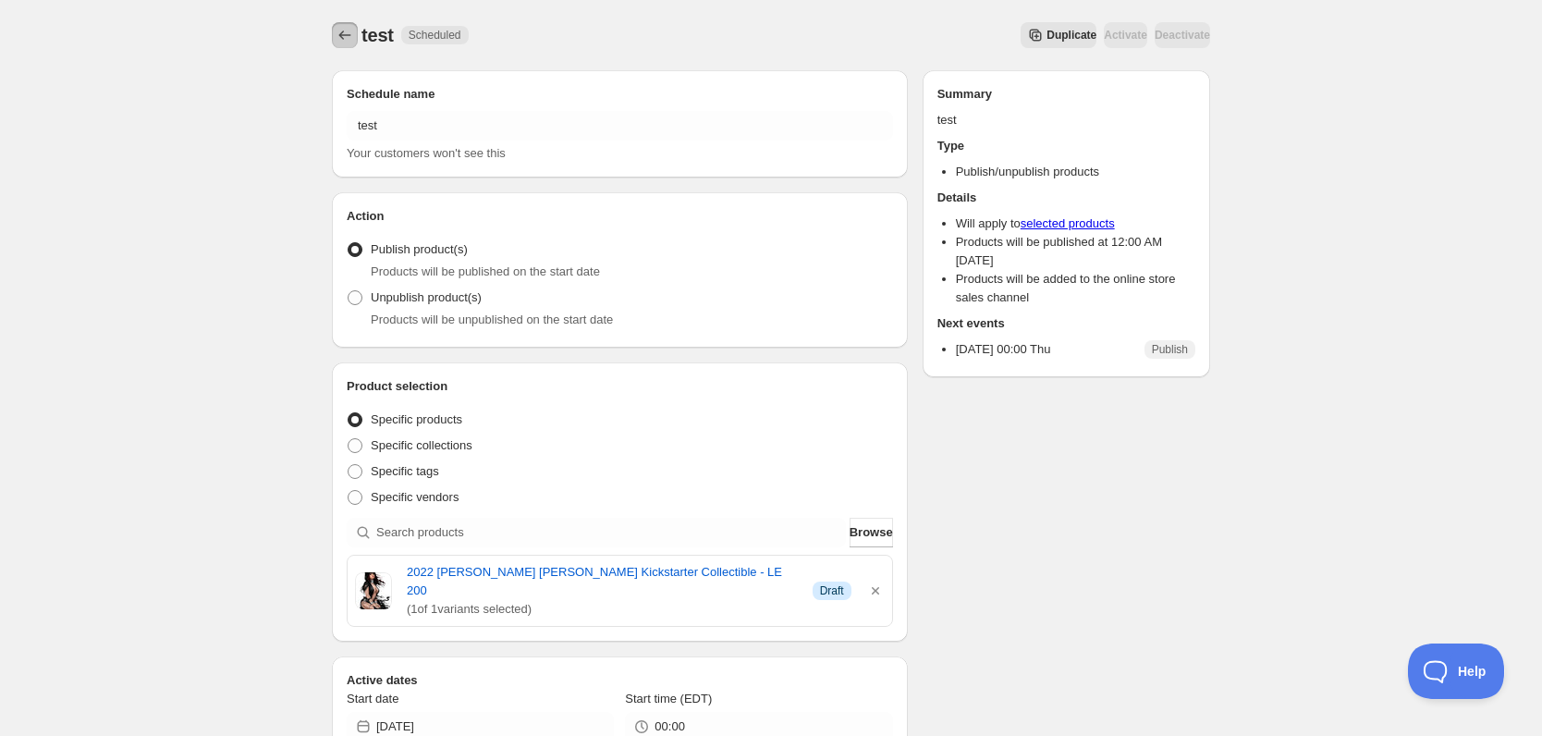
click at [352, 44] on button "Schedules" at bounding box center [345, 35] width 26 height 26
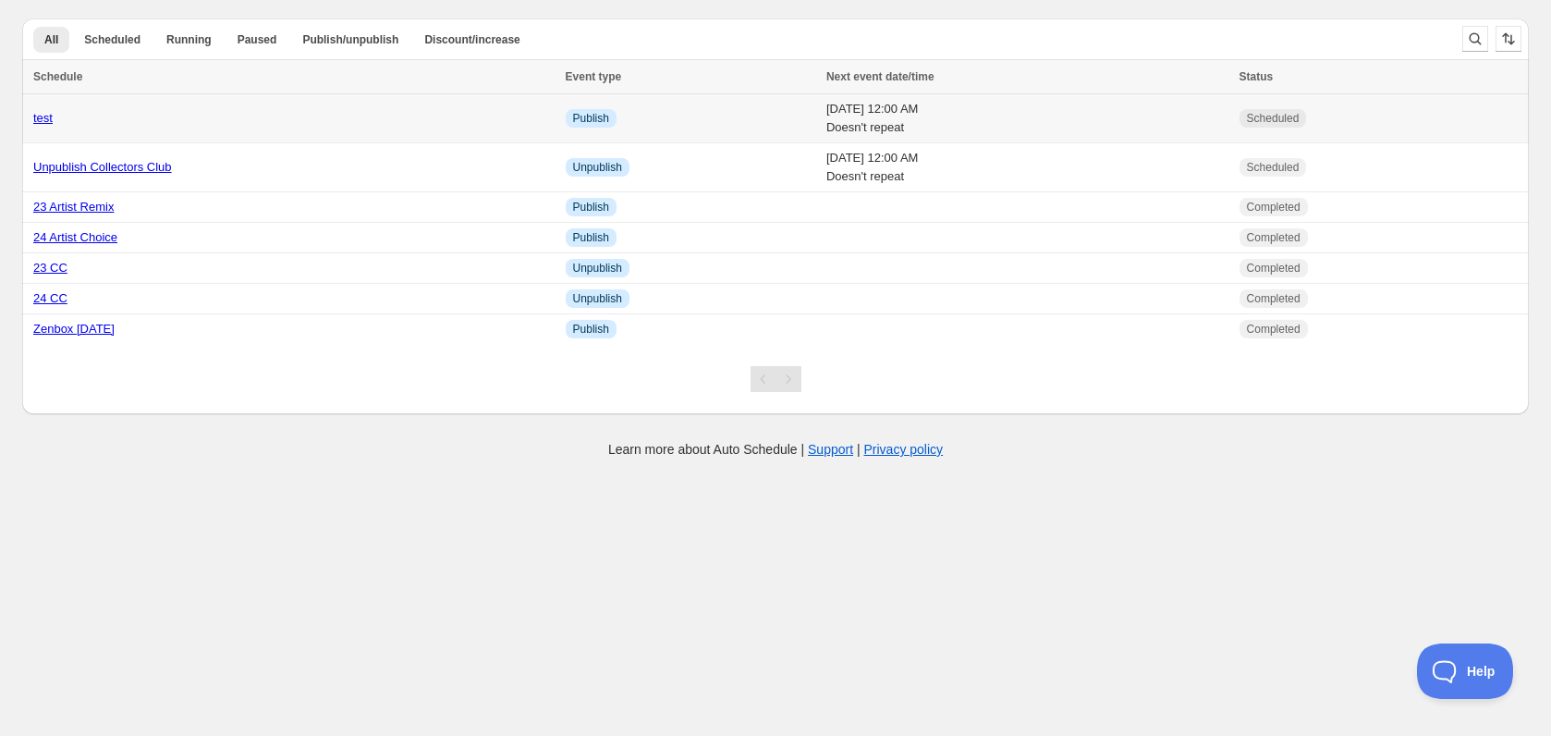
click at [1131, 124] on td "[DATE] 12:00 AM Doesn't repeat" at bounding box center [1027, 118] width 413 height 49
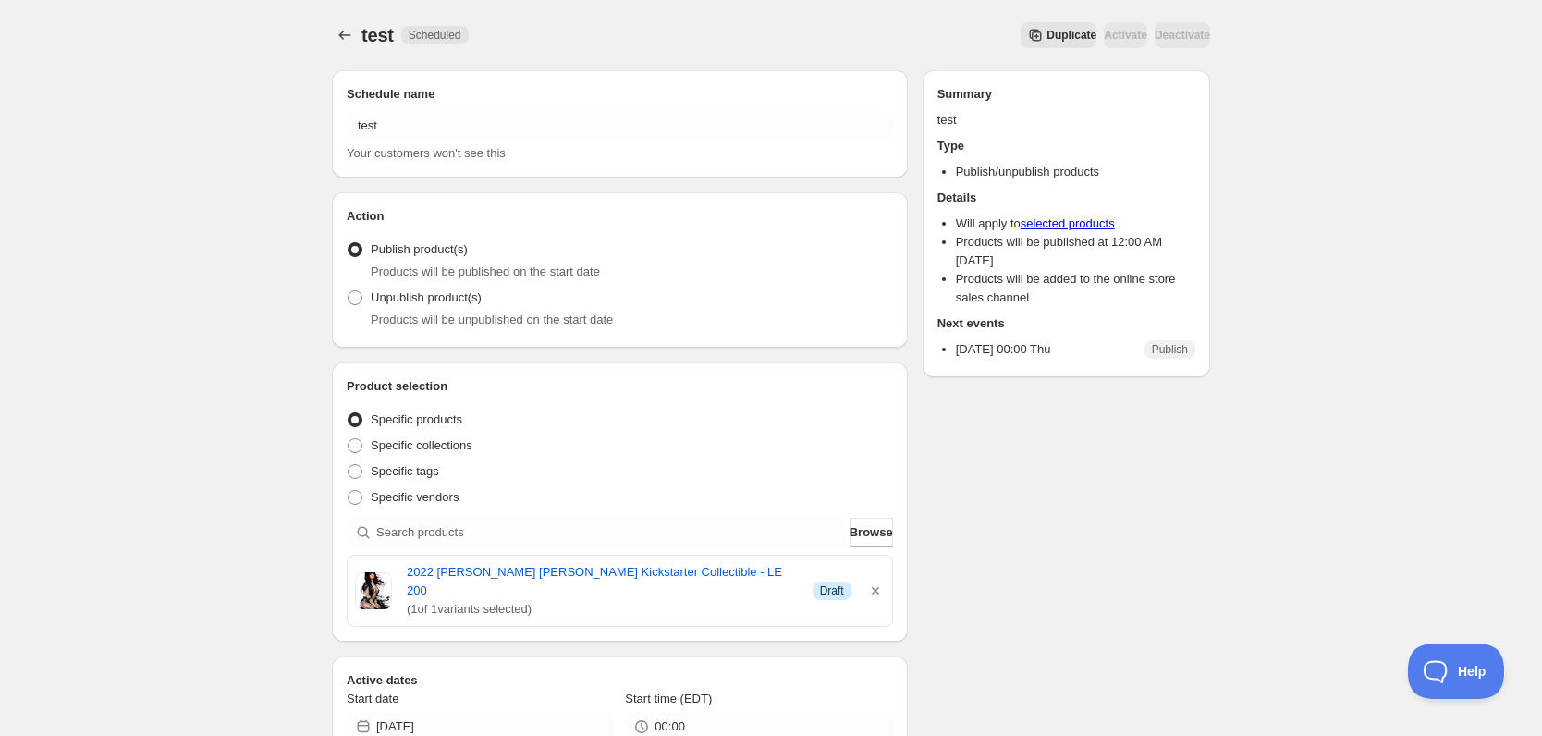
click at [1110, 41] on div "Activate" at bounding box center [1125, 35] width 43 height 26
click at [1155, 33] on div "Deactivate" at bounding box center [1182, 35] width 55 height 26
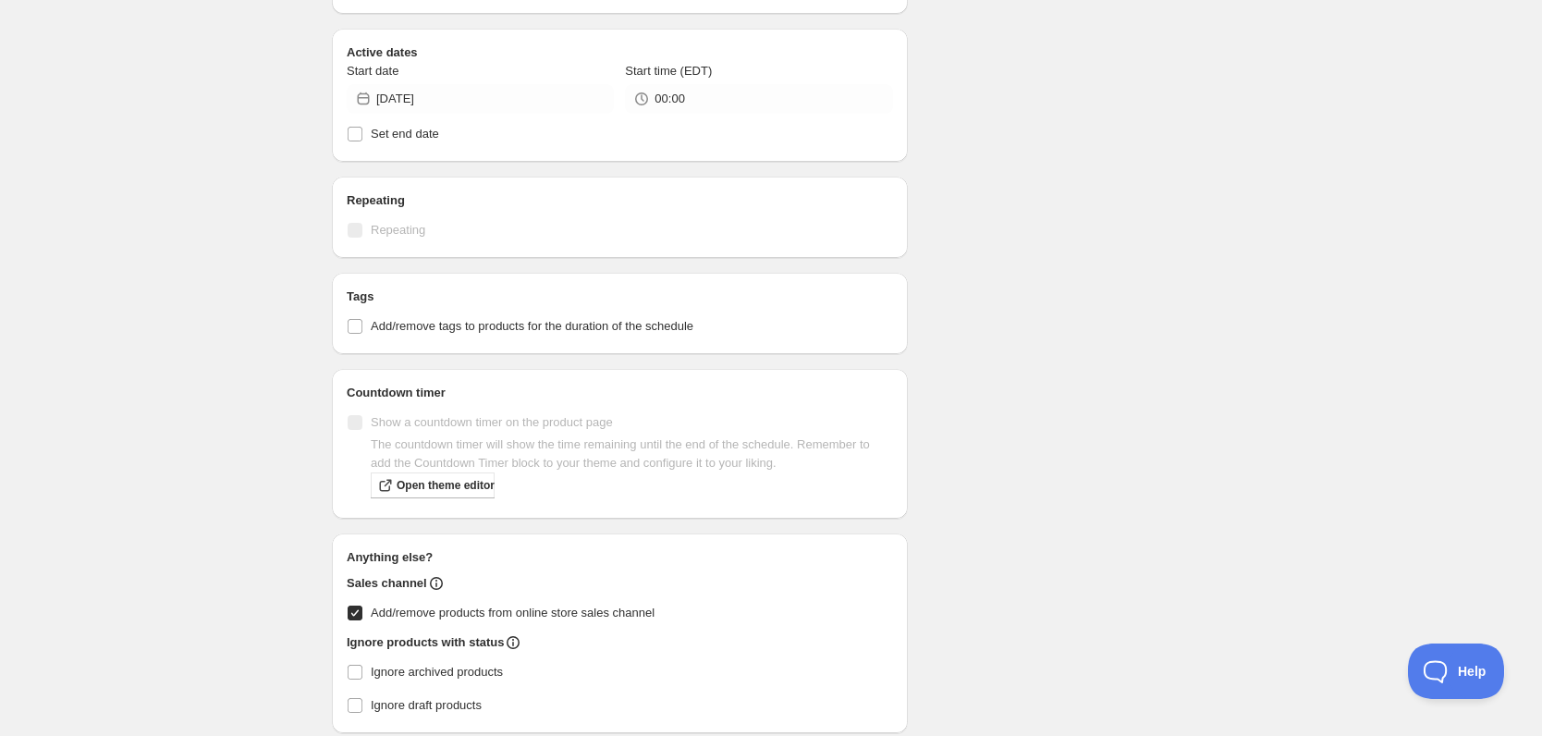
scroll to position [684, 0]
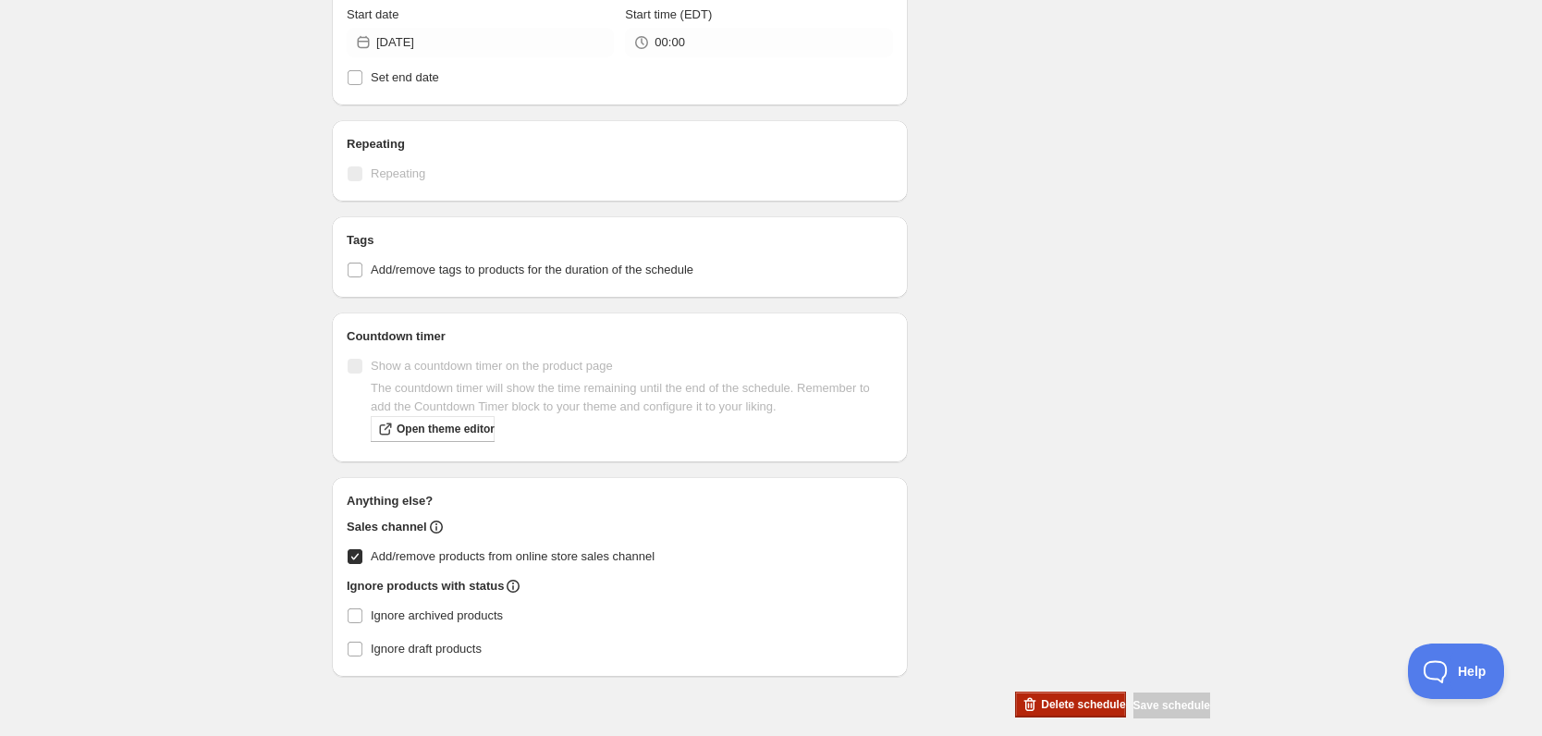
click at [1070, 697] on span "Delete schedule" at bounding box center [1083, 704] width 84 height 15
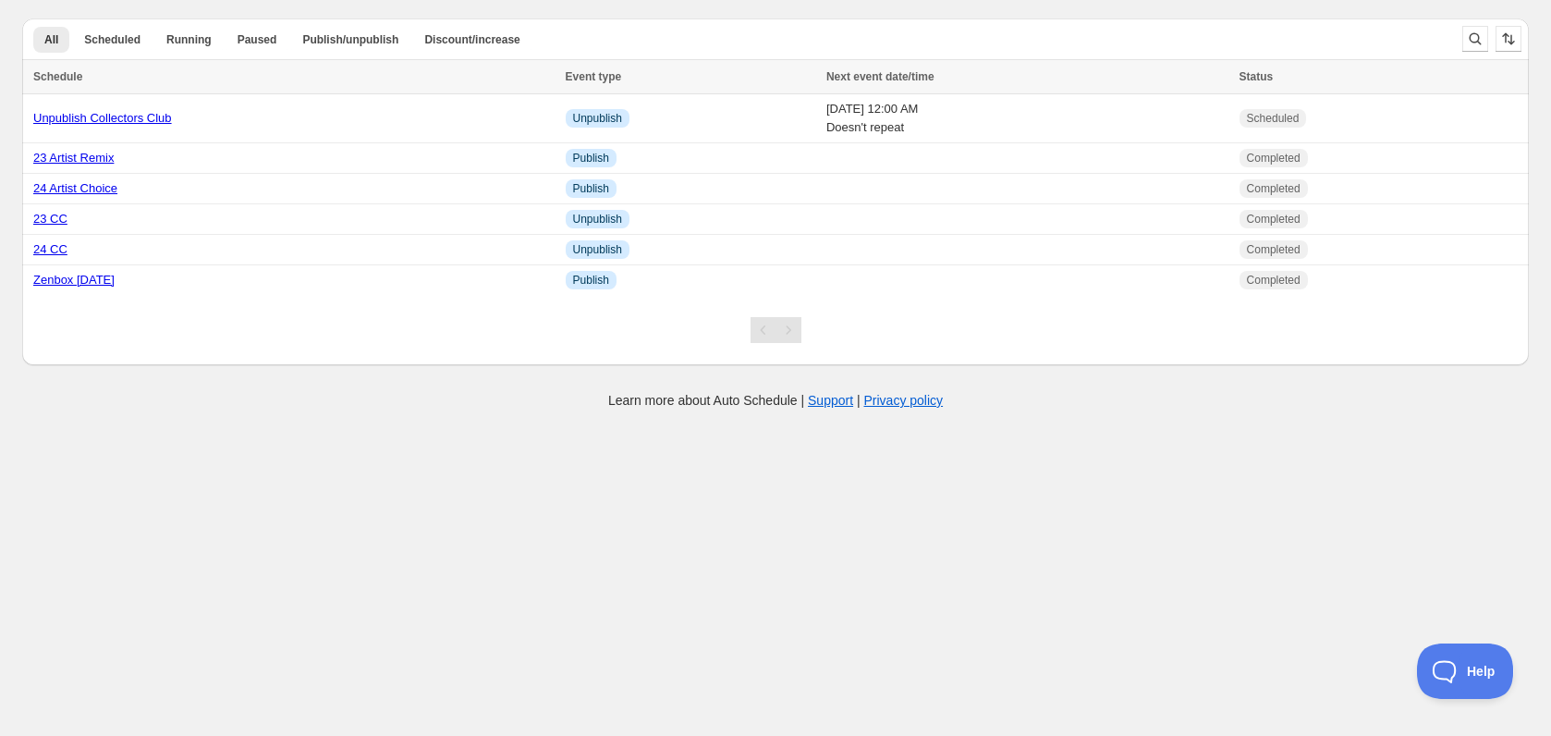
click at [295, 448] on body "Create schedule Help & support Cancel Discount prices Schedule a discount, sale…" at bounding box center [775, 368] width 1551 height 736
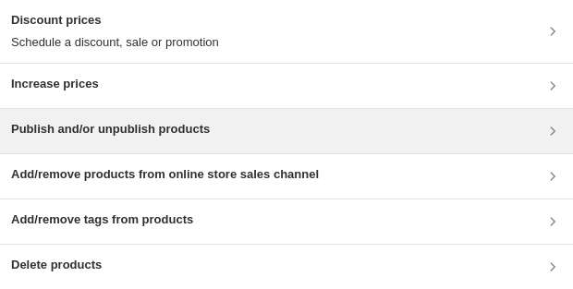
click at [223, 143] on div "Publish and/or unpublish products" at bounding box center [286, 131] width 573 height 44
click at [257, 131] on div "Publish and/or unpublish products" at bounding box center [286, 131] width 551 height 22
